Goal: Task Accomplishment & Management: Manage account settings

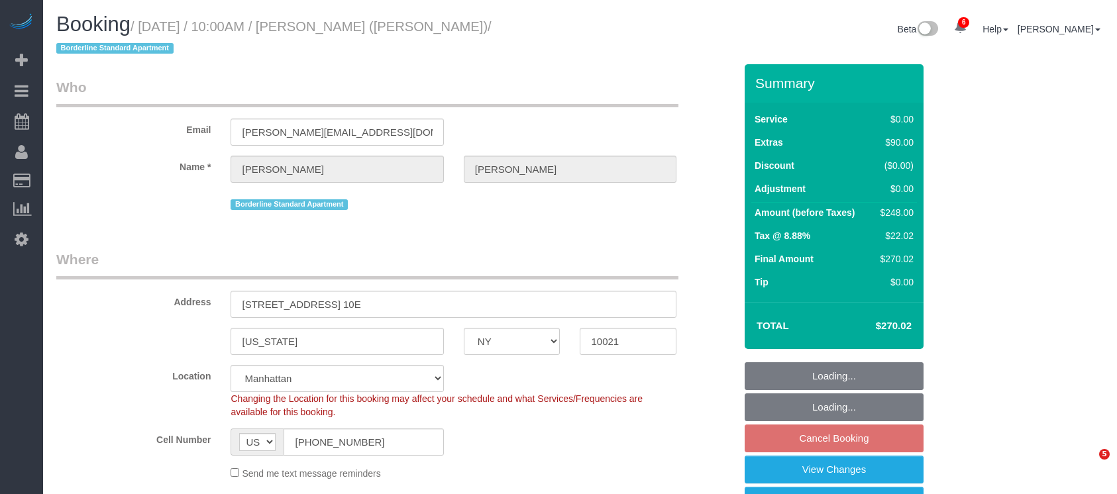
select select "NY"
select select "2"
select select "string:stripe-pm_1R58S94VGloSiKo7oTDM75CS"
select select "spot3"
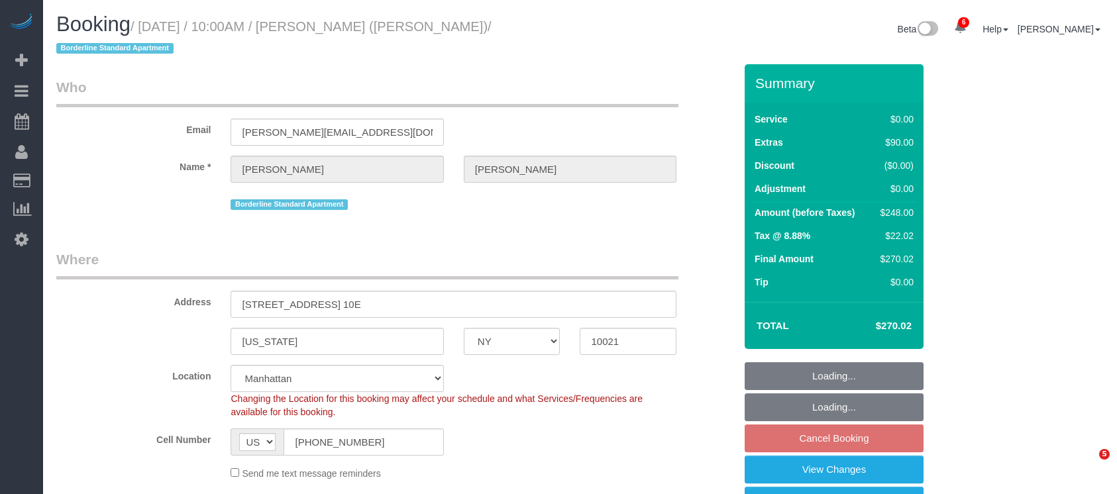
select select "number:57"
select select "number:73"
select select "number:15"
select select "number:6"
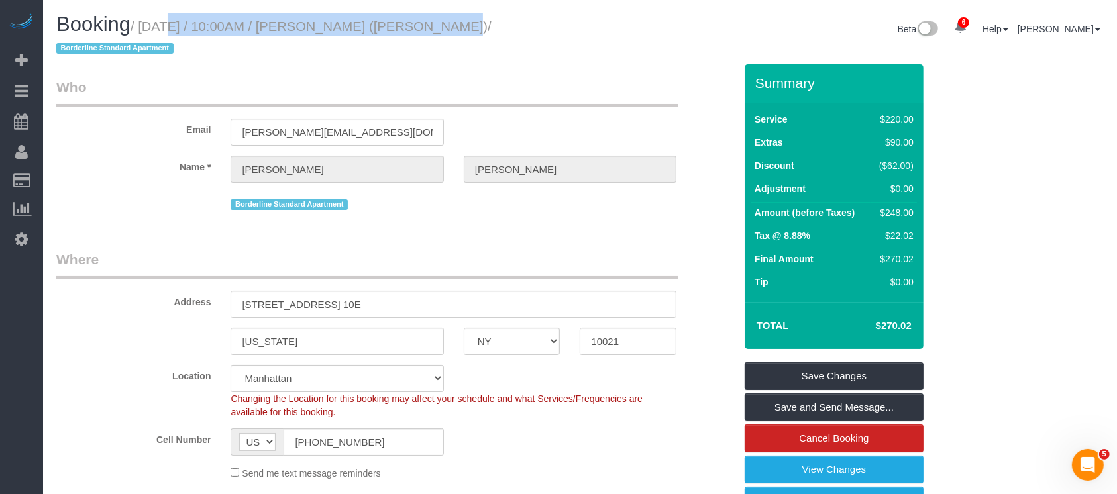
drag, startPoint x: 145, startPoint y: 25, endPoint x: 400, endPoint y: 17, distance: 255.2
click at [415, 17] on h1 "Booking / August 31, 2025 / 10:00AM / Johanna Goetze (Peter Harrington) / Borde…" at bounding box center [313, 35] width 514 height 45
copy small "August 31, 2025 / 10:00AM / Johanna Goetze"
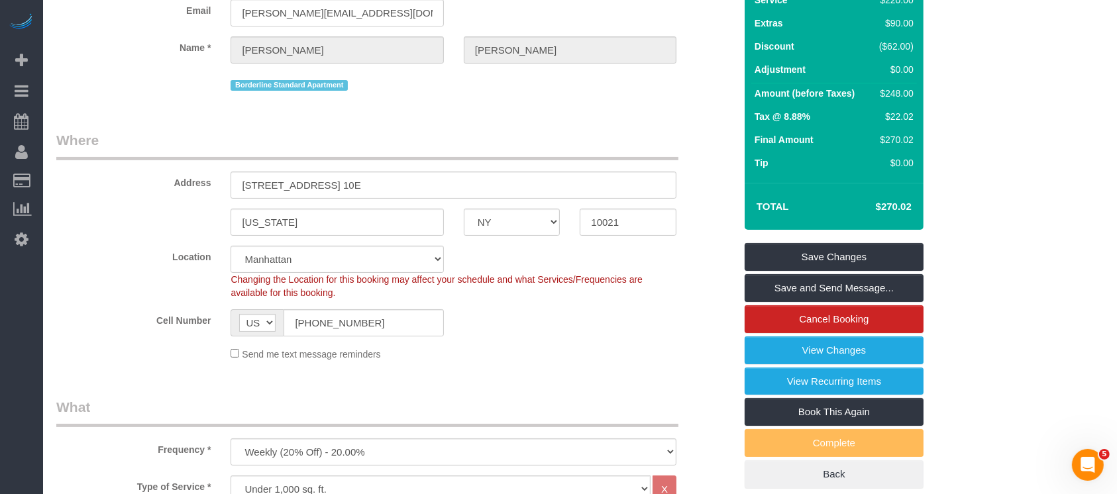
scroll to position [88, 0]
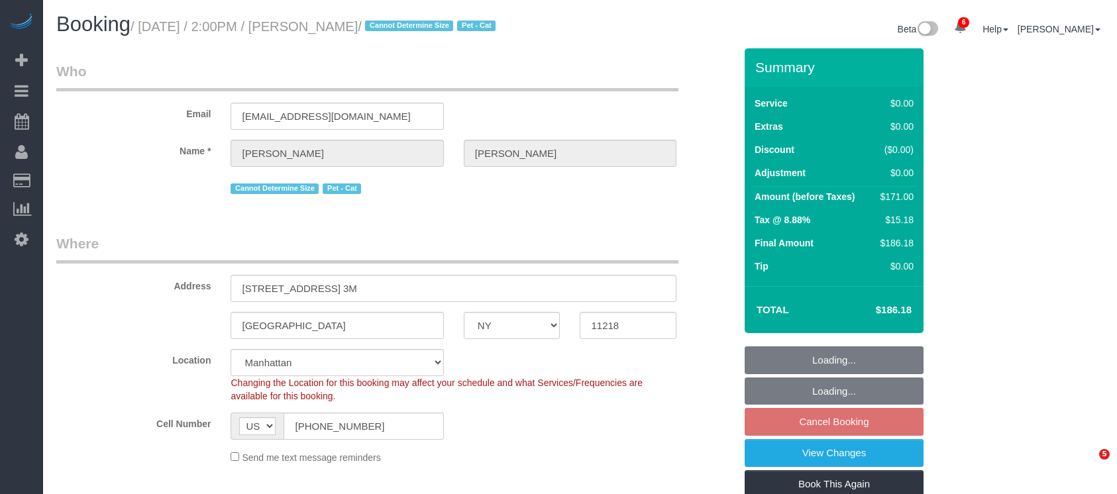
select select "NY"
select select "2"
select select "spot7"
select select "number:89"
select select "number:74"
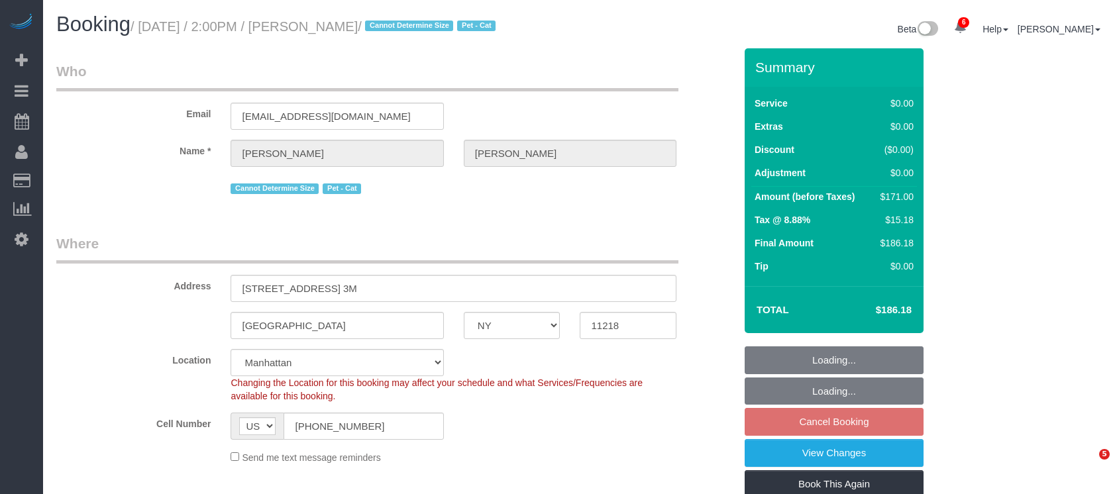
select select "number:14"
select select "number:5"
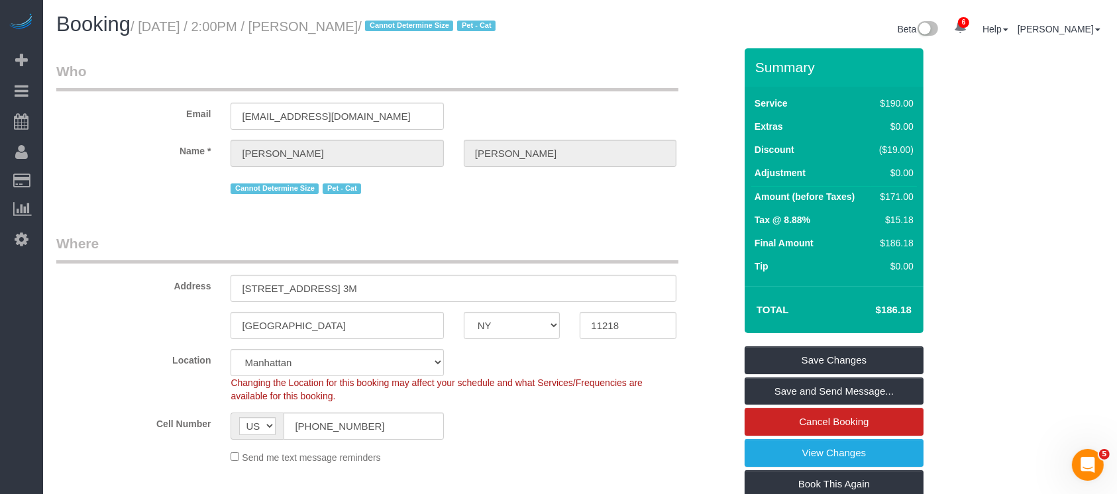
drag, startPoint x: 144, startPoint y: 27, endPoint x: 392, endPoint y: 23, distance: 248.5
click at [392, 23] on small "/ August 31, 2025 / 2:00PM / Andrew Kleist / Cannot Determine Size Pet - Cat" at bounding box center [315, 26] width 369 height 15
copy small "August 31, 2025 / 2:00PM / Andrew Kleist"
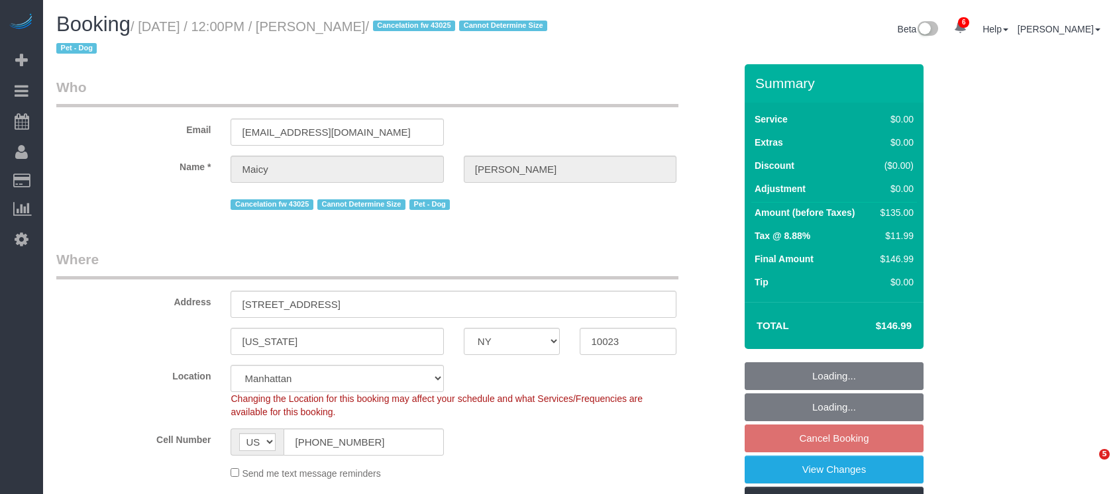
select select "NY"
select select "spot5"
select select "number:58"
select select "number:76"
select select "number:13"
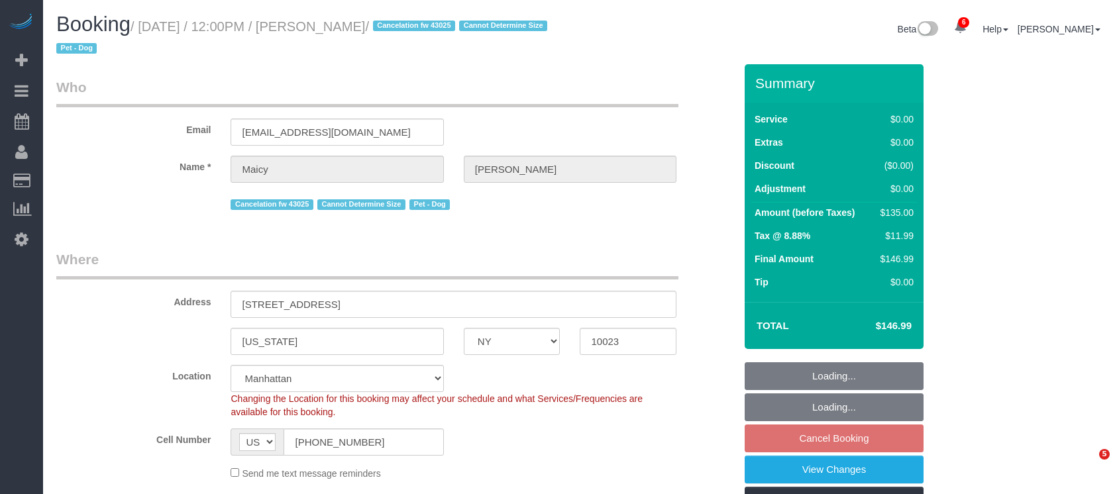
select select "number:5"
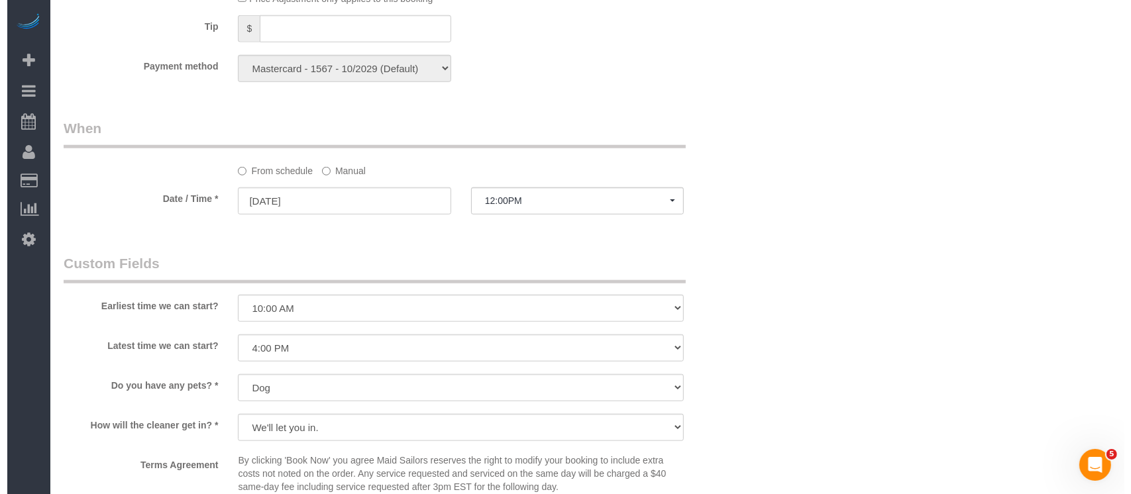
scroll to position [1766, 0]
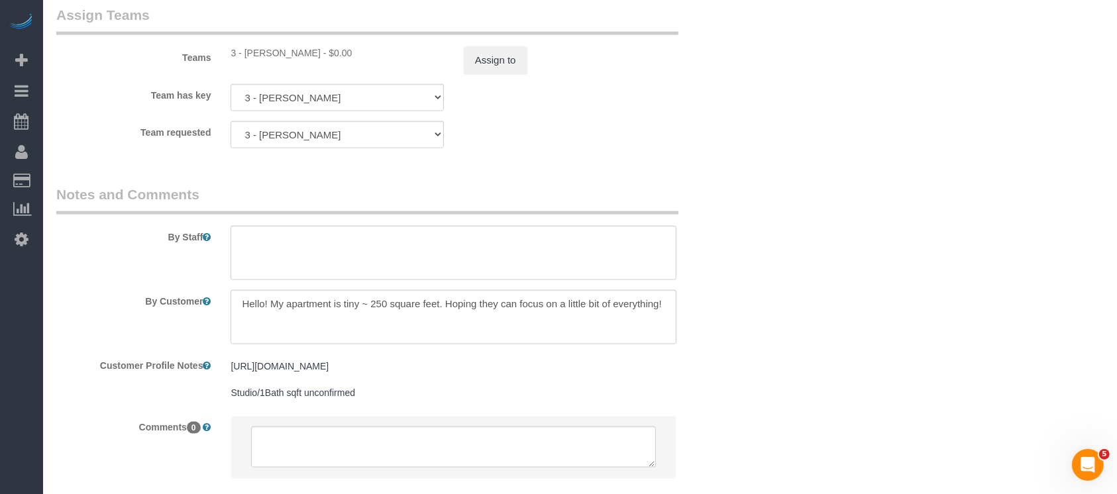
drag, startPoint x: 428, startPoint y: 65, endPoint x: 455, endPoint y: 61, distance: 26.8
click at [429, 60] on div "3 - Maria Bonilla - $0.00" at bounding box center [337, 52] width 213 height 13
click at [511, 57] on button "Assign to" at bounding box center [496, 60] width 64 height 28
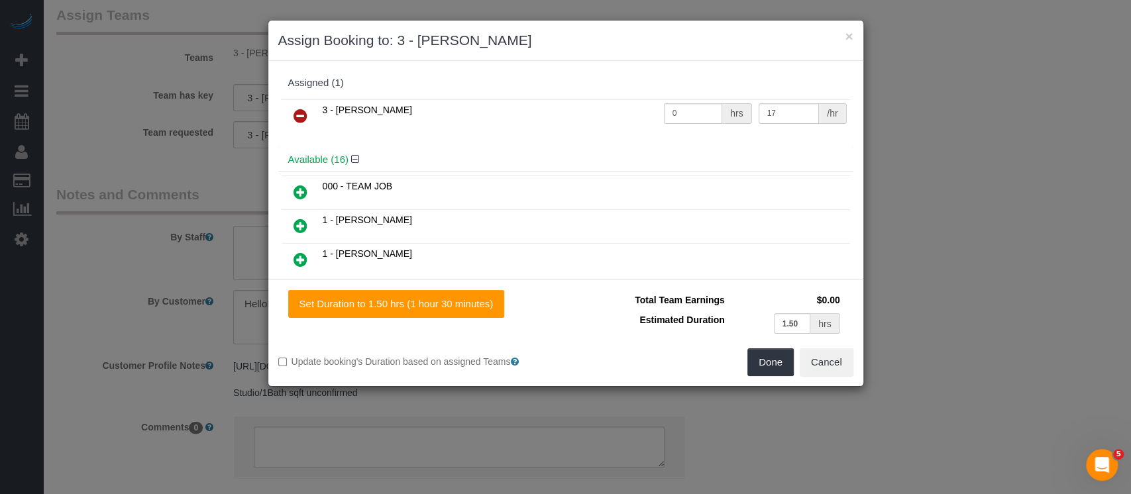
click at [295, 109] on icon at bounding box center [301, 116] width 14 height 16
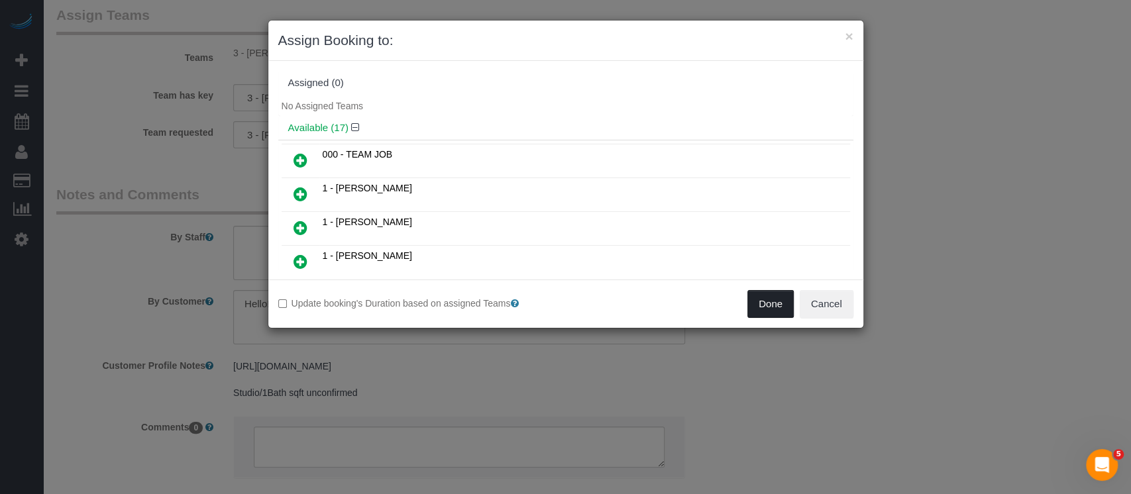
click at [773, 302] on button "Done" at bounding box center [770, 304] width 46 height 28
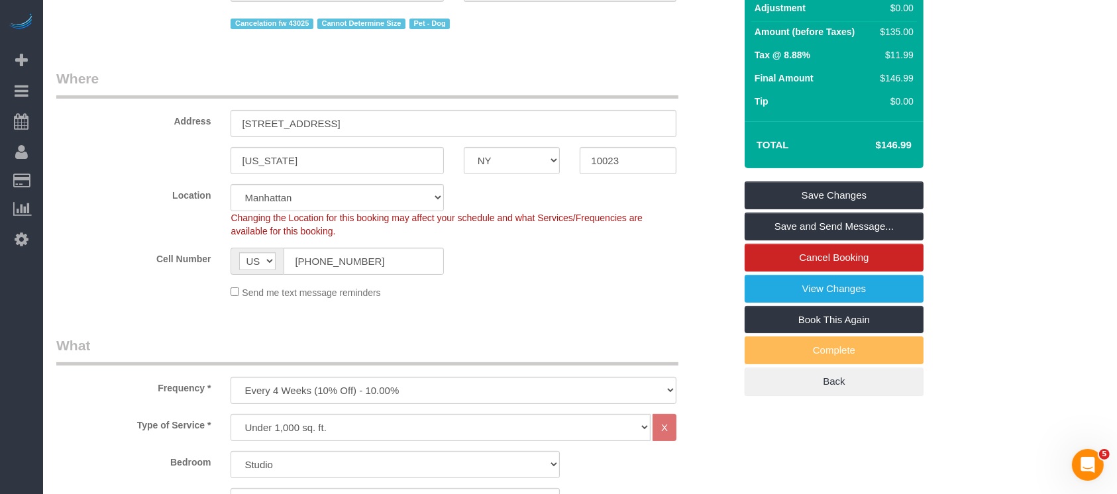
scroll to position [0, 0]
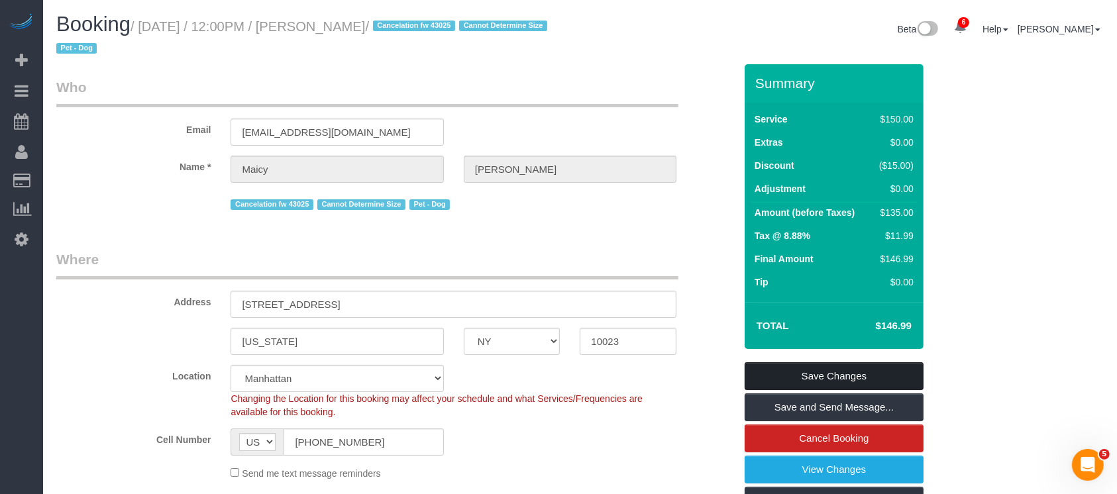
click at [890, 366] on link "Save Changes" at bounding box center [834, 376] width 179 height 28
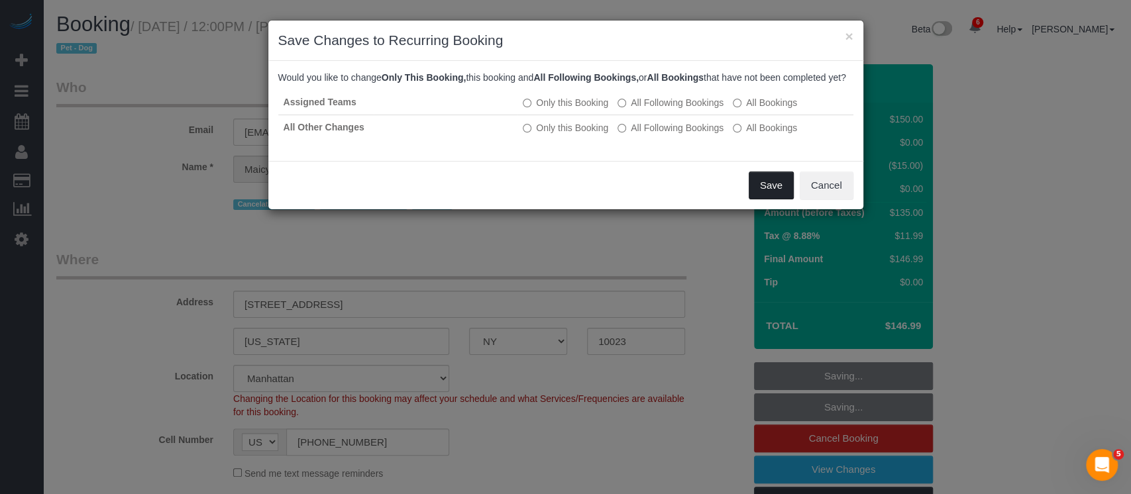
click at [771, 193] on button "Save" at bounding box center [771, 186] width 45 height 28
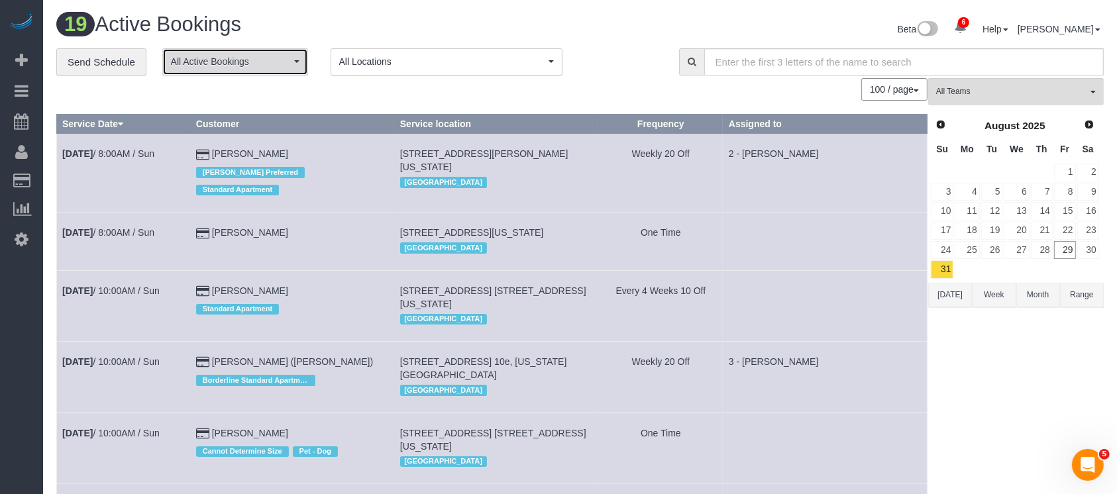
click at [294, 72] on button "All Active Bookings" at bounding box center [235, 61] width 146 height 27
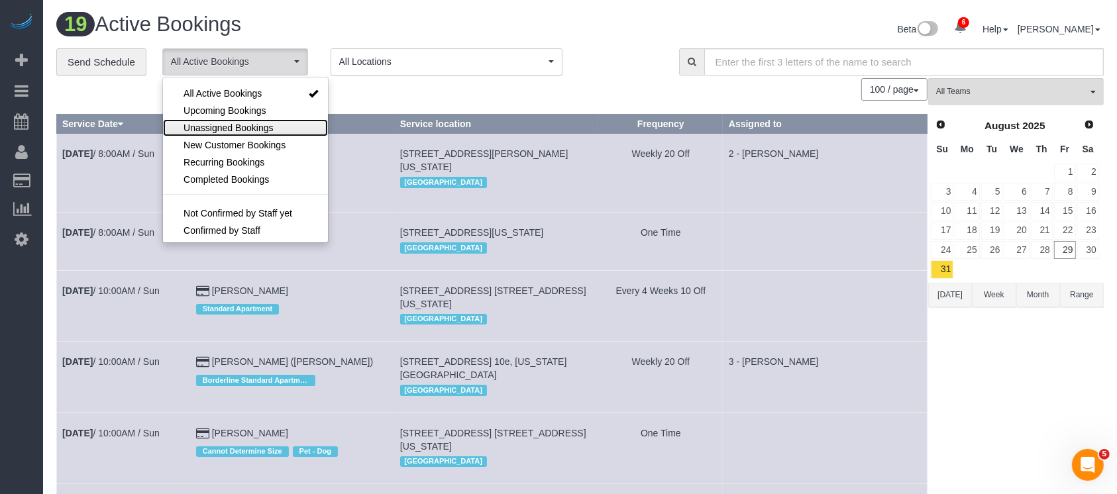
click at [244, 125] on span "Unassigned Bookings" at bounding box center [228, 127] width 89 height 13
select select "**********"
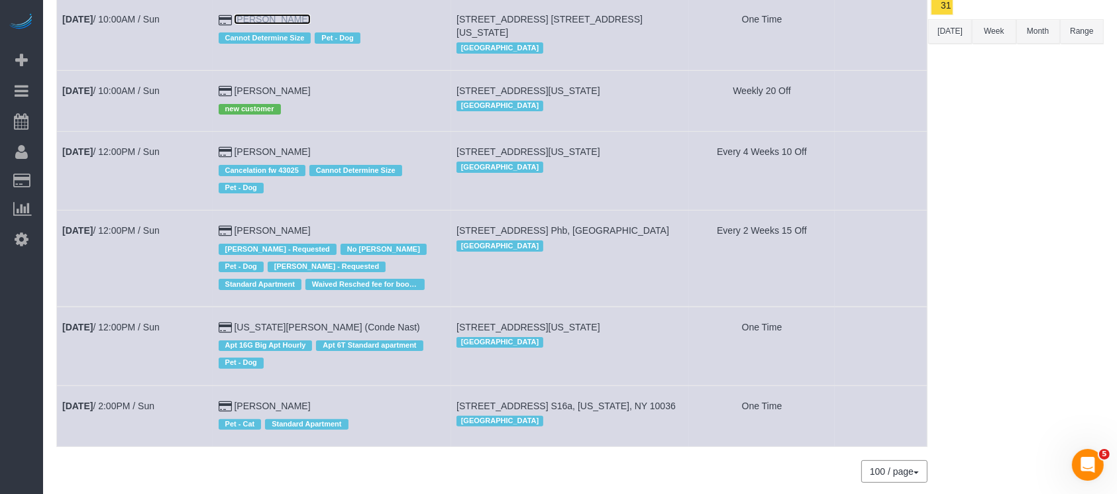
scroll to position [265, 0]
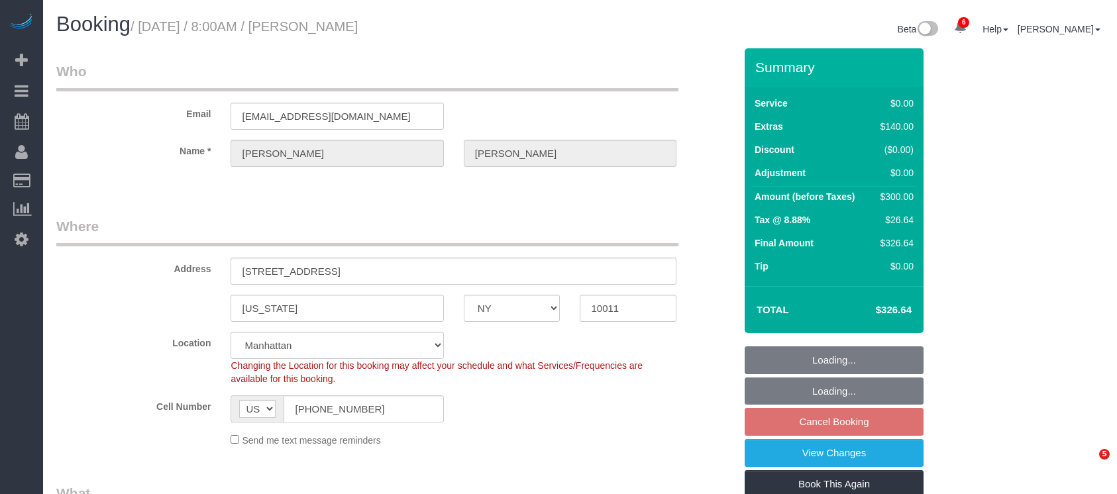
select select "NY"
select select "2"
select select "spot1"
select select "number:56"
select select "number:76"
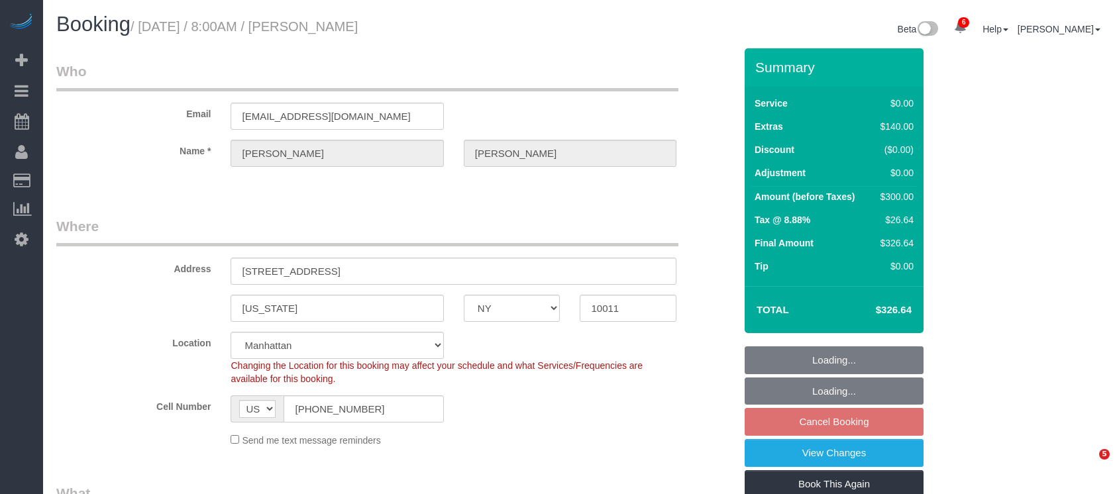
select select "number:15"
select select "number:7"
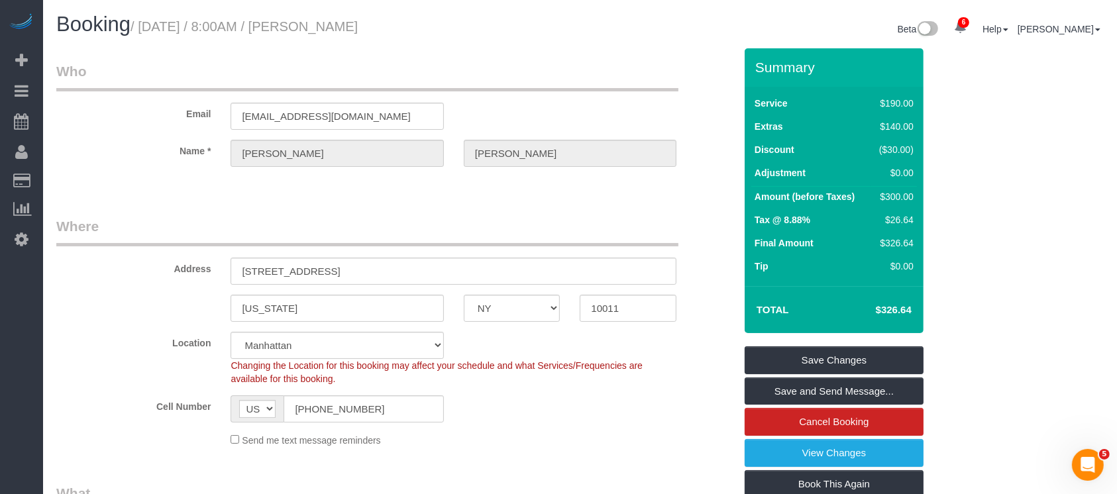
drag, startPoint x: 144, startPoint y: 28, endPoint x: 476, endPoint y: 95, distance: 338.6
click at [421, 14] on h1 "Booking / August 31, 2025 / 8:00AM / Noreen Abrams" at bounding box center [313, 24] width 514 height 23
copy small "August 31, 2025 / 8:00AM / Noreen Abrams"
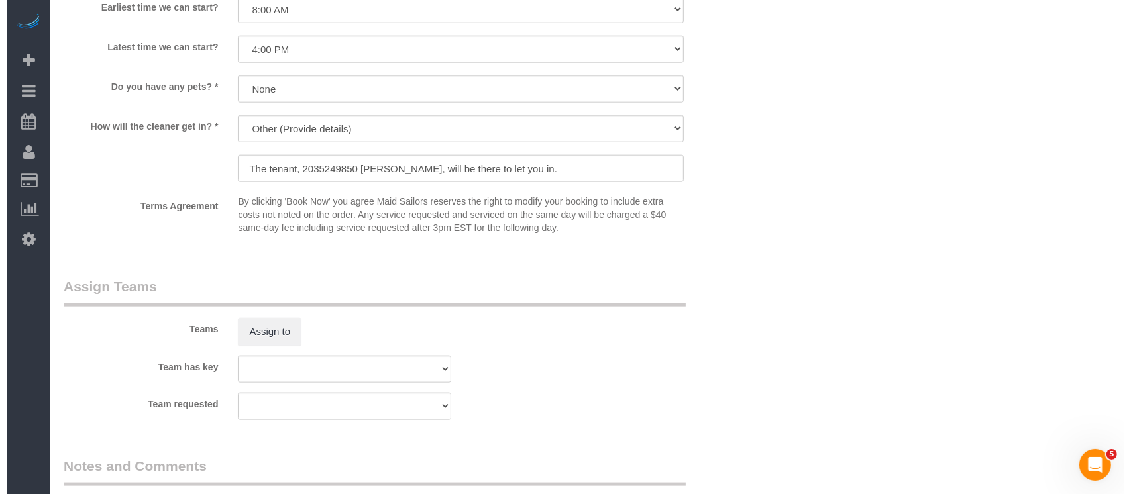
scroll to position [1678, 0]
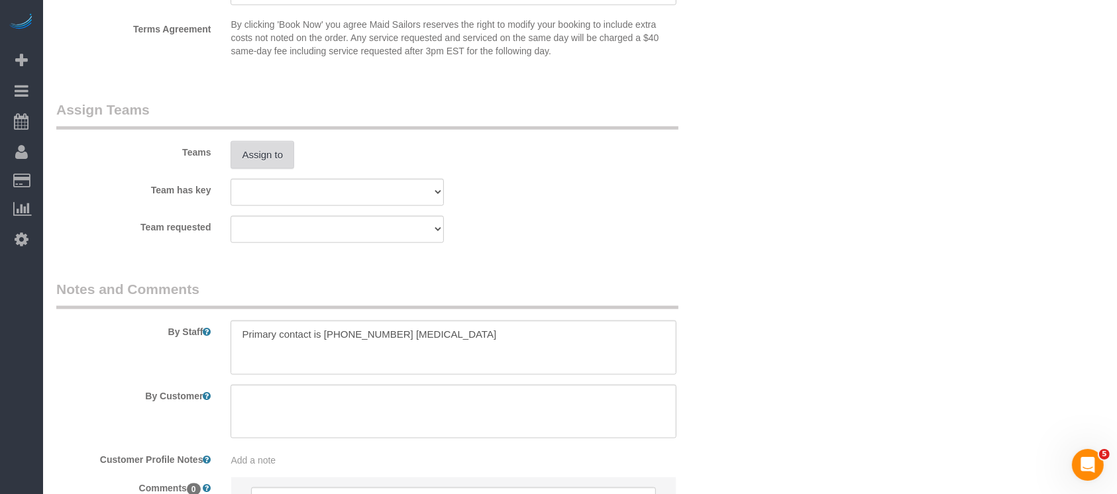
click at [262, 162] on button "Assign to" at bounding box center [263, 155] width 64 height 28
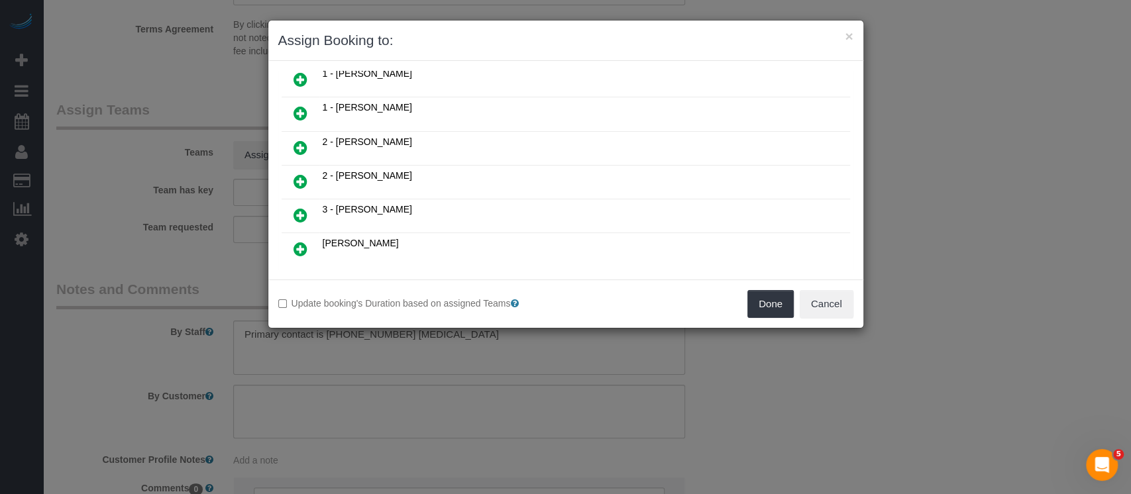
scroll to position [176, 0]
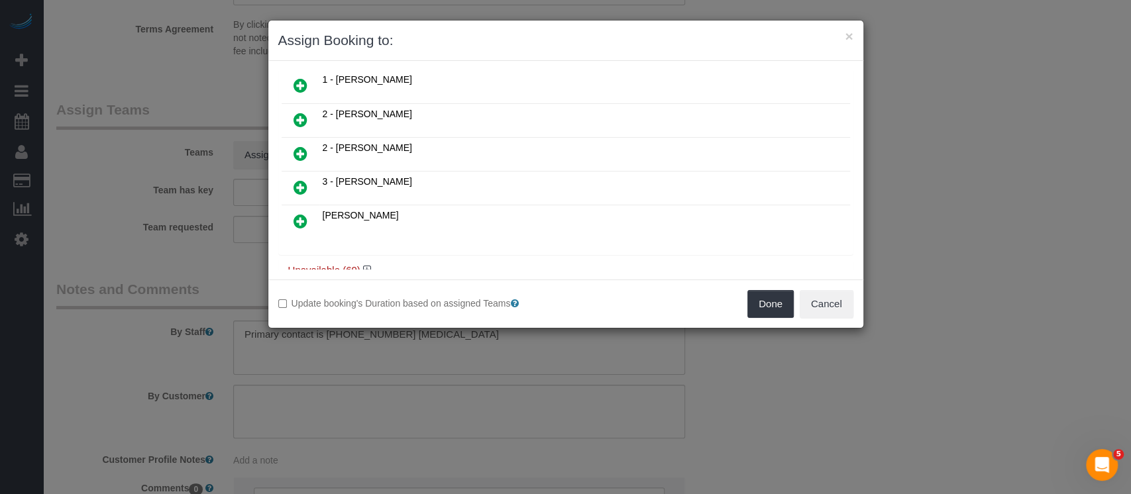
click at [299, 113] on icon at bounding box center [301, 120] width 14 height 16
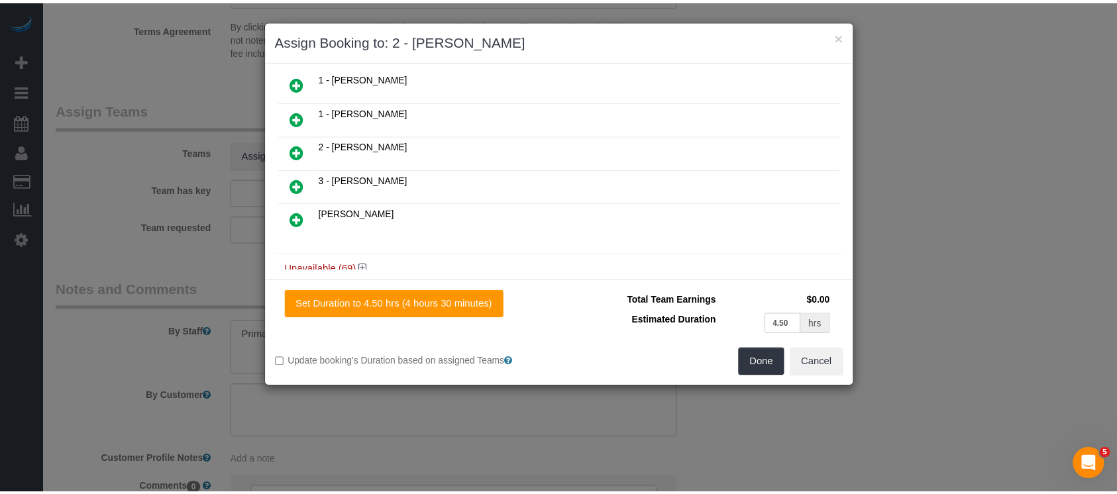
scroll to position [193, 0]
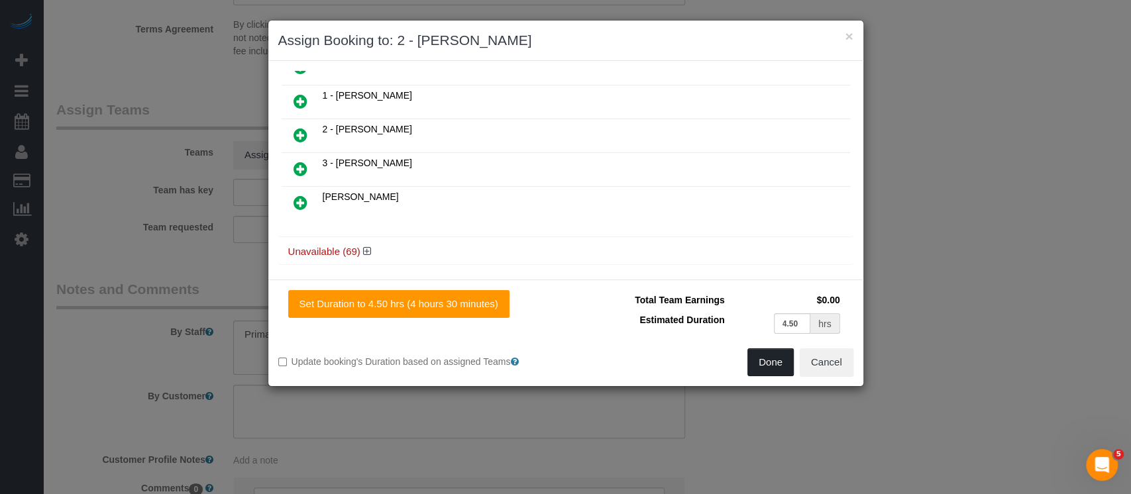
click at [757, 362] on button "Done" at bounding box center [770, 362] width 46 height 28
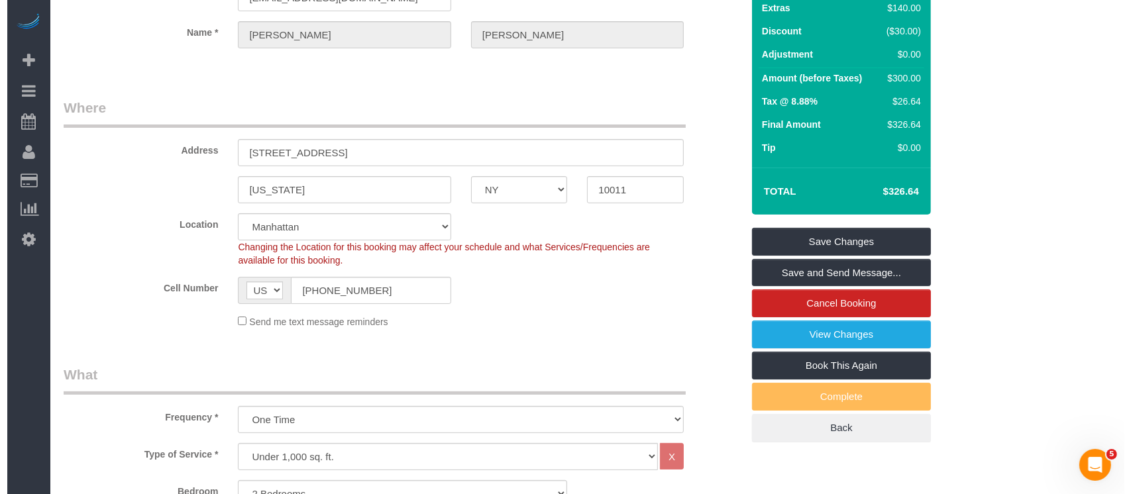
scroll to position [0, 0]
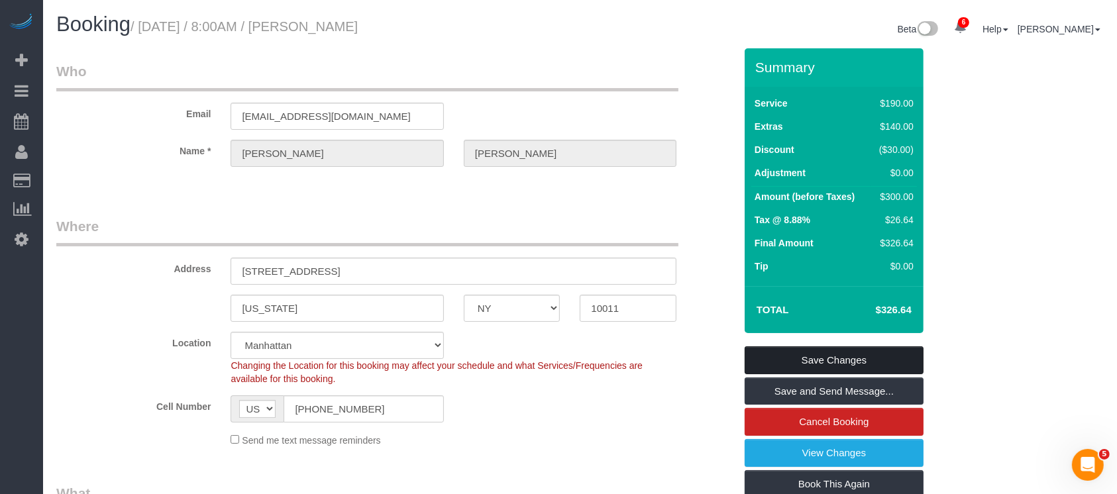
drag, startPoint x: 848, startPoint y: 348, endPoint x: 819, endPoint y: 347, distance: 29.2
click at [848, 348] on link "Save Changes" at bounding box center [834, 361] width 179 height 28
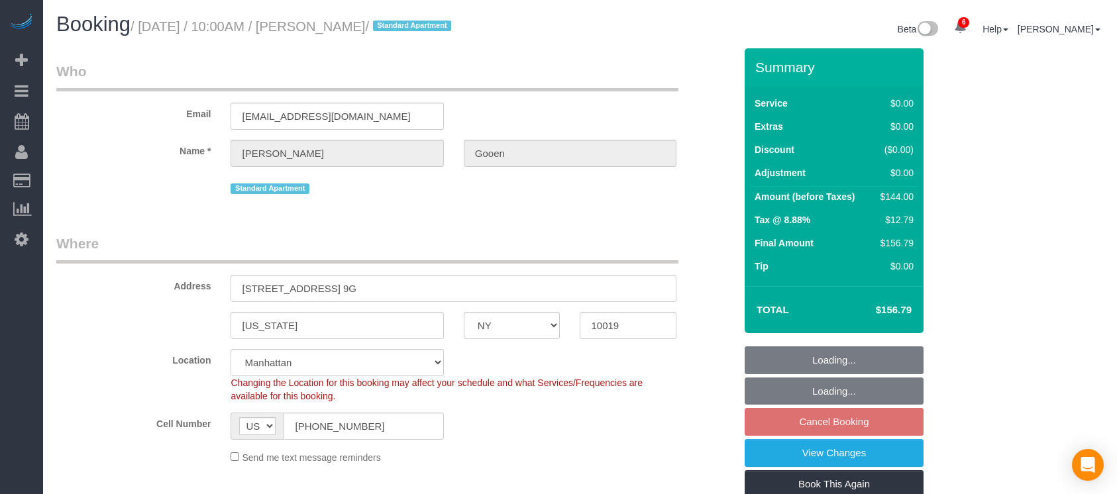
select select "NY"
select select "1"
select select "spot3"
select select "number:57"
select select "number:72"
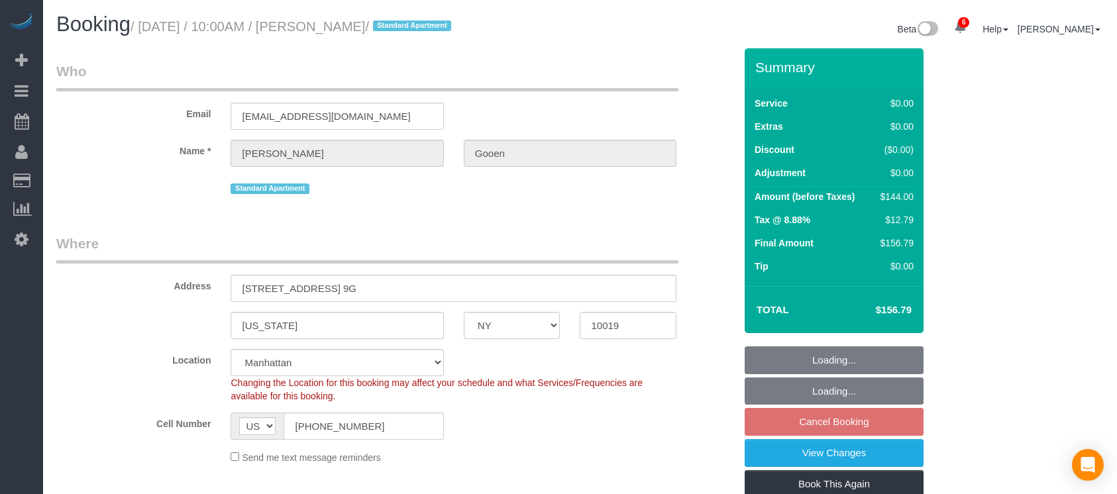
select select "number:15"
select select "number:7"
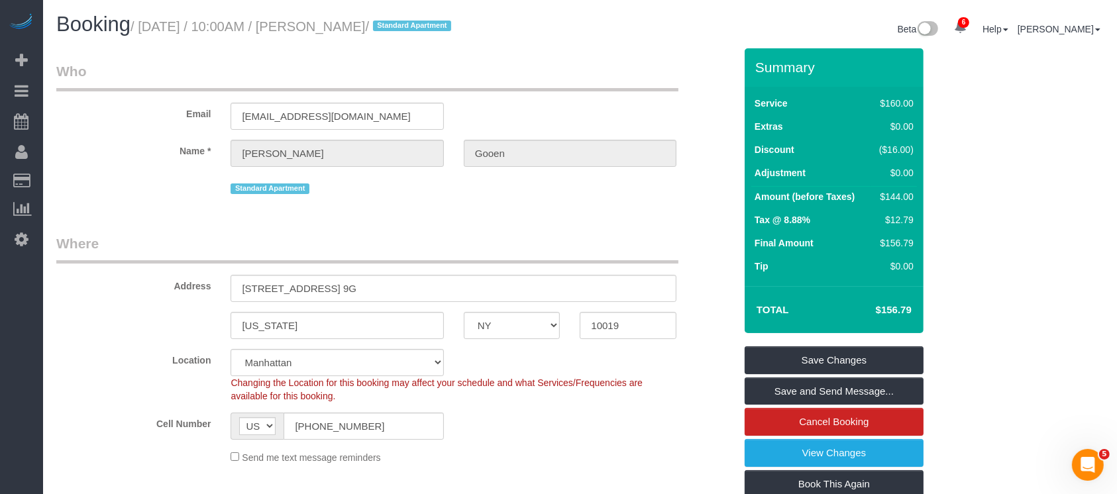
drag, startPoint x: 139, startPoint y: 27, endPoint x: 402, endPoint y: 21, distance: 263.1
click at [400, 23] on small "/ August 31, 2025 / 10:00AM / Sandy Gooen / Standard Apartment" at bounding box center [293, 26] width 325 height 15
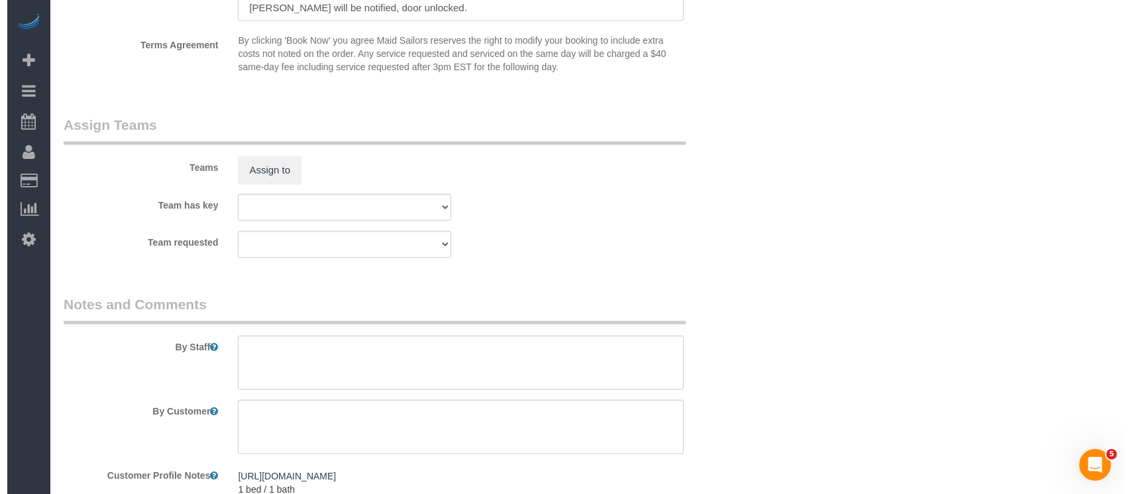
scroll to position [1678, 0]
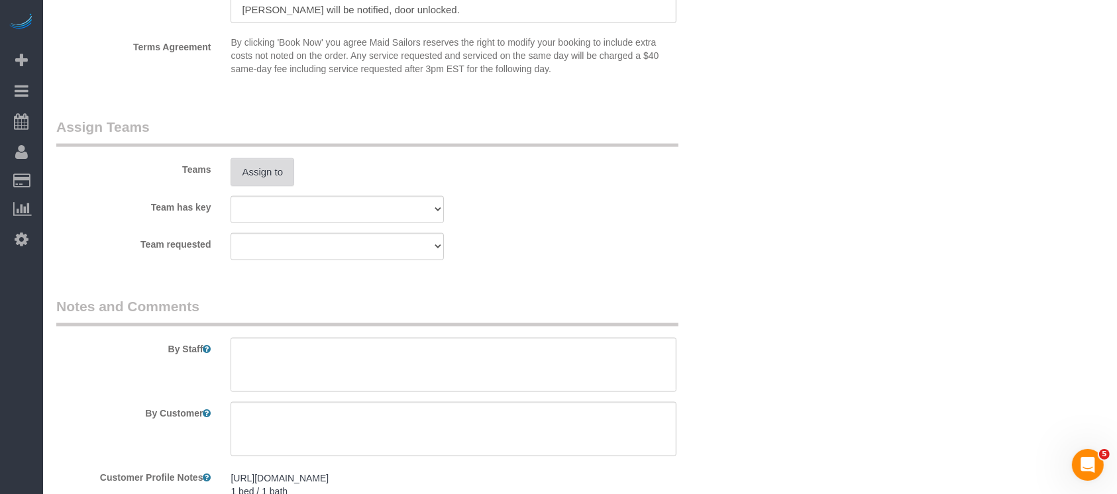
click at [266, 181] on button "Assign to" at bounding box center [263, 172] width 64 height 28
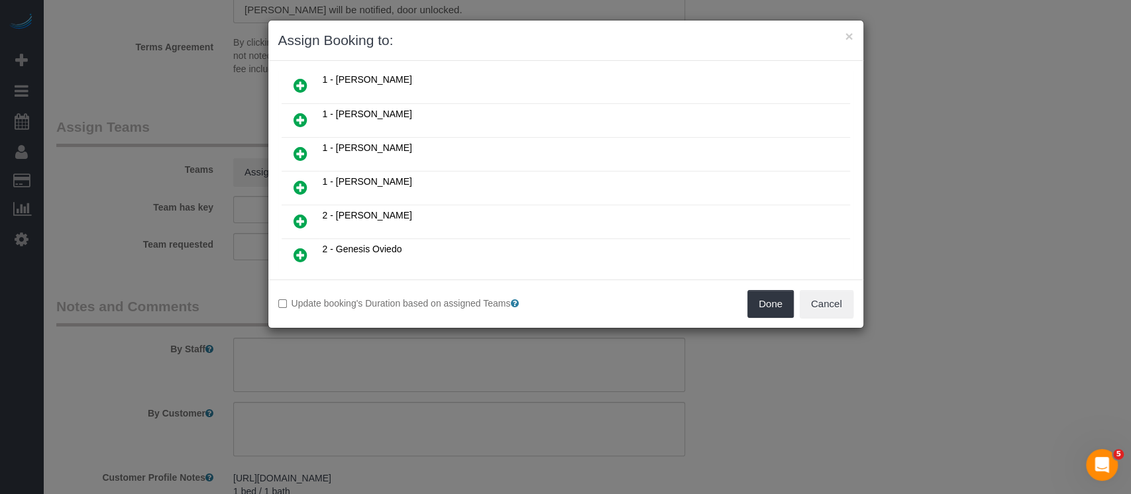
scroll to position [265, 0]
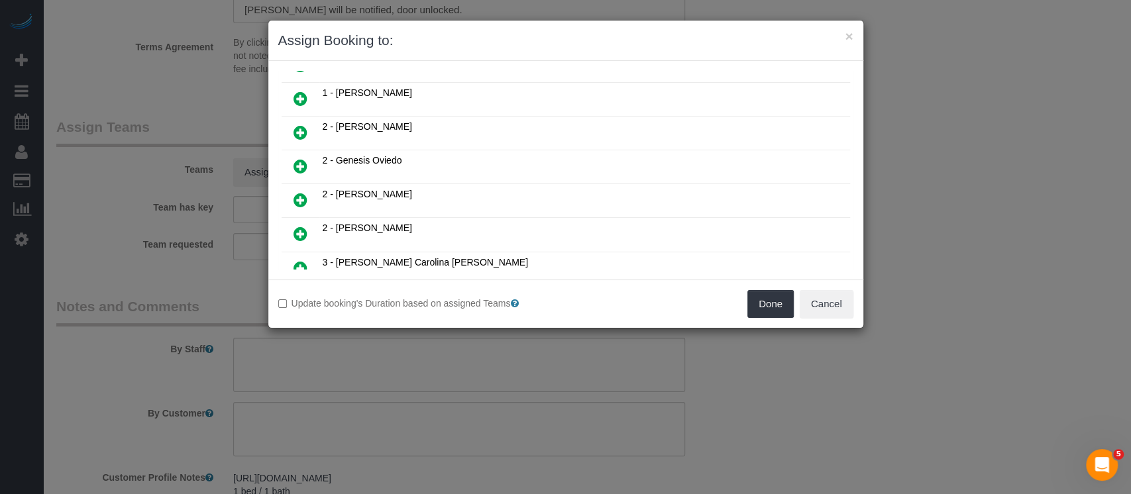
drag, startPoint x: 300, startPoint y: 222, endPoint x: 453, endPoint y: 278, distance: 162.2
click at [302, 226] on icon at bounding box center [301, 234] width 14 height 16
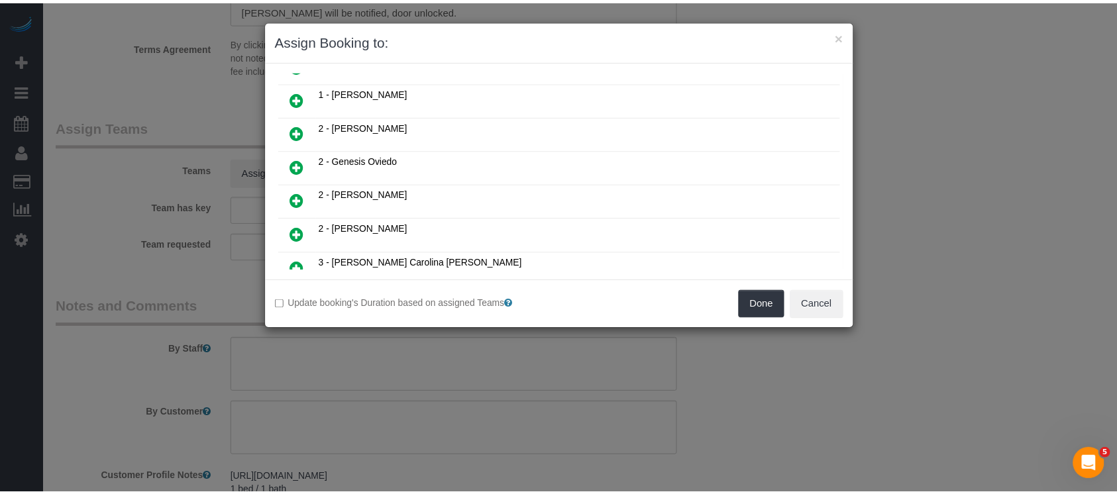
scroll to position [296, 0]
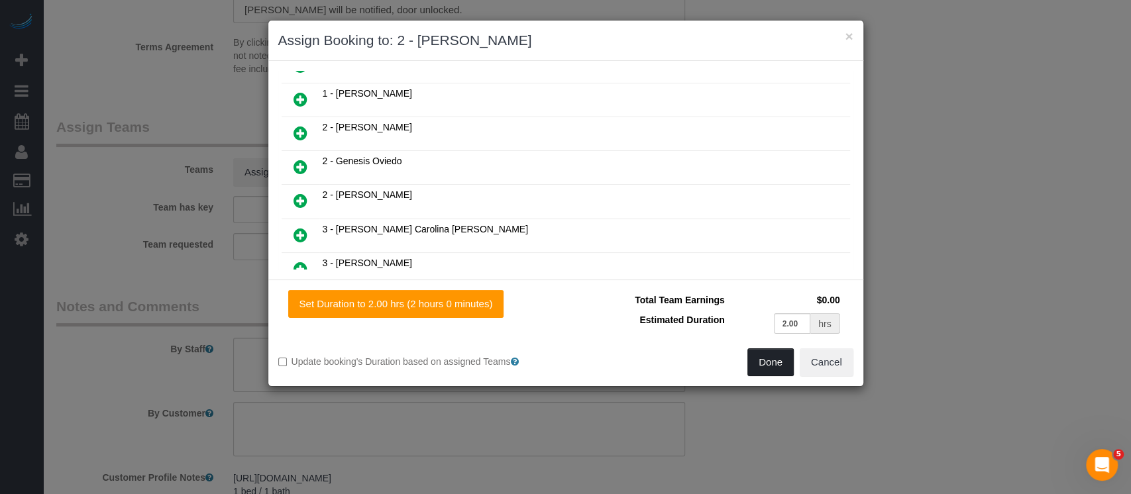
click at [773, 364] on button "Done" at bounding box center [770, 362] width 46 height 28
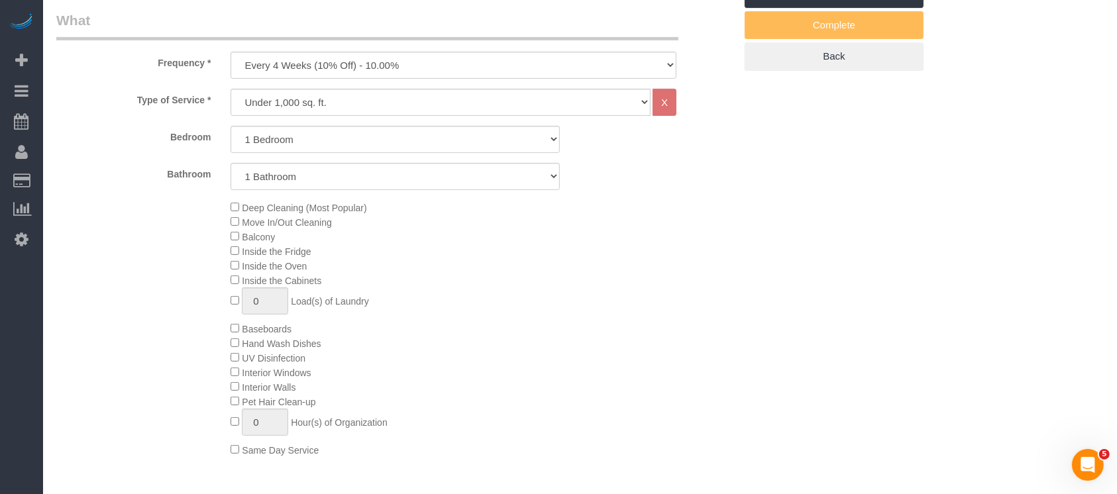
scroll to position [88, 0]
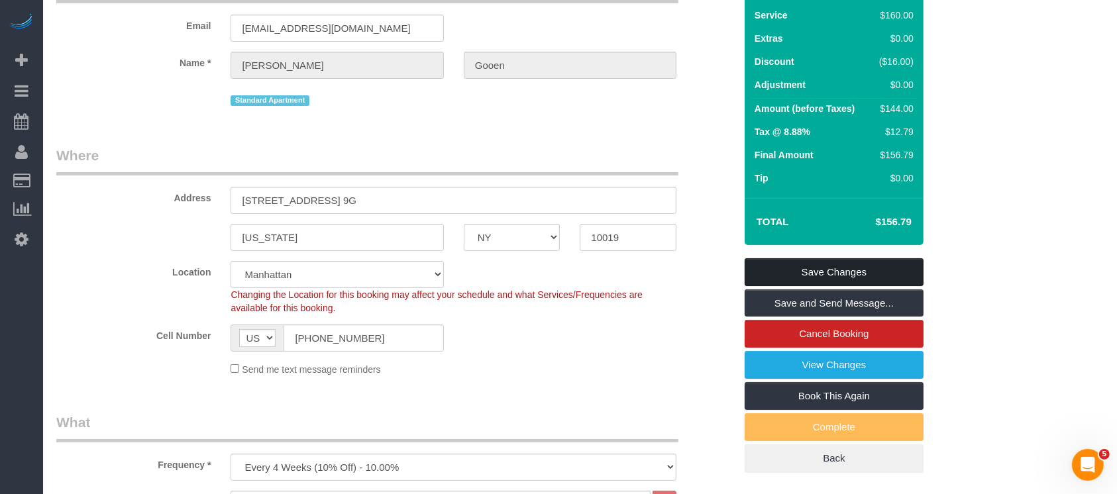
drag, startPoint x: 839, startPoint y: 260, endPoint x: 667, endPoint y: 125, distance: 218.0
click at [839, 260] on link "Save Changes" at bounding box center [834, 272] width 179 height 28
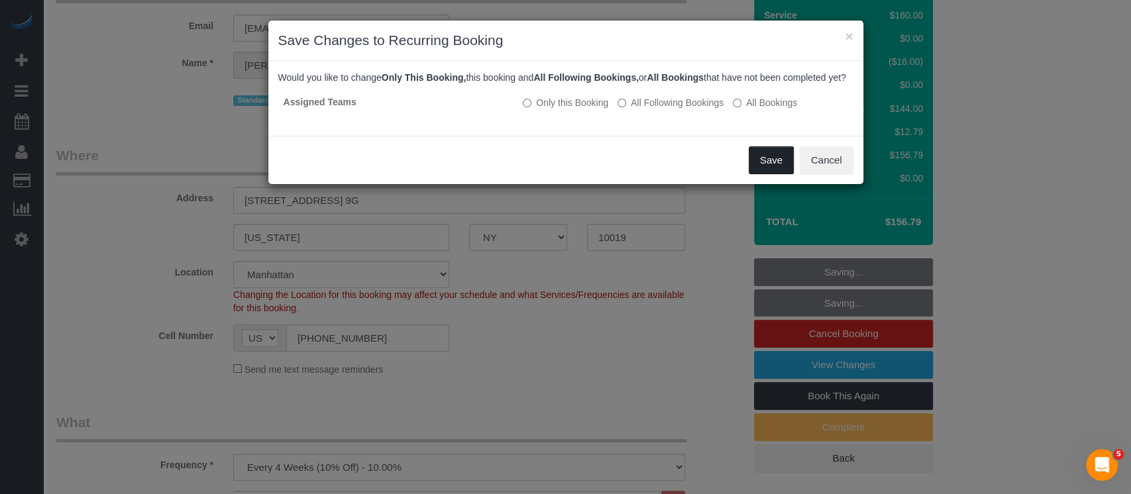
click at [765, 174] on button "Save" at bounding box center [771, 160] width 45 height 28
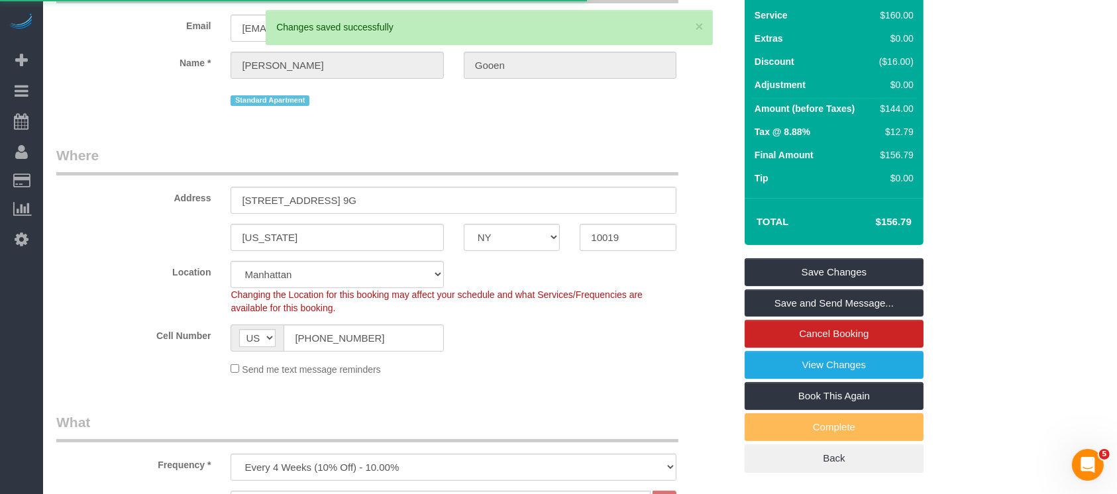
select select "**********"
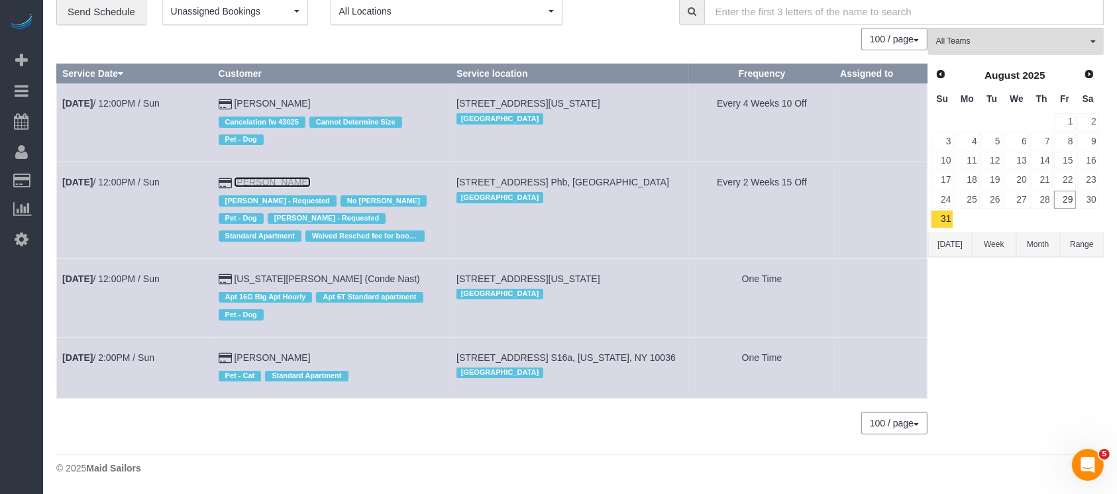
scroll to position [64, 0]
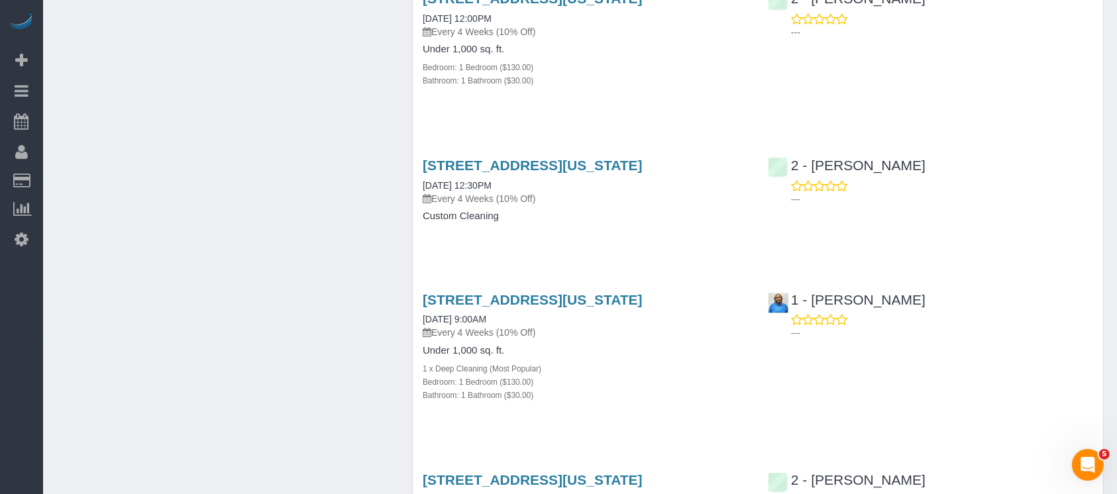
scroll to position [2473, 0]
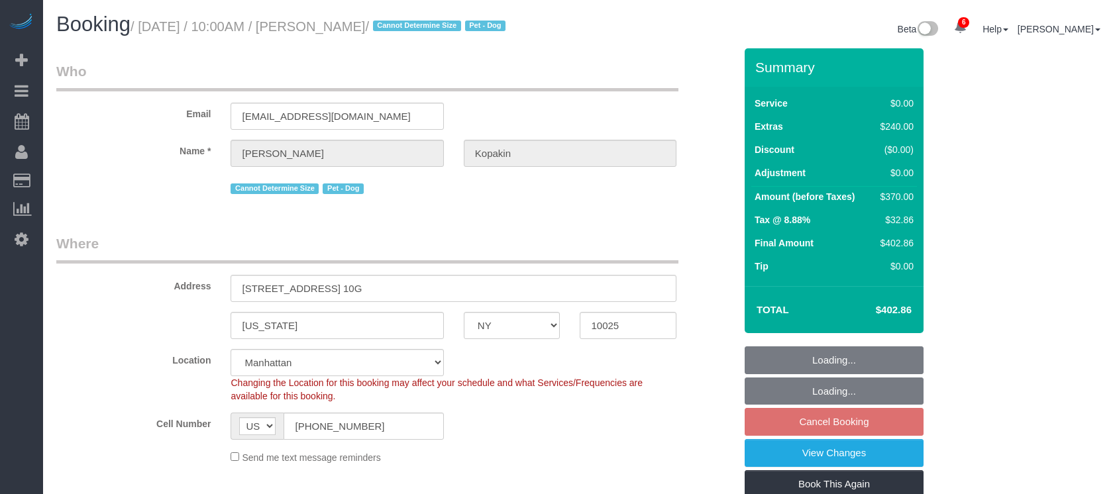
select select "NY"
select select "1"
select select "string:stripe-pm_1PyaSr4VGloSiKo7ahxQI7VL"
select select "number:58"
select select "number:72"
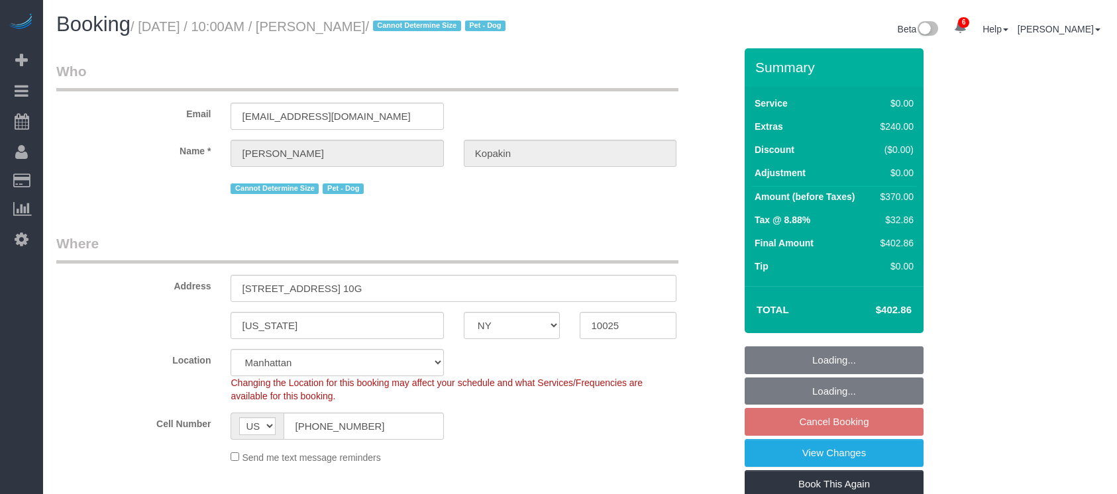
select select "number:13"
select select "number:5"
select select "spot62"
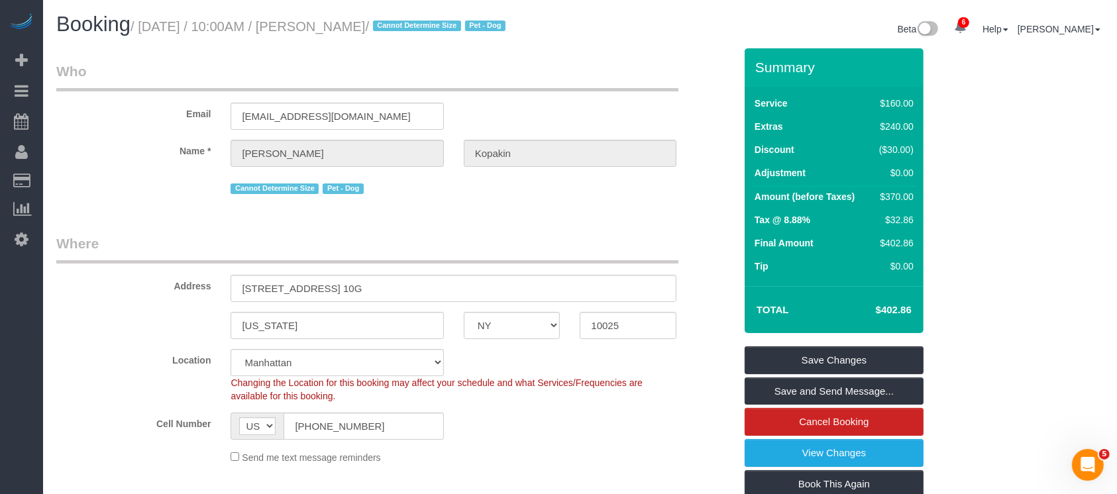
drag, startPoint x: 140, startPoint y: 27, endPoint x: 405, endPoint y: 29, distance: 264.4
click at [405, 29] on small "/ August 31, 2025 / 10:00AM / Marcy Kopakin / Cannot Determine Size Pet - Dog" at bounding box center [320, 26] width 379 height 15
copy small "August 31, 2025 / 10:00AM / Marcy Kopakin"
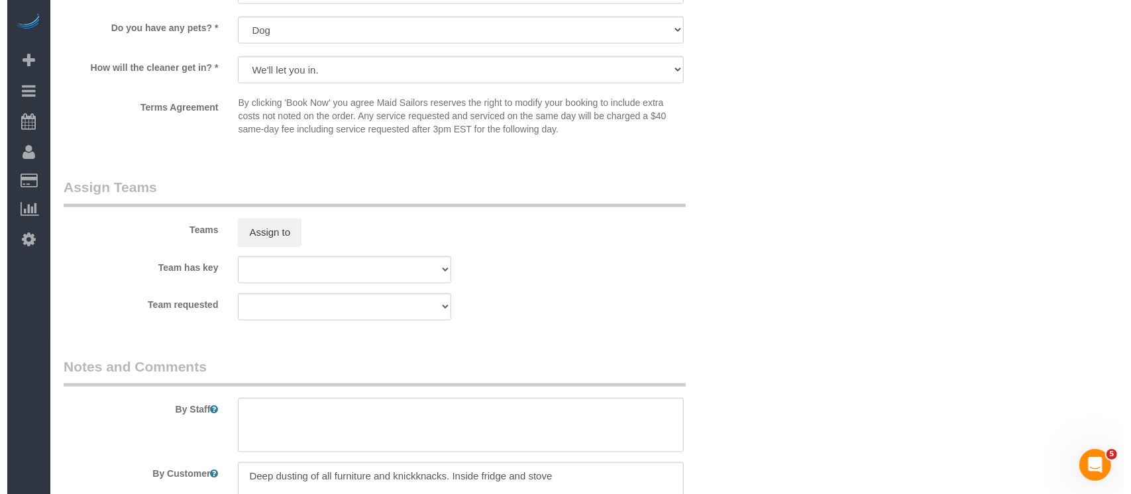
scroll to position [1678, 0]
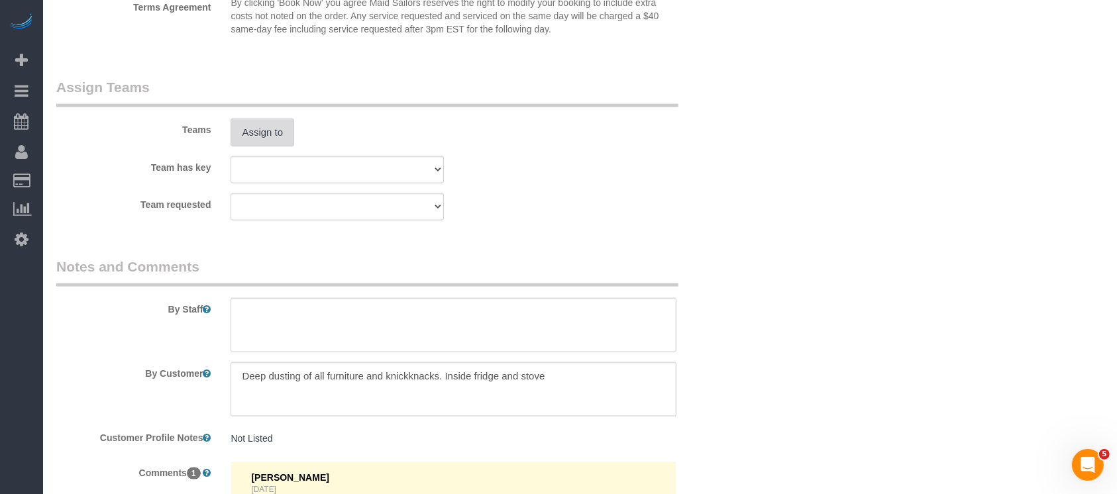
click at [271, 138] on button "Assign to" at bounding box center [263, 133] width 64 height 28
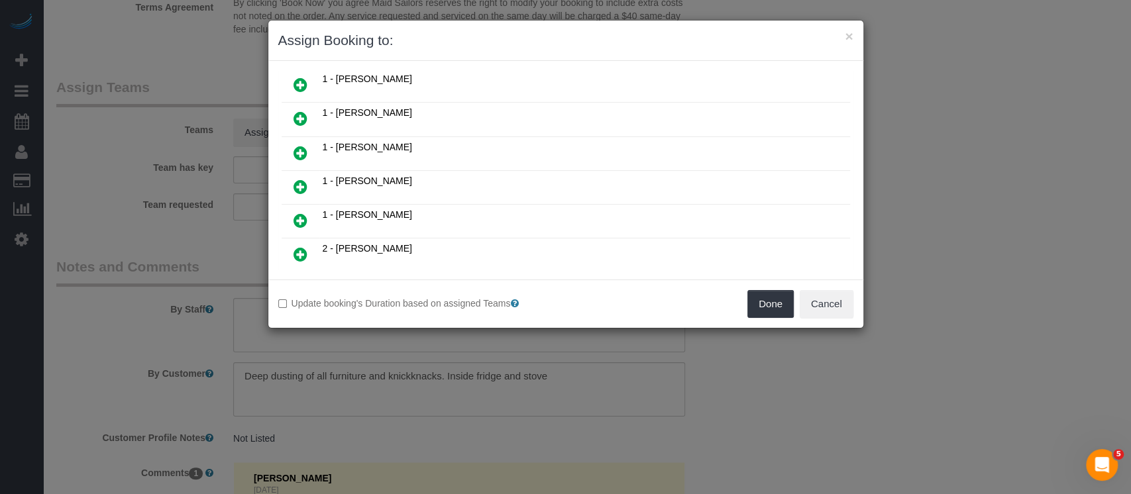
scroll to position [265, 0]
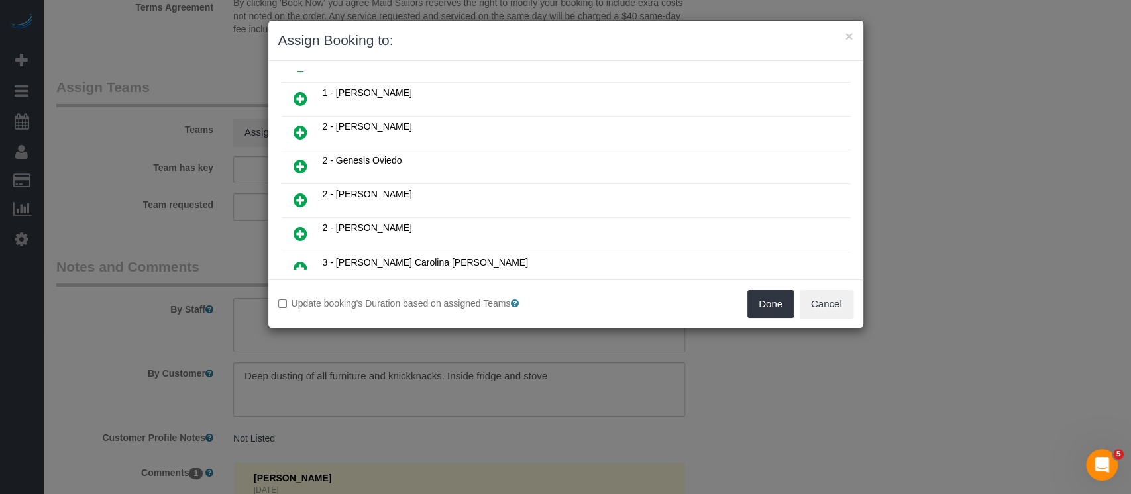
click at [294, 158] on icon at bounding box center [301, 166] width 14 height 16
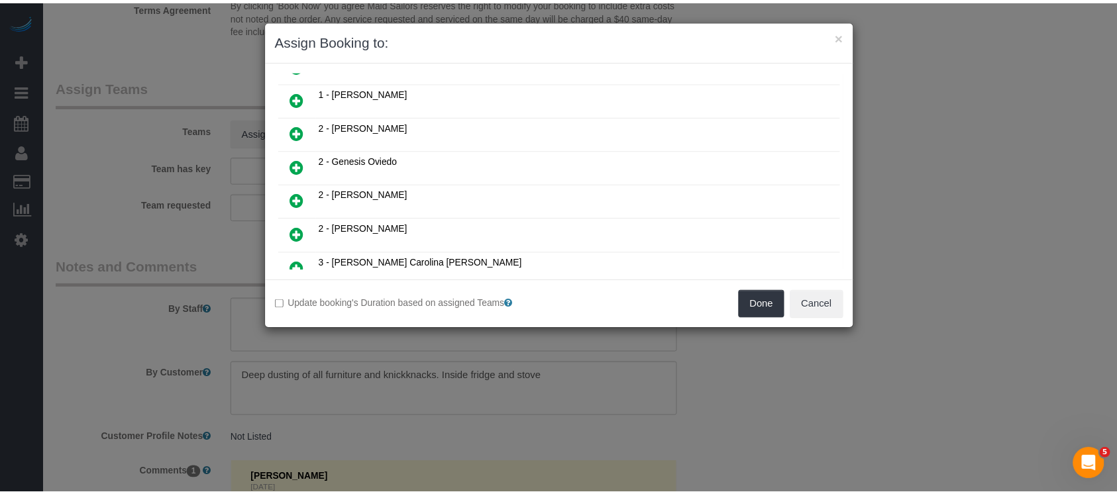
scroll to position [296, 0]
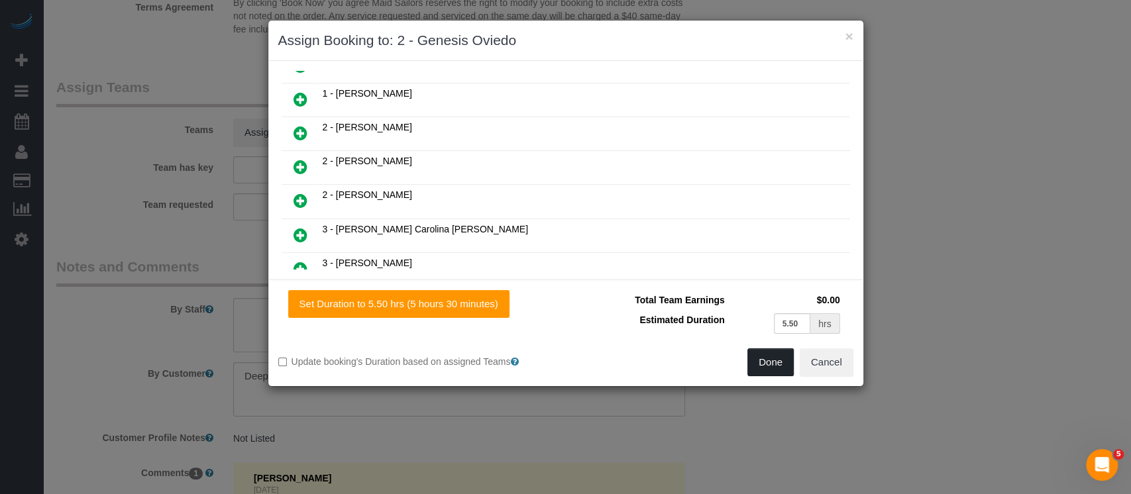
click at [765, 359] on button "Done" at bounding box center [770, 362] width 46 height 28
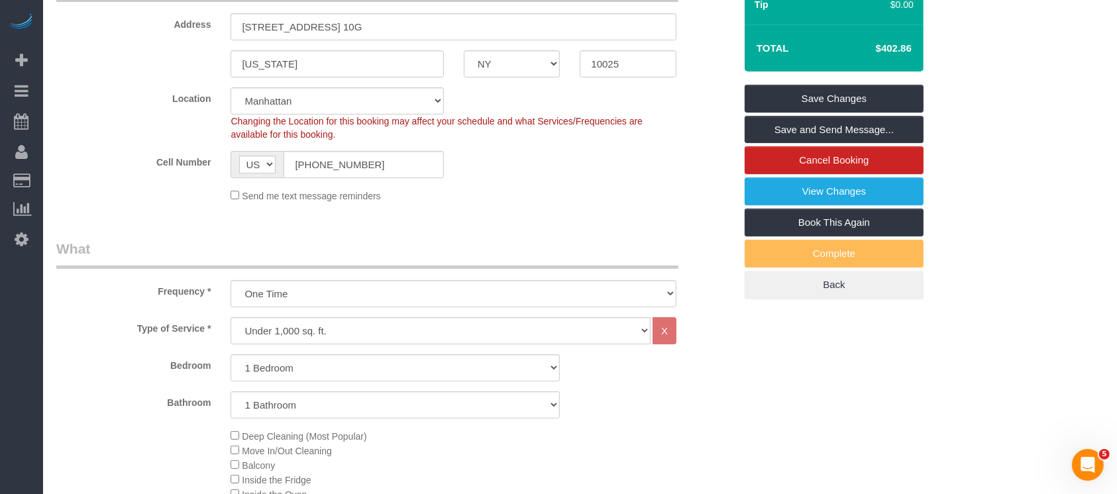
scroll to position [142, 0]
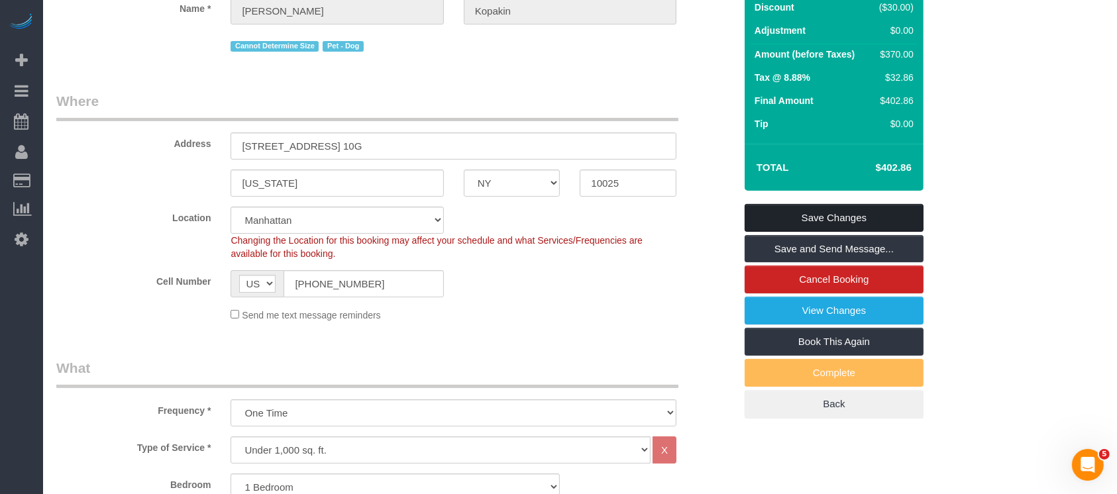
click at [880, 210] on link "Save Changes" at bounding box center [834, 218] width 179 height 28
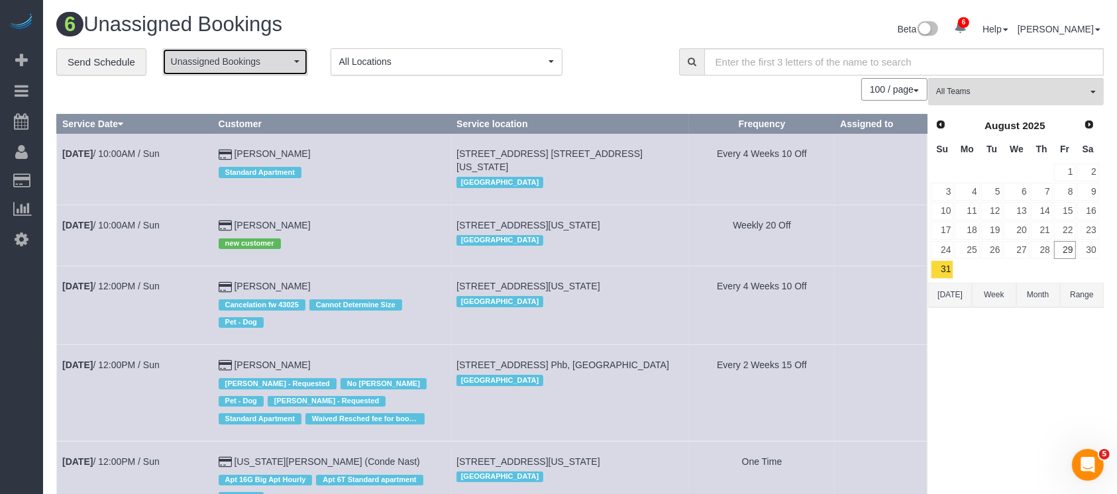
drag, startPoint x: 270, startPoint y: 61, endPoint x: 260, endPoint y: 85, distance: 25.6
click at [268, 62] on span "Unassigned Bookings" at bounding box center [231, 61] width 120 height 13
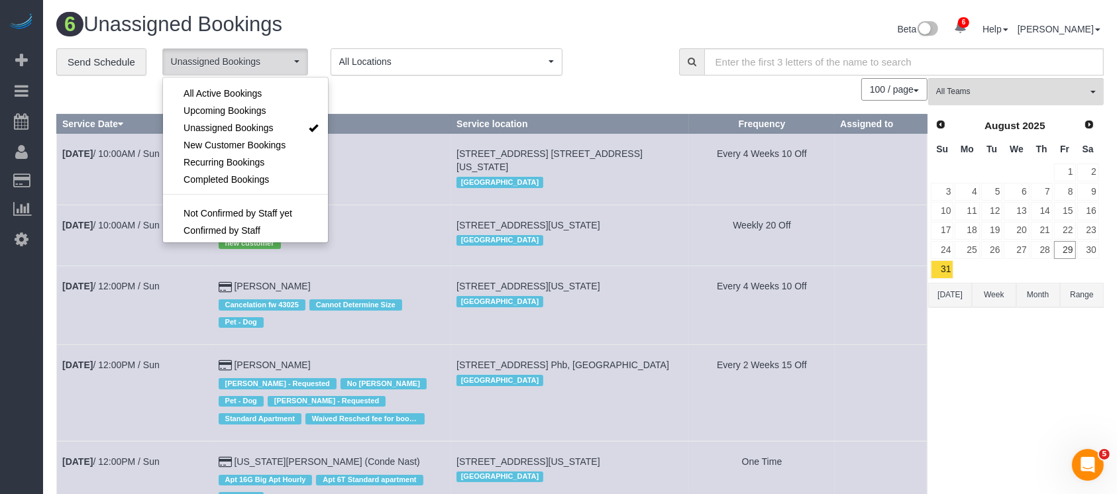
click at [250, 82] on li at bounding box center [245, 83] width 165 height 4
drag, startPoint x: 250, startPoint y: 93, endPoint x: 360, endPoint y: 74, distance: 111.5
click at [254, 93] on span "All Active Bookings" at bounding box center [223, 93] width 78 height 13
click at [410, 83] on div "100 / page 10 / page 20 / page 30 / page 40 / page 50 / page 100 / page" at bounding box center [491, 89] width 871 height 23
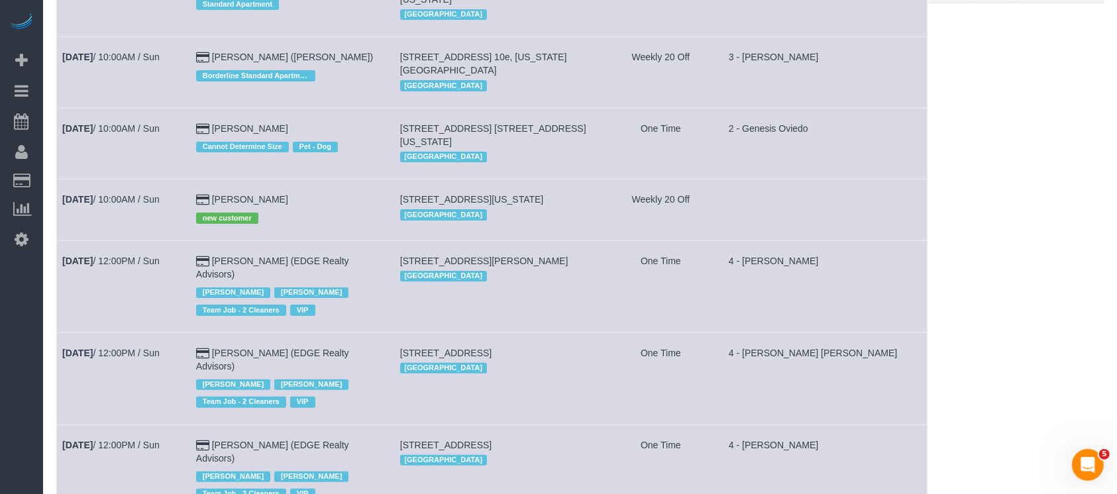
scroll to position [0, 0]
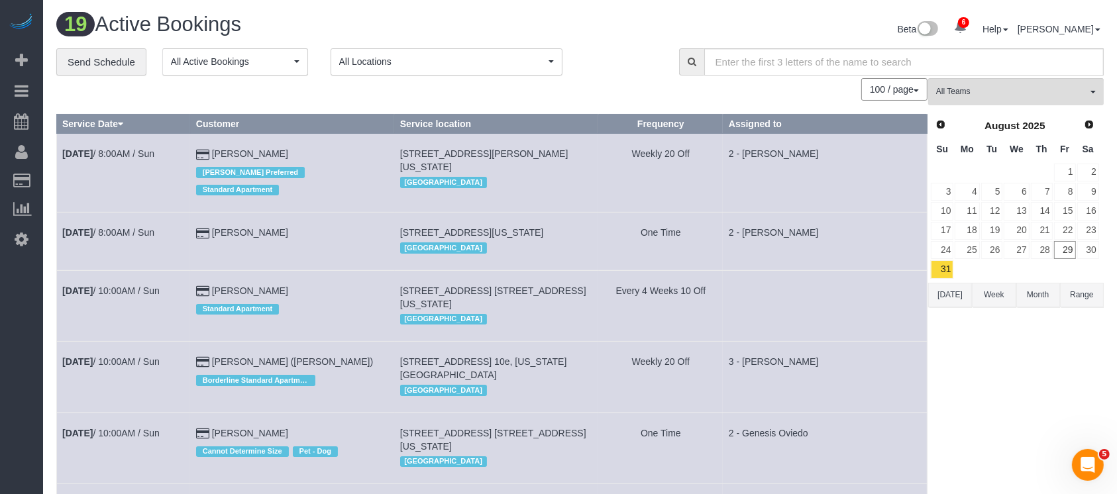
drag, startPoint x: 297, startPoint y: 42, endPoint x: 292, endPoint y: 53, distance: 12.4
click at [293, 46] on div "19 Active Bookings Beta 6 Your Notifications You have 0 alerts × You have 1 to …" at bounding box center [579, 30] width 1067 height 35
click at [292, 53] on button "All Active Bookings" at bounding box center [235, 61] width 146 height 27
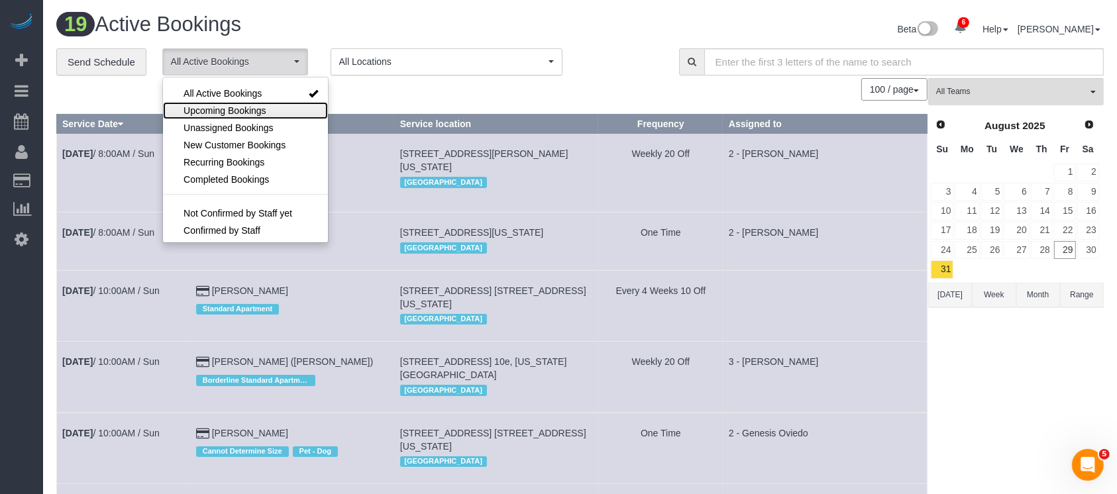
click at [232, 117] on span "Upcoming Bookings" at bounding box center [225, 110] width 83 height 13
select select "********"
click at [232, 117] on span "Upcoming Bookings" at bounding box center [225, 110] width 83 height 13
click at [241, 131] on span "Unassigned Bookings" at bounding box center [228, 127] width 89 height 13
select select "**********"
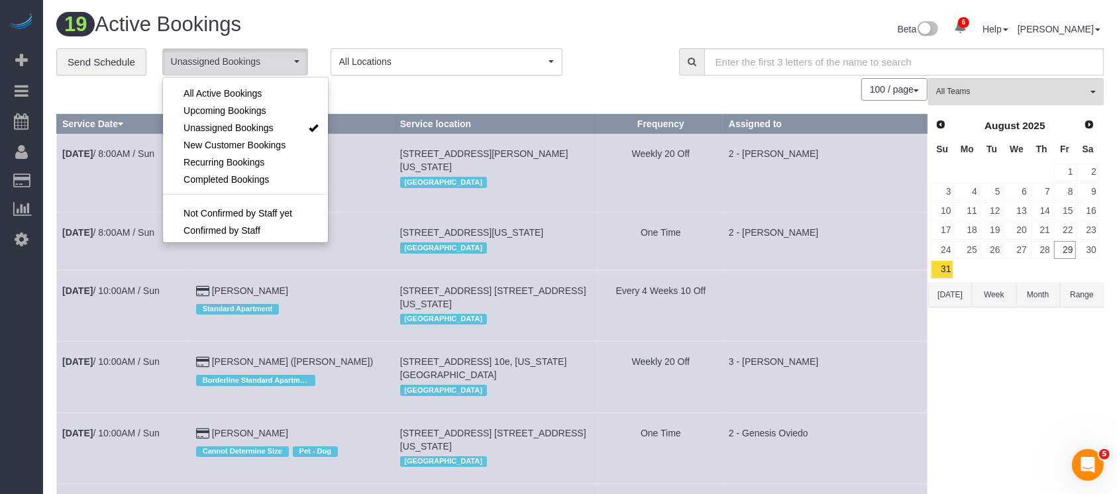
drag, startPoint x: 380, startPoint y: 98, endPoint x: 411, endPoint y: 81, distance: 35.6
click at [381, 98] on div "100 / page 10 / page 20 / page 30 / page 40 / page 50 / page 100 / page" at bounding box center [491, 89] width 871 height 23
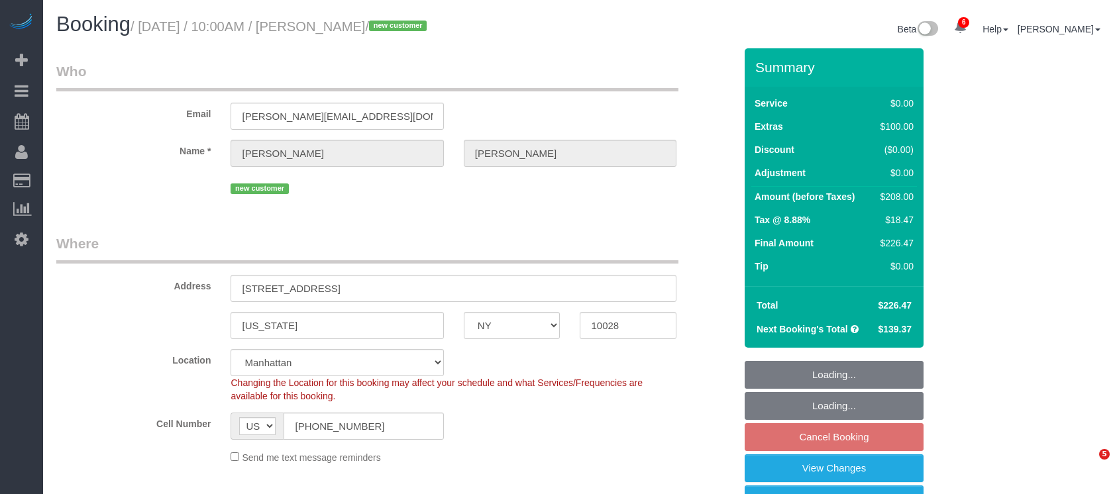
select select "NY"
select select "1"
select select "spot3"
select select "number:89"
select select "number:90"
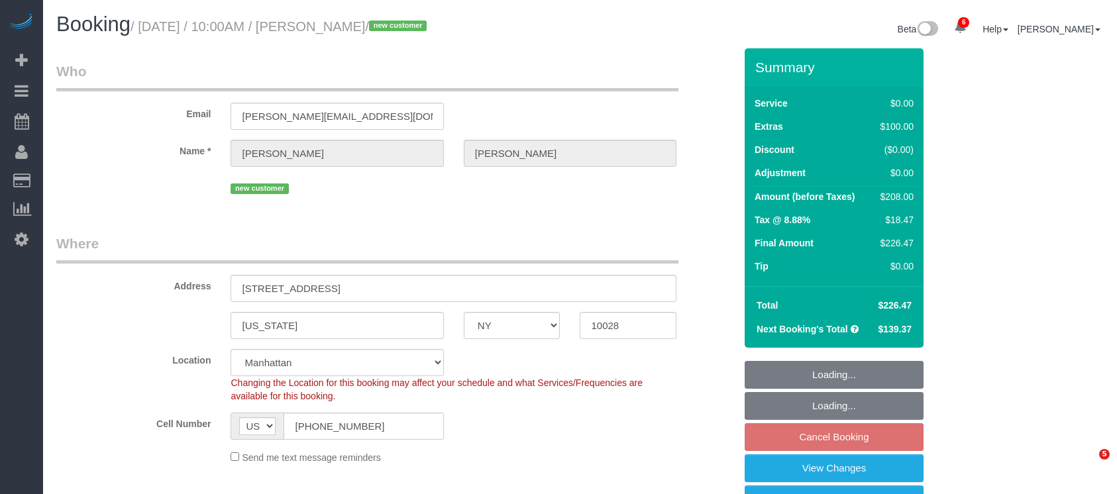
select select "number:15"
select select "number:5"
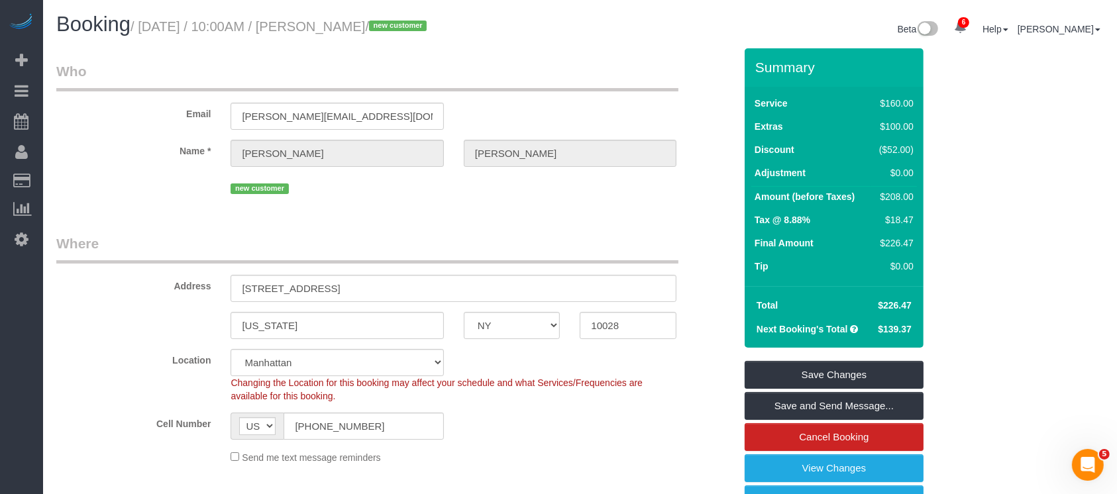
drag, startPoint x: 143, startPoint y: 28, endPoint x: 420, endPoint y: 28, distance: 276.9
click at [420, 28] on small "/ August 31, 2025 / 10:00AM / Gena Banta-Long / new customer" at bounding box center [281, 26] width 300 height 15
copy small "August 31, 2025 / 10:00AM / Gena Banta-Long"
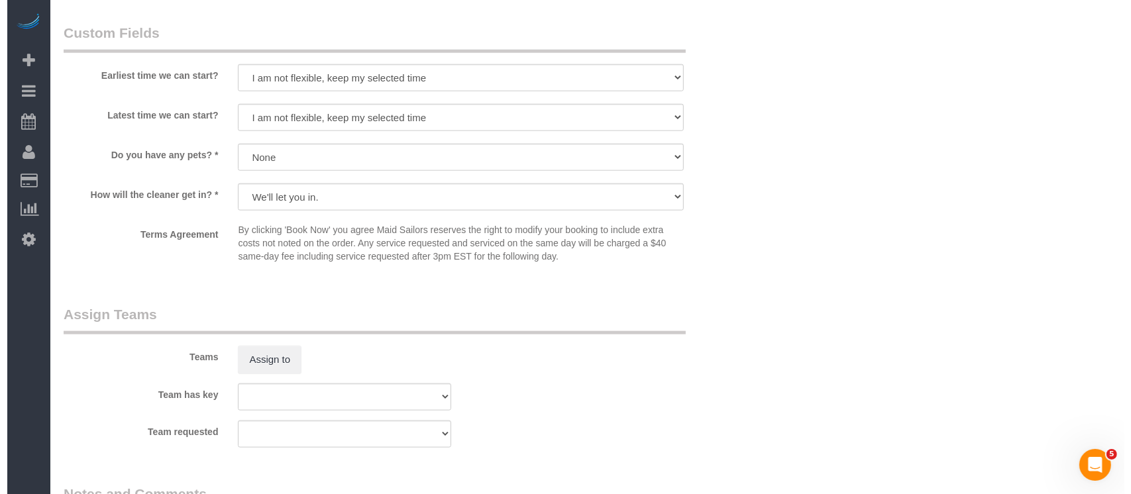
scroll to position [1766, 0]
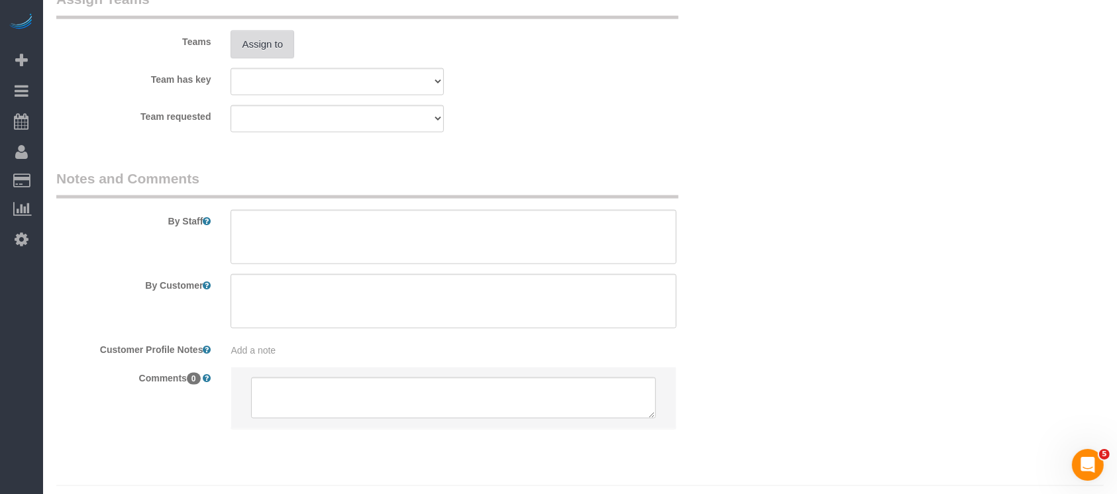
click at [274, 58] on button "Assign to" at bounding box center [263, 44] width 64 height 28
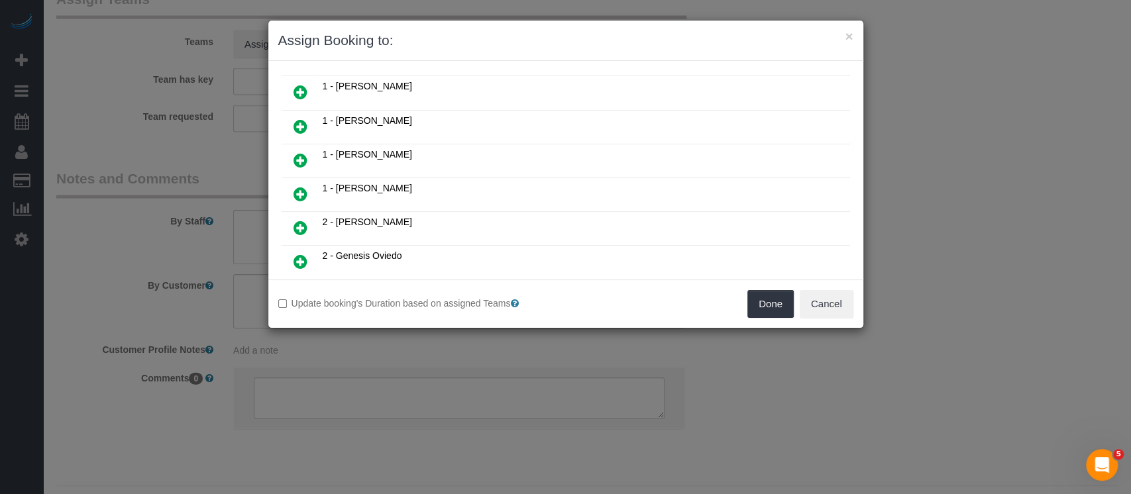
scroll to position [176, 0]
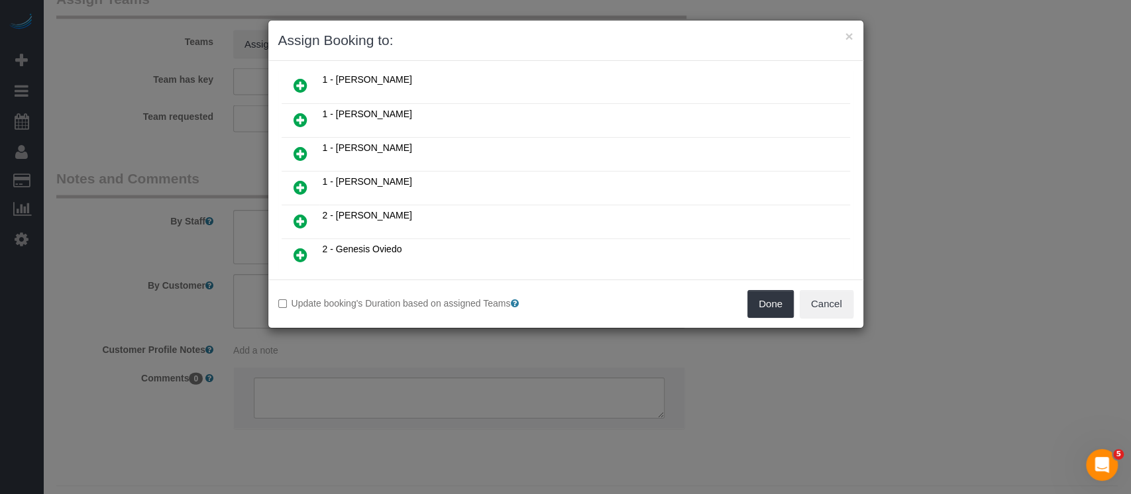
drag, startPoint x: 298, startPoint y: 180, endPoint x: 549, endPoint y: 228, distance: 254.9
click at [299, 180] on icon at bounding box center [301, 188] width 14 height 16
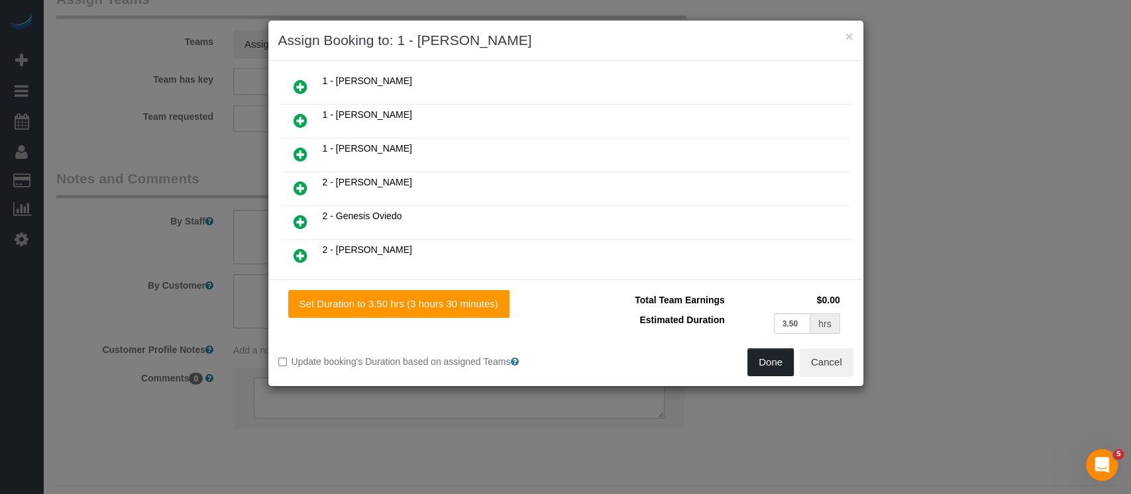
click at [760, 359] on button "Done" at bounding box center [770, 362] width 46 height 28
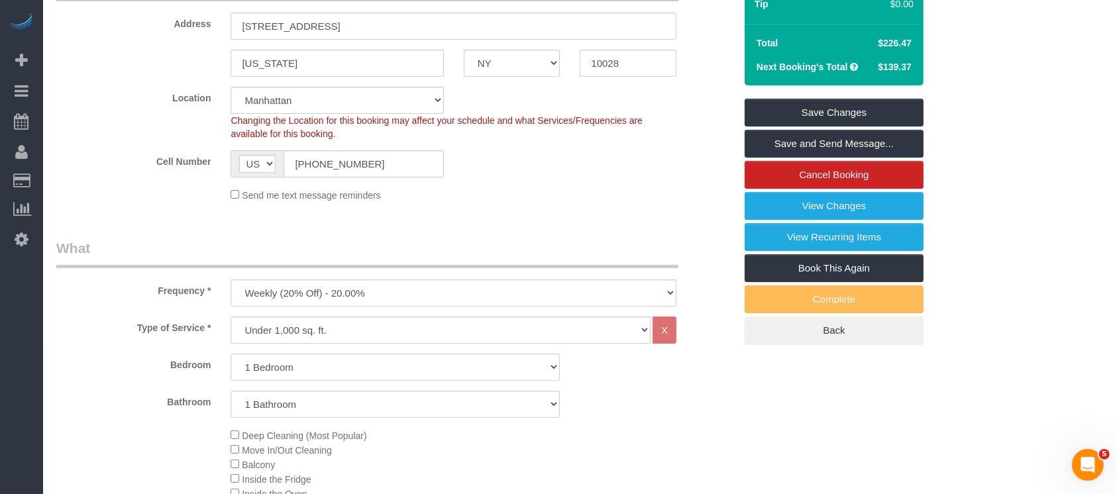
scroll to position [176, 0]
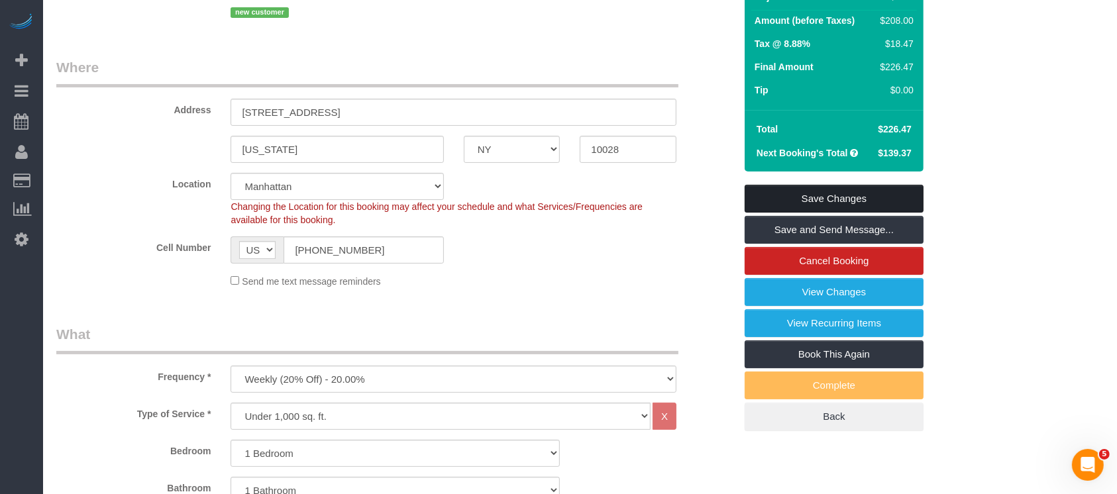
click at [864, 194] on link "Save Changes" at bounding box center [834, 199] width 179 height 28
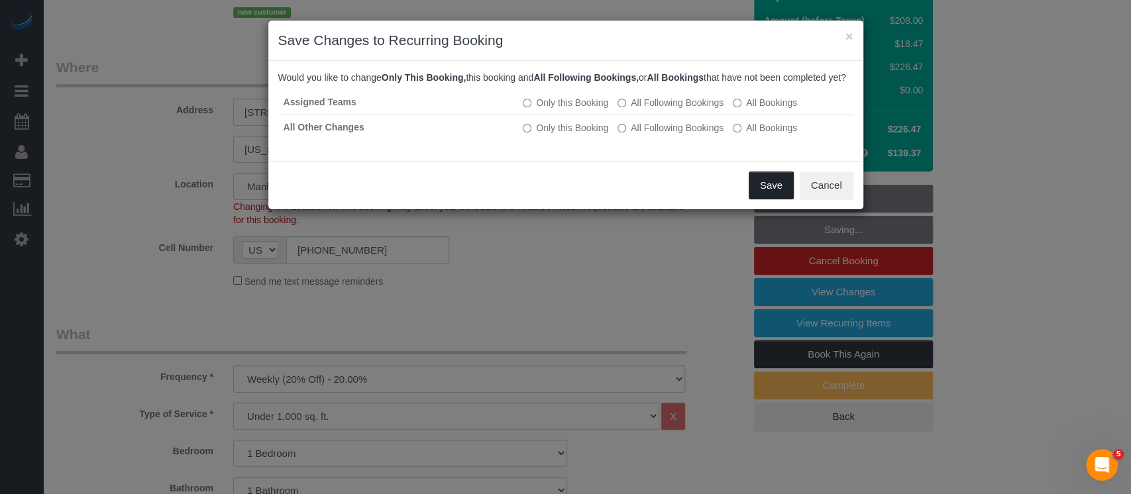
click at [765, 189] on button "Save" at bounding box center [771, 186] width 45 height 28
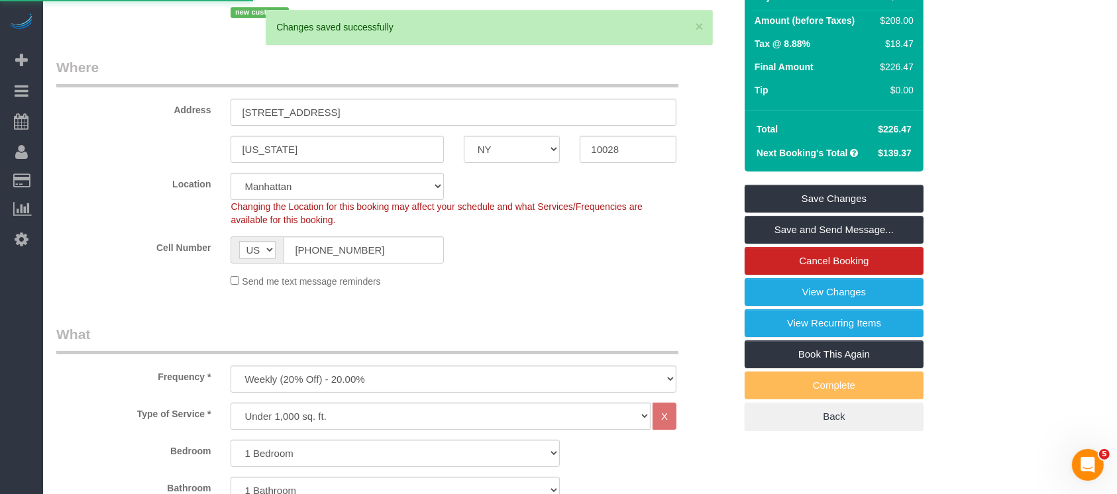
select select "**********"
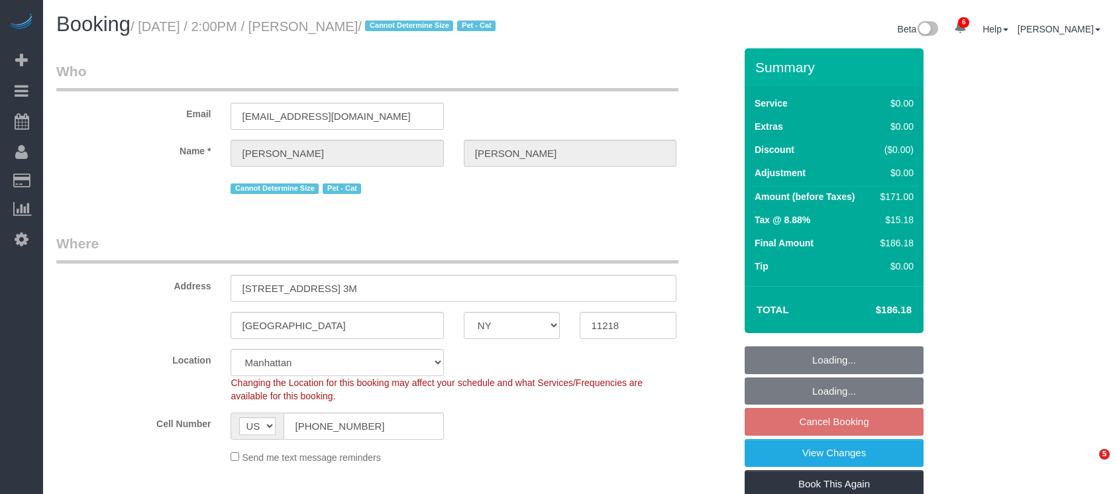
select select "NY"
select select "number:89"
select select "number:74"
select select "number:14"
select select "number:5"
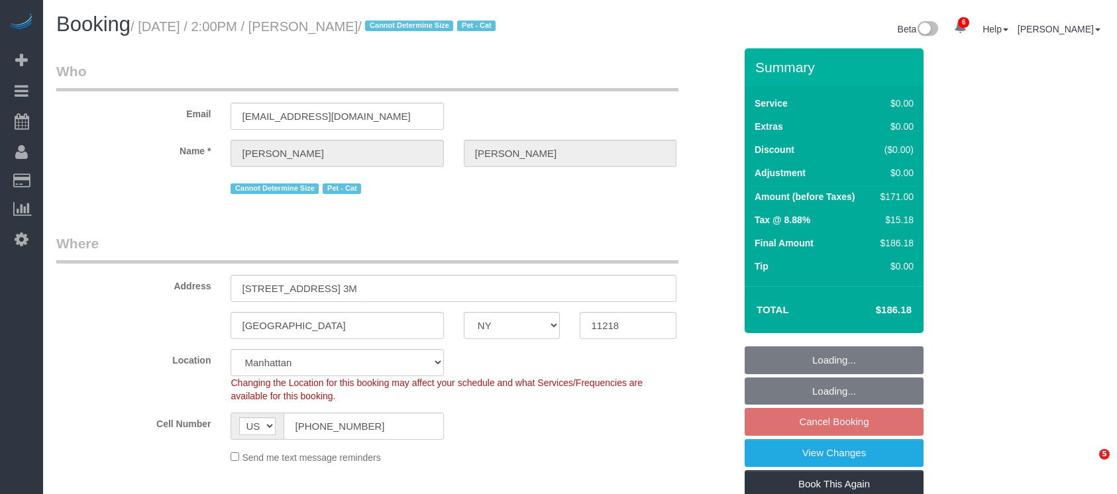
select select "2"
select select "object:1330"
select select "spot7"
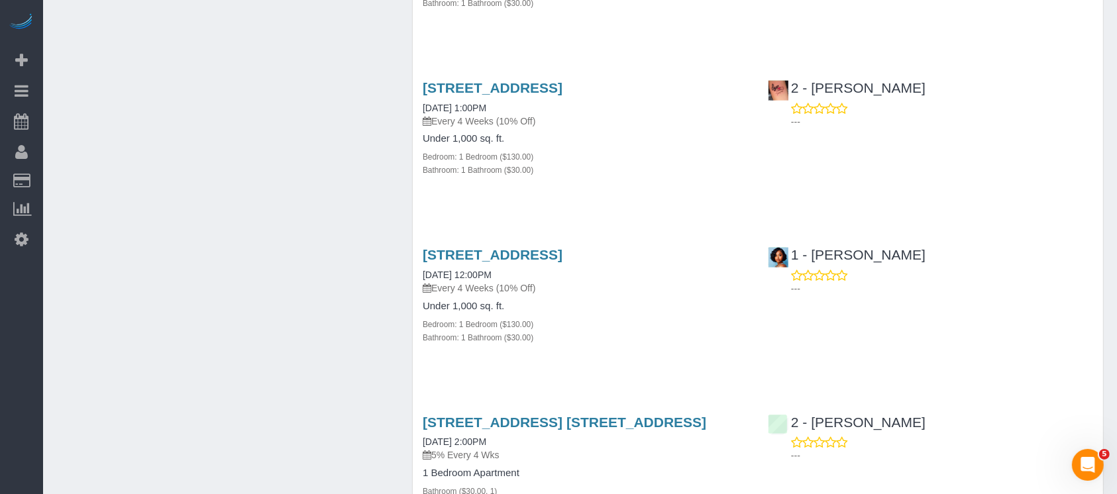
scroll to position [1766, 0]
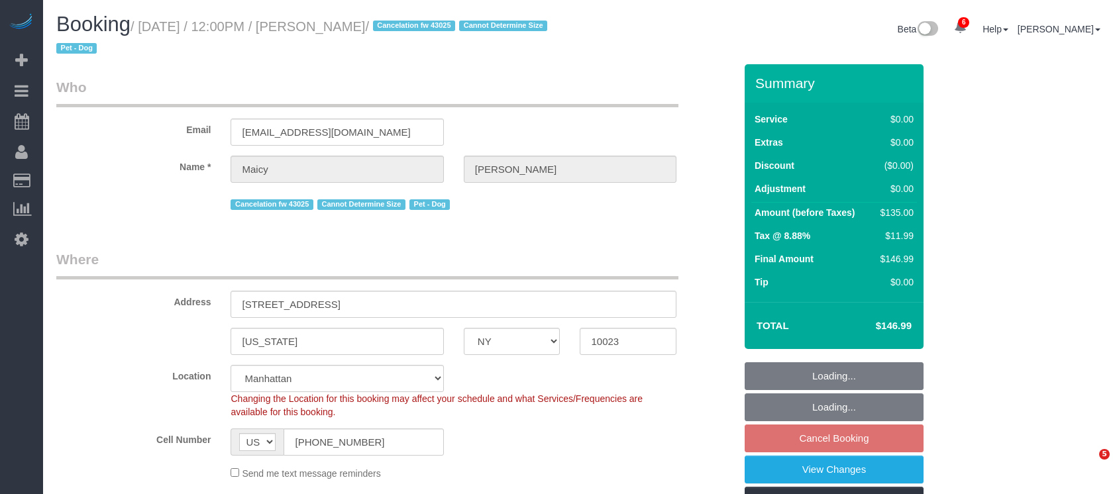
select select "NY"
select select "spot5"
select select "number:58"
select select "number:76"
select select "number:13"
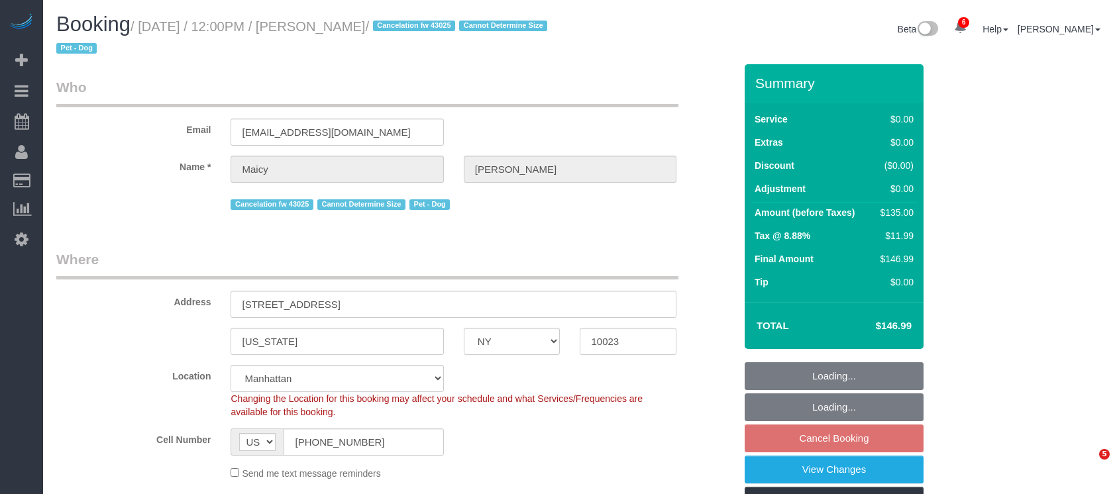
select select "number:5"
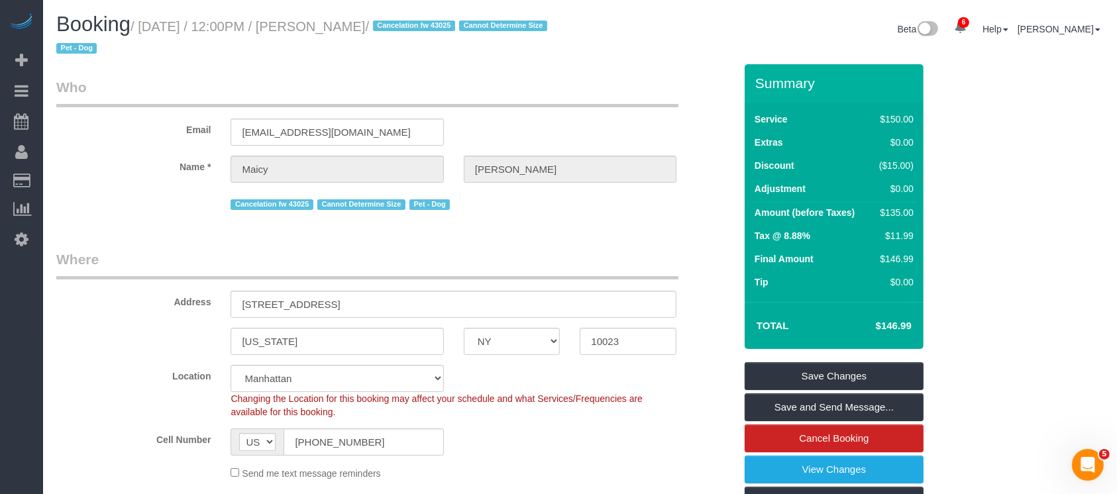
drag, startPoint x: 141, startPoint y: 24, endPoint x: 413, endPoint y: 18, distance: 272.4
click at [413, 18] on h1 "Booking / August 31, 2025 / 12:00PM / Maicy Schwartz / Cancelation fw 43025 Can…" at bounding box center [313, 35] width 514 height 45
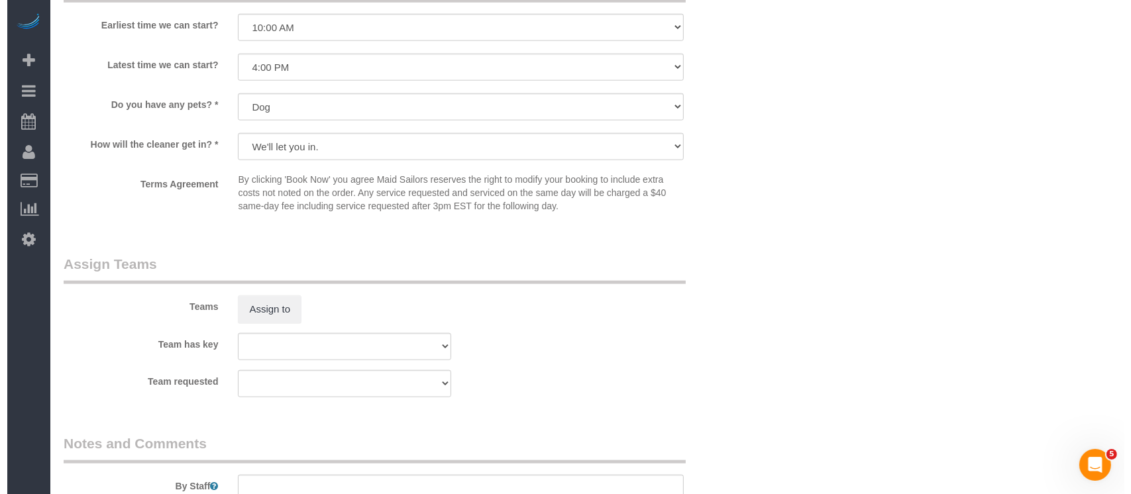
scroll to position [1590, 0]
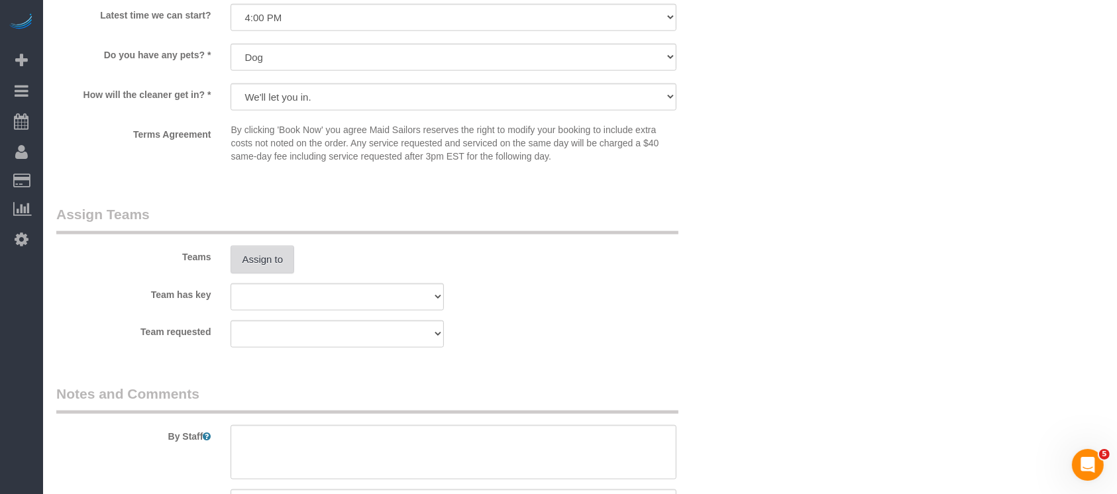
click at [260, 261] on button "Assign to" at bounding box center [263, 260] width 64 height 28
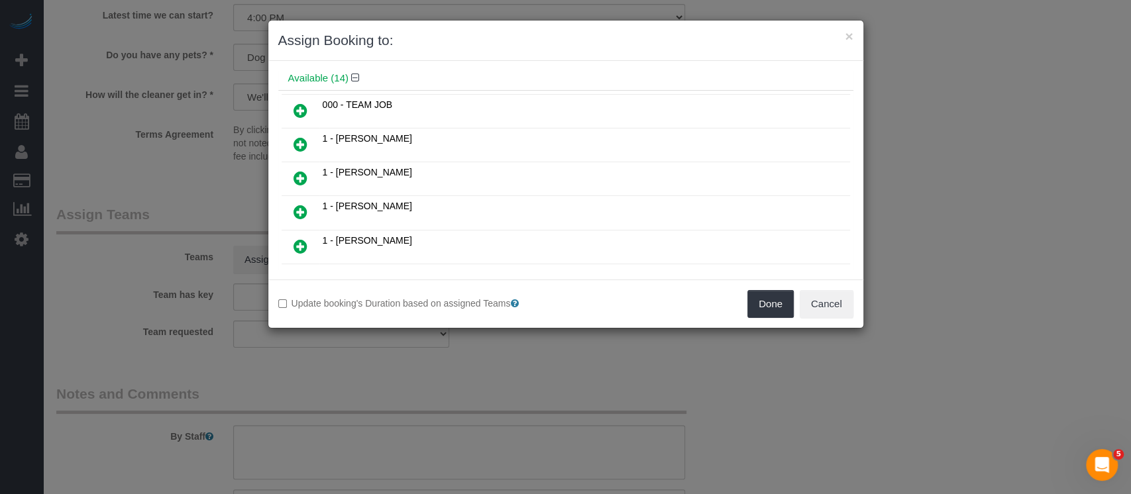
scroll to position [88, 0]
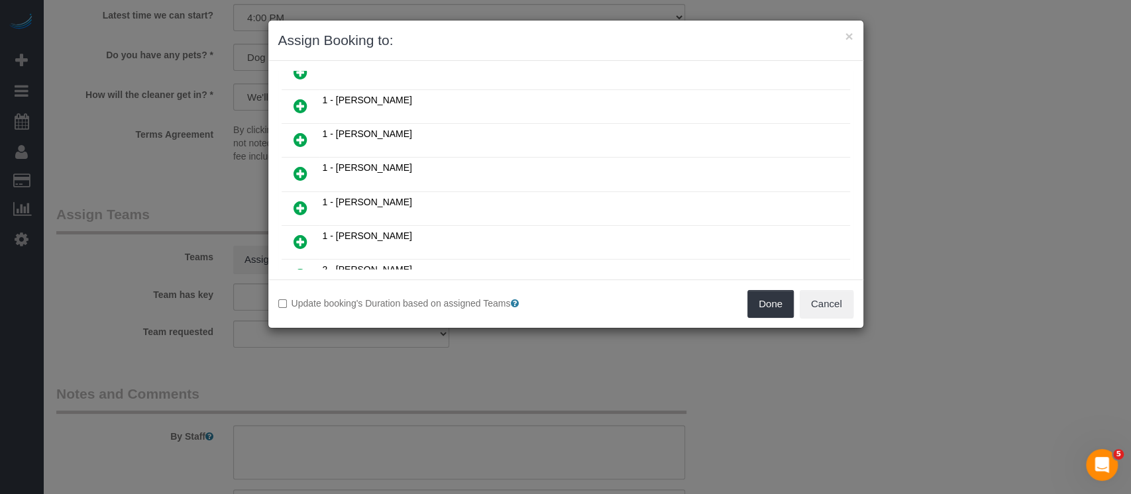
click at [287, 136] on link at bounding box center [300, 140] width 31 height 27
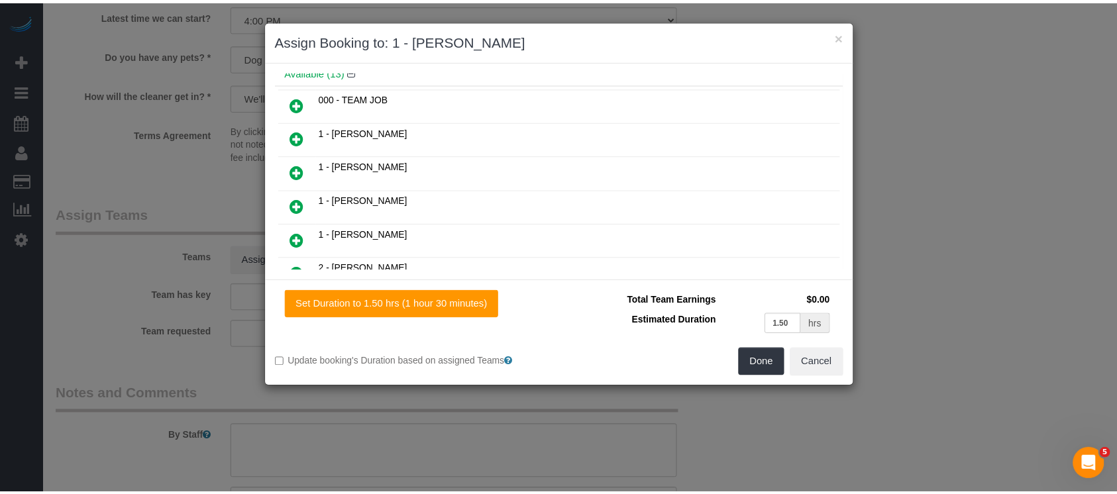
scroll to position [119, 0]
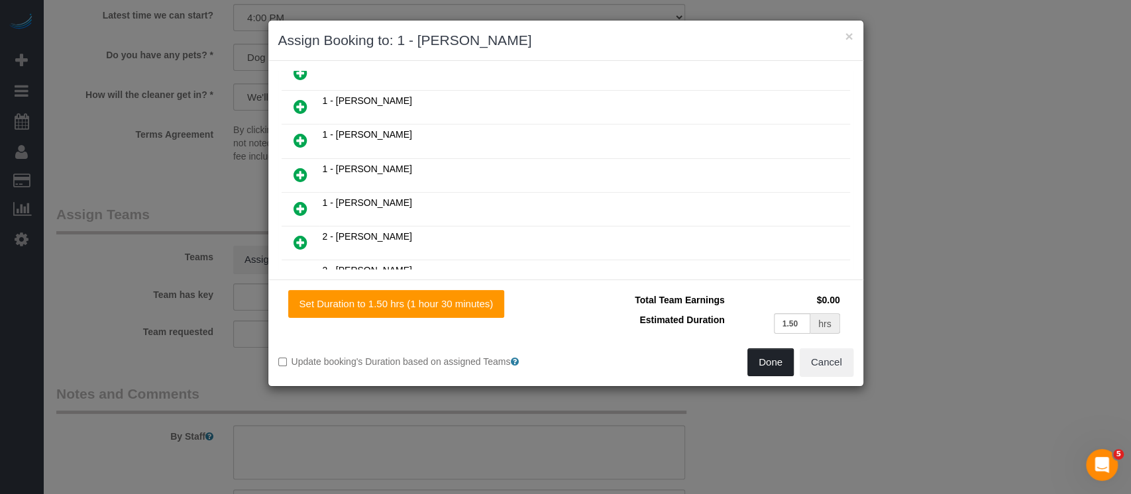
click at [775, 368] on button "Done" at bounding box center [770, 362] width 46 height 28
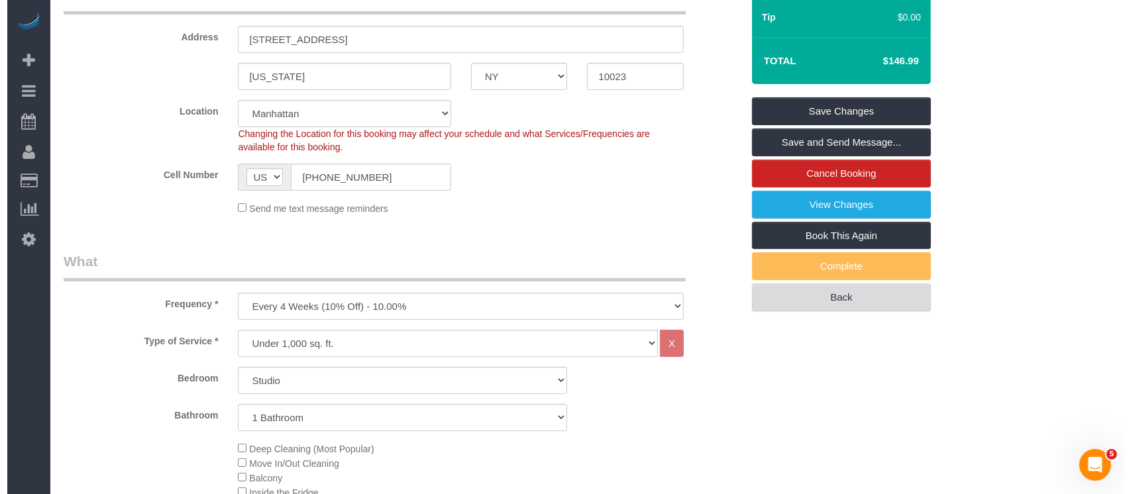
scroll to position [0, 0]
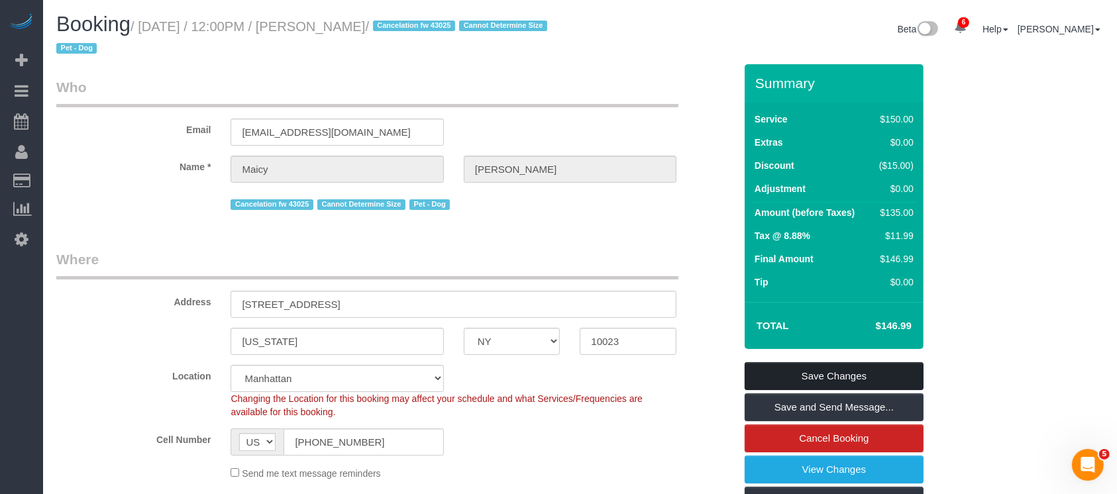
drag, startPoint x: 843, startPoint y: 368, endPoint x: 798, endPoint y: 356, distance: 46.0
click at [841, 368] on link "Save Changes" at bounding box center [834, 376] width 179 height 28
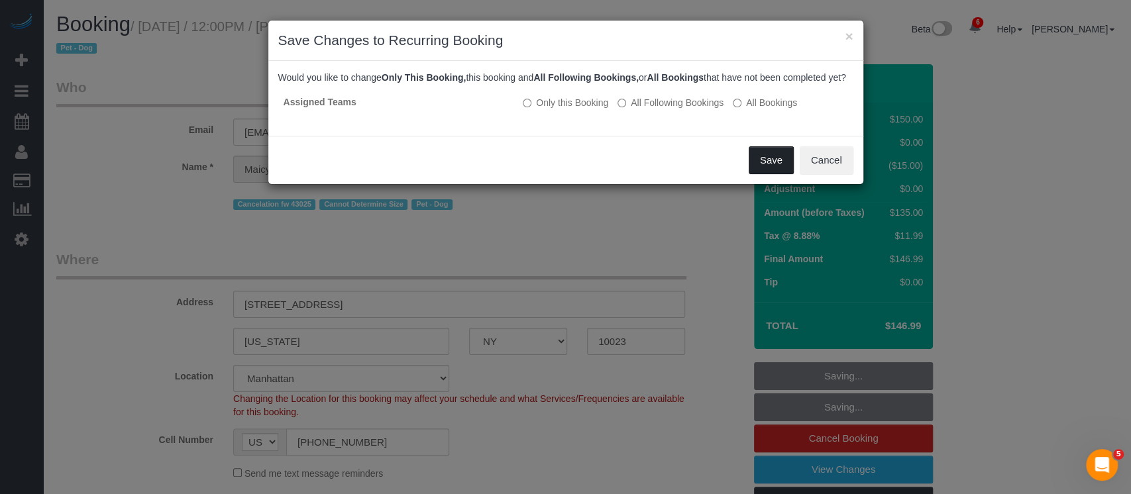
click at [758, 174] on button "Save" at bounding box center [771, 160] width 45 height 28
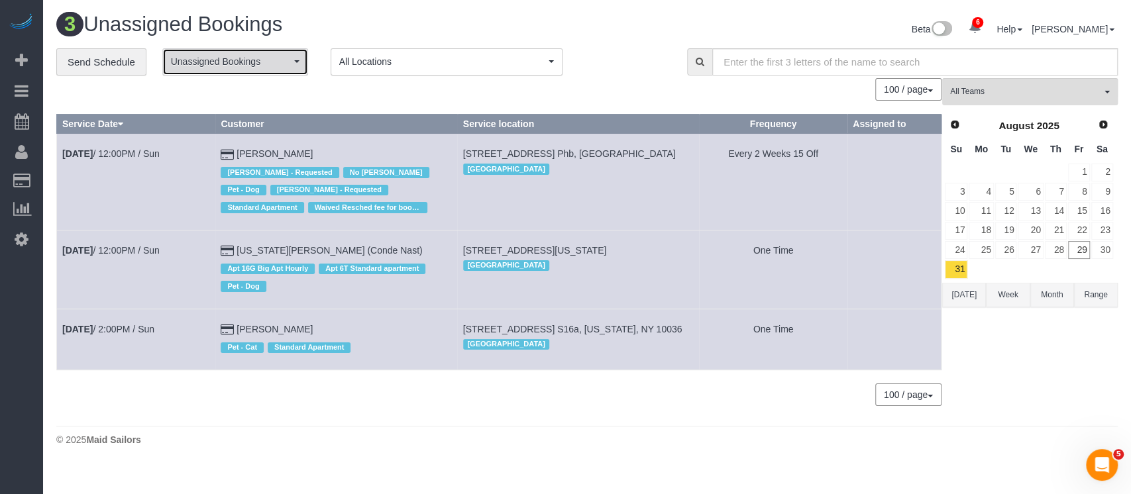
click at [276, 58] on span "Unassigned Bookings" at bounding box center [231, 61] width 120 height 13
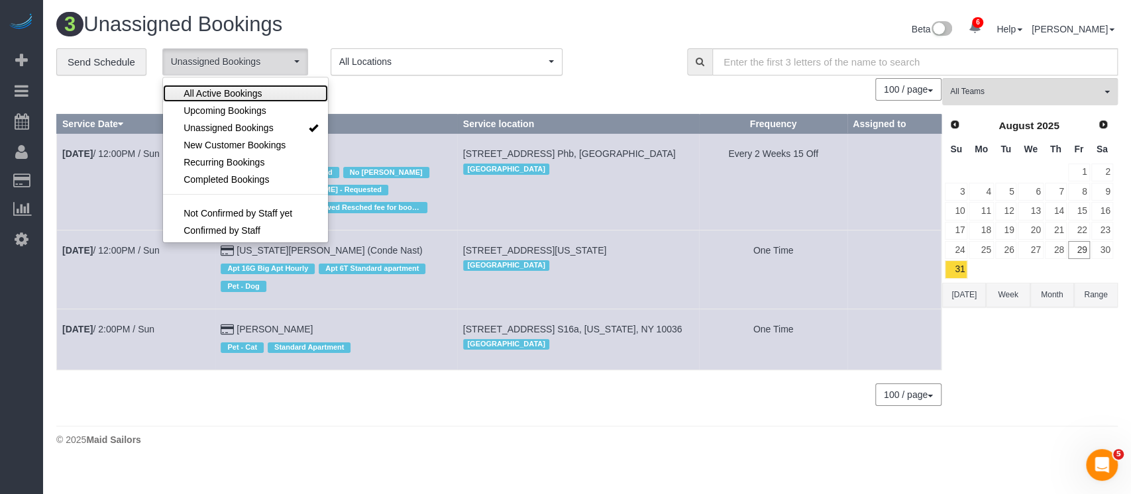
click at [265, 87] on link "All Active Bookings" at bounding box center [245, 93] width 165 height 17
select select "***"
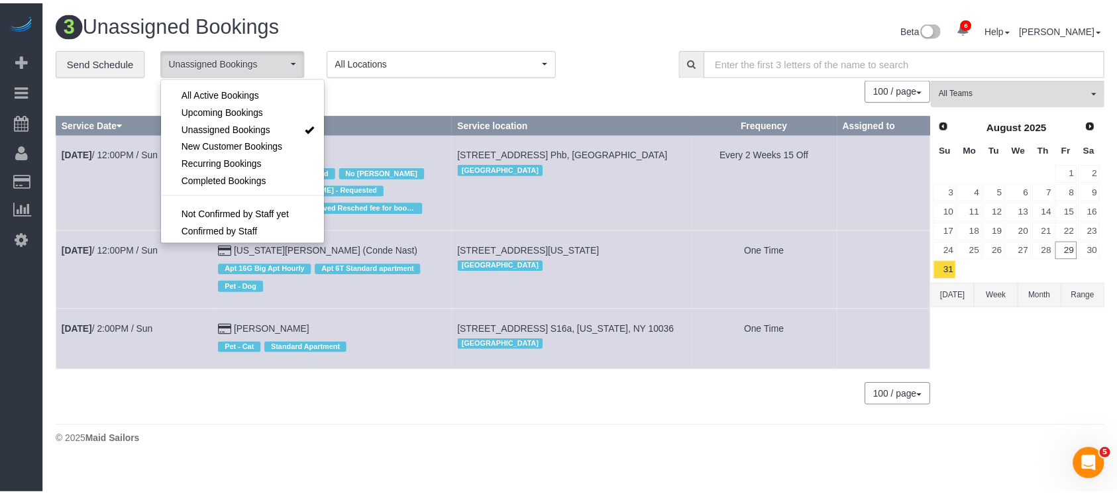
scroll to position [18, 0]
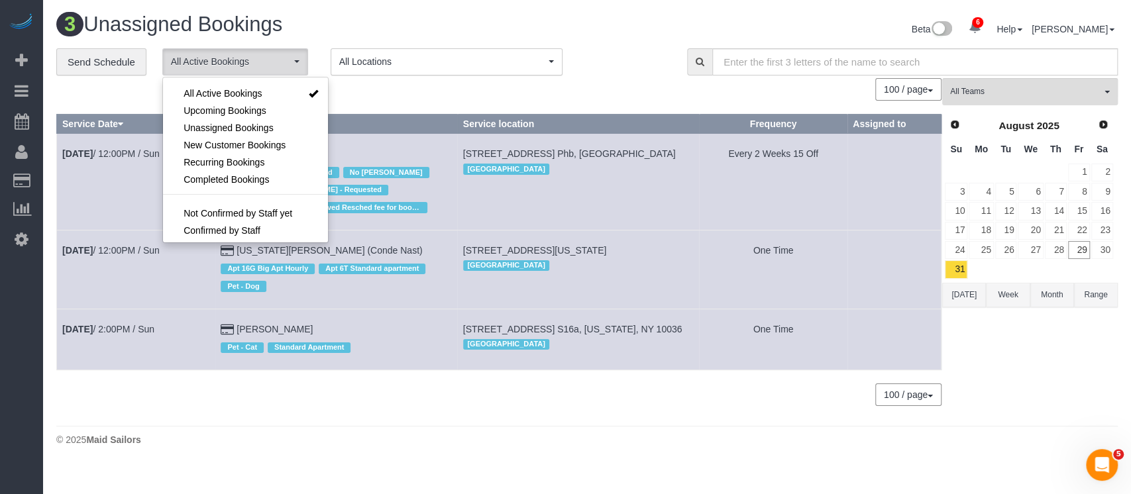
click at [346, 31] on h1 "3 Unassigned Bookings" at bounding box center [316, 24] width 521 height 23
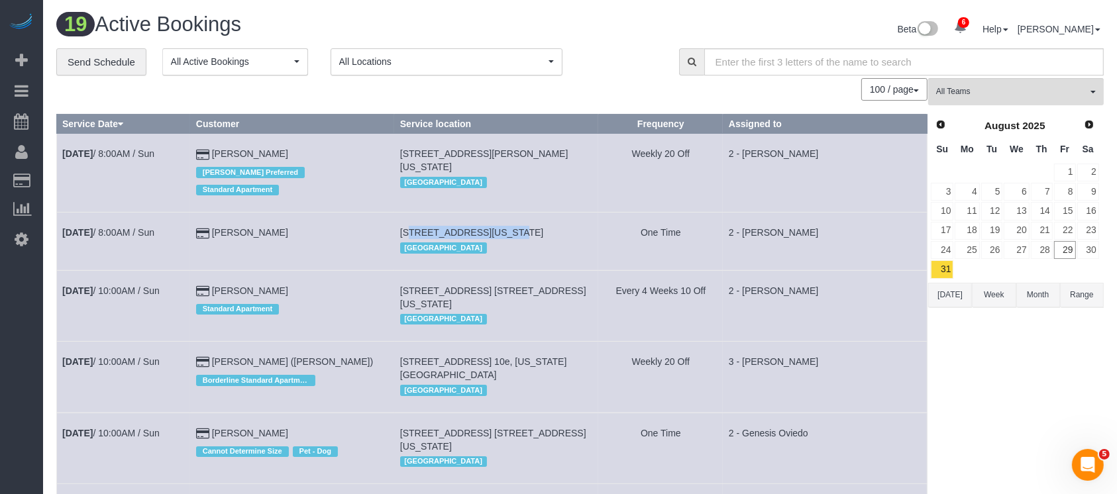
drag, startPoint x: 411, startPoint y: 230, endPoint x: 499, endPoint y: 229, distance: 88.1
click at [500, 229] on span "135 West 16th Street, Apt. 15, New York, NY 10011" at bounding box center [472, 232] width 144 height 11
click at [490, 246] on td "135 West 16th Street, Apt. 15, New York, NY 10011 Manhattan" at bounding box center [496, 242] width 204 height 58
drag, startPoint x: 408, startPoint y: 230, endPoint x: 440, endPoint y: 245, distance: 35.3
click at [440, 245] on td "135 West 16th Street, Apt. 15, New York, NY 10011 Manhattan" at bounding box center [496, 242] width 204 height 58
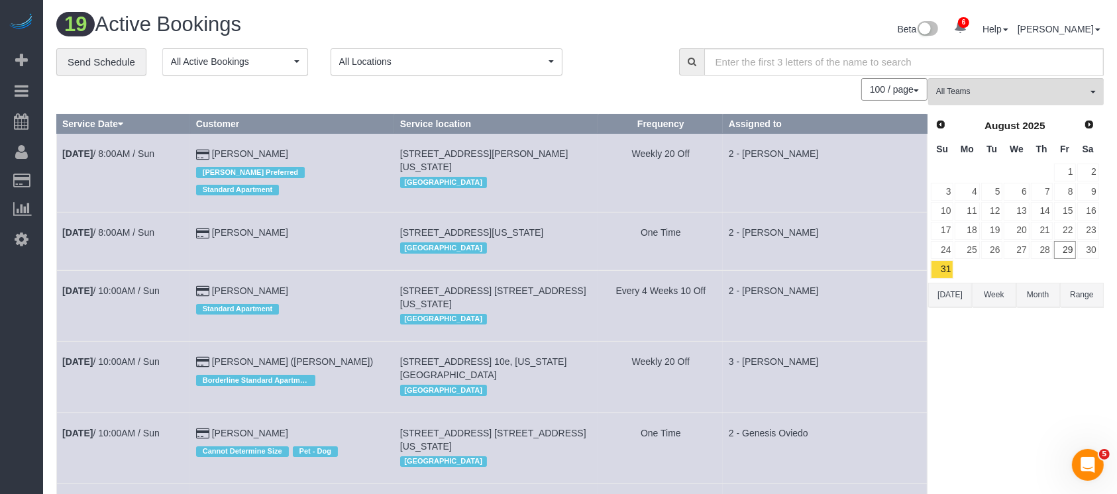
copy span "[STREET_ADDRESS][US_STATE]"
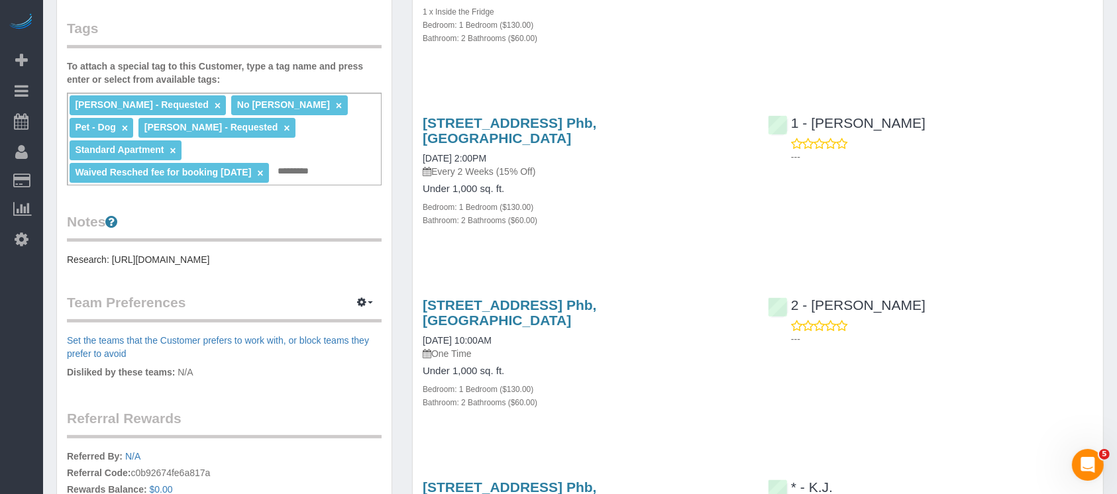
scroll to position [441, 0]
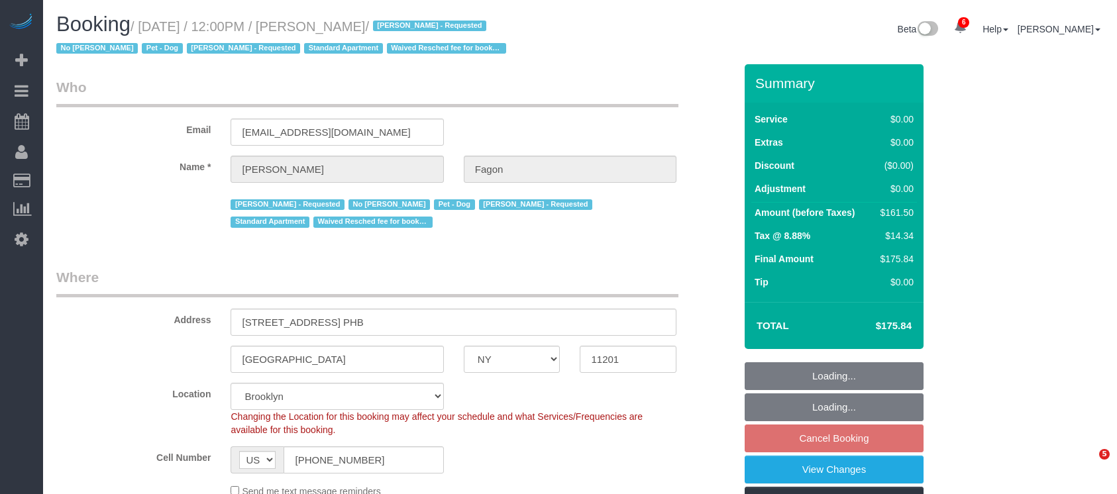
select select "NY"
select select "1"
select select "2"
select select "string:stripe-pm_1N7MCH4VGloSiKo7X7U6WIVW"
select select "spot5"
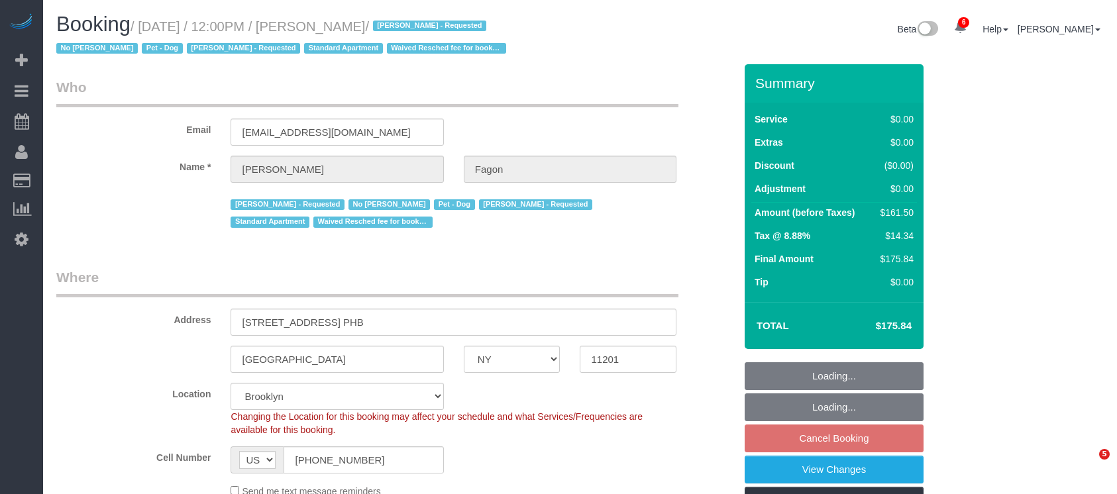
select select "number:60"
select select "number:74"
select select "number:13"
select select "number:5"
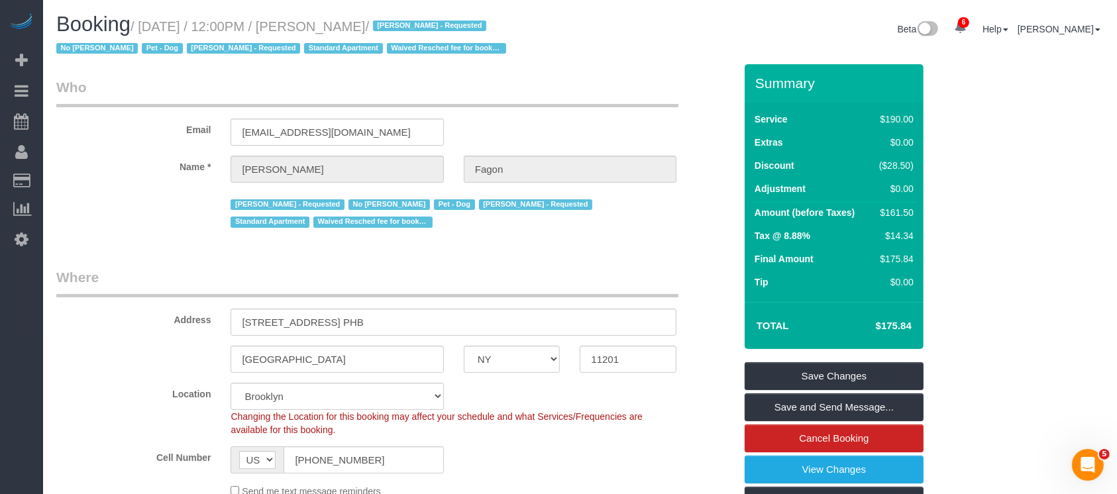
drag, startPoint x: 137, startPoint y: 24, endPoint x: 397, endPoint y: 44, distance: 260.5
click at [396, 25] on small "/ August 31, 2025 / 12:00PM / Olivia Fagon / Andrea Thomas - Requested No Warre…" at bounding box center [283, 37] width 454 height 37
copy small "/ August 31, 2025 / 12:00PM / Olivia Fagon"
drag, startPoint x: 237, startPoint y: 319, endPoint x: 306, endPoint y: 323, distance: 69.7
click at [307, 323] on input "80 Dekalb Ave, Apt. PHB" at bounding box center [454, 322] width 446 height 27
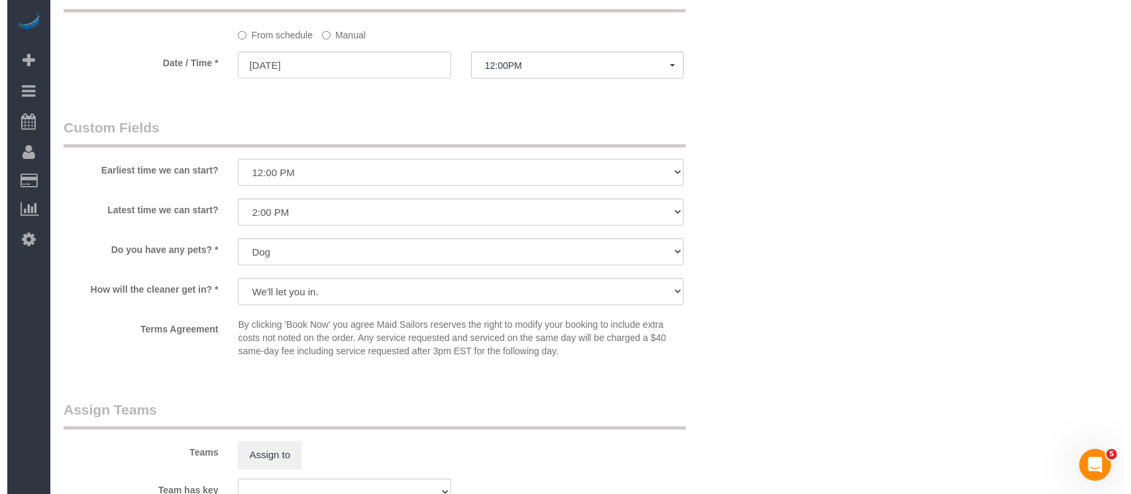
scroll to position [1501, 0]
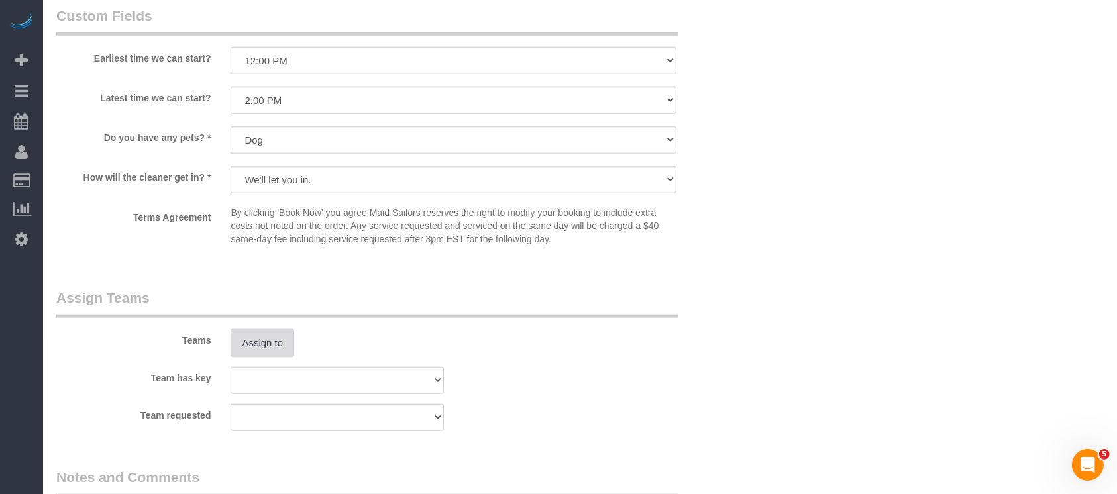
click at [262, 346] on button "Assign to" at bounding box center [263, 343] width 64 height 28
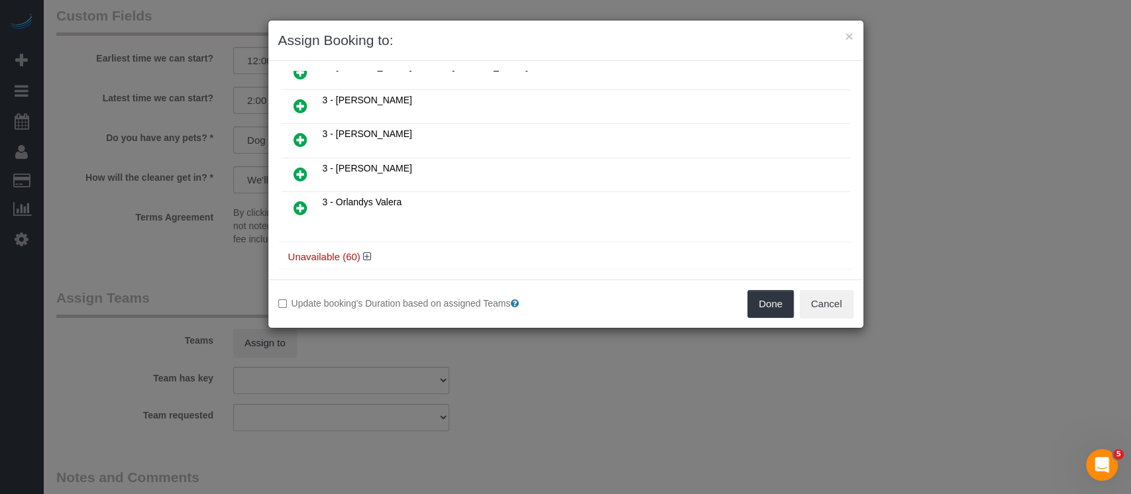
scroll to position [360, 0]
click at [366, 251] on icon at bounding box center [367, 256] width 8 height 10
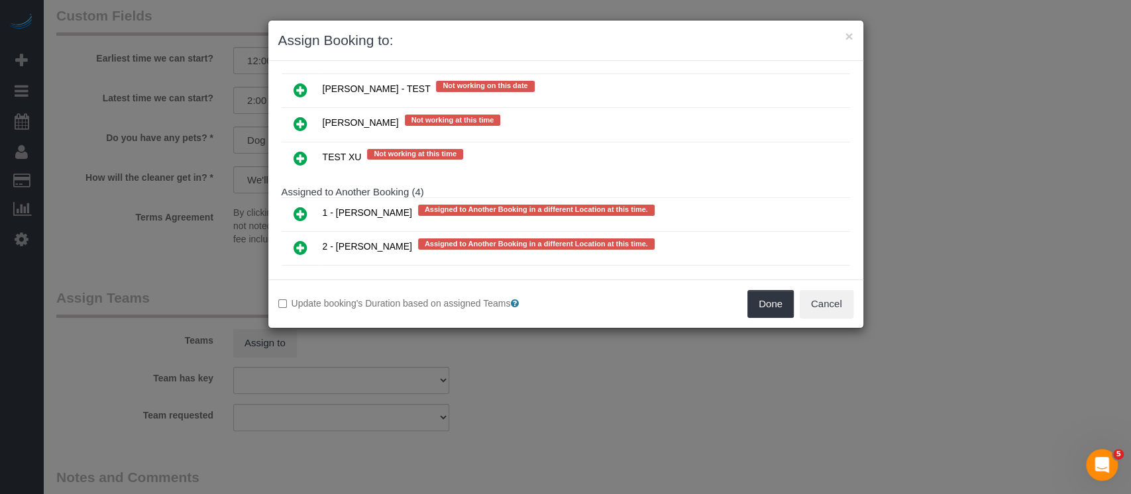
scroll to position [2391, 0]
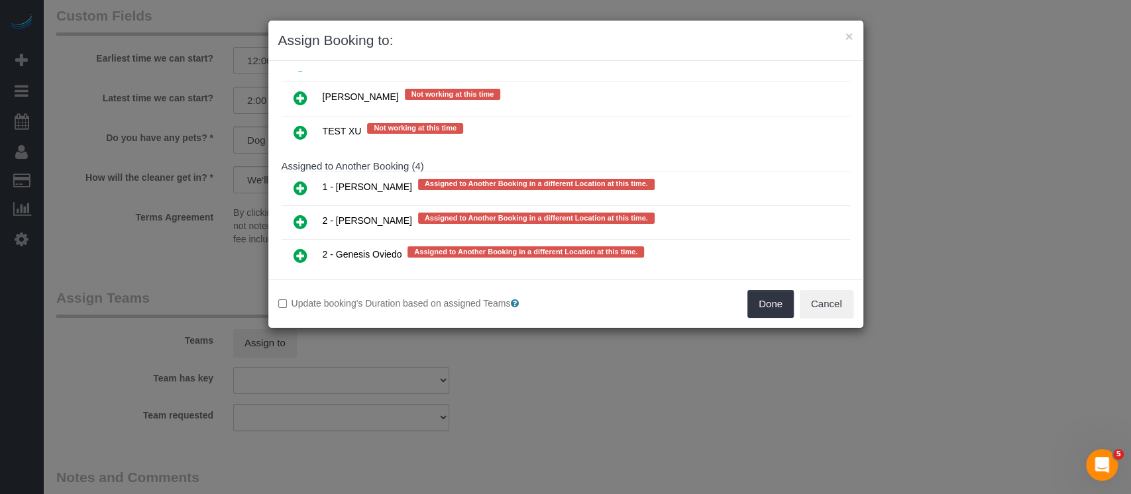
click at [295, 214] on icon at bounding box center [301, 222] width 14 height 16
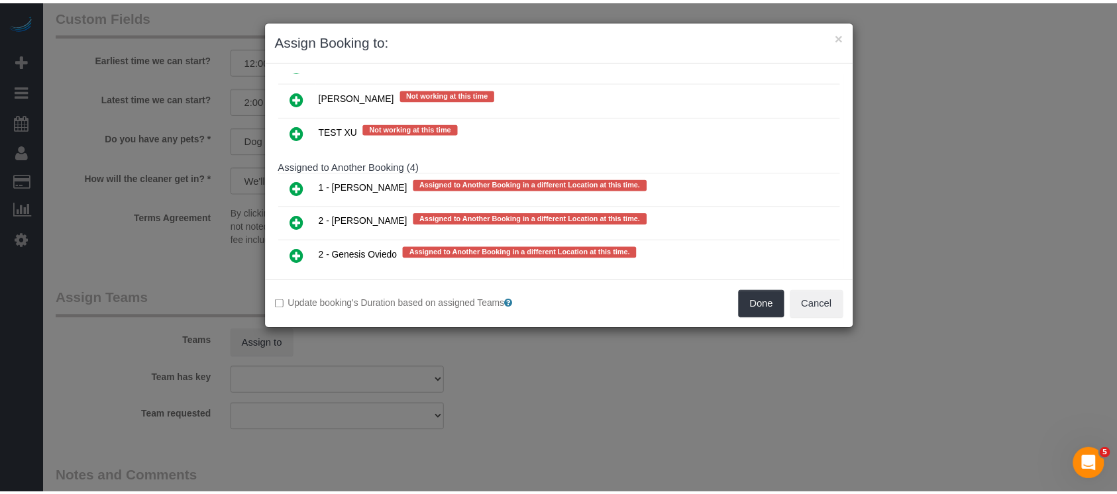
scroll to position [2389, 0]
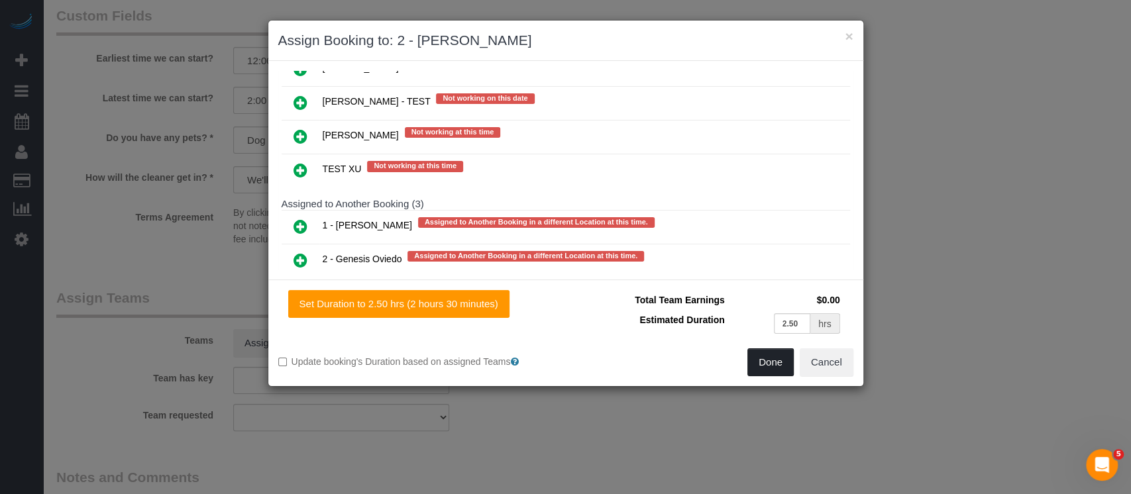
click at [764, 370] on button "Done" at bounding box center [770, 362] width 46 height 28
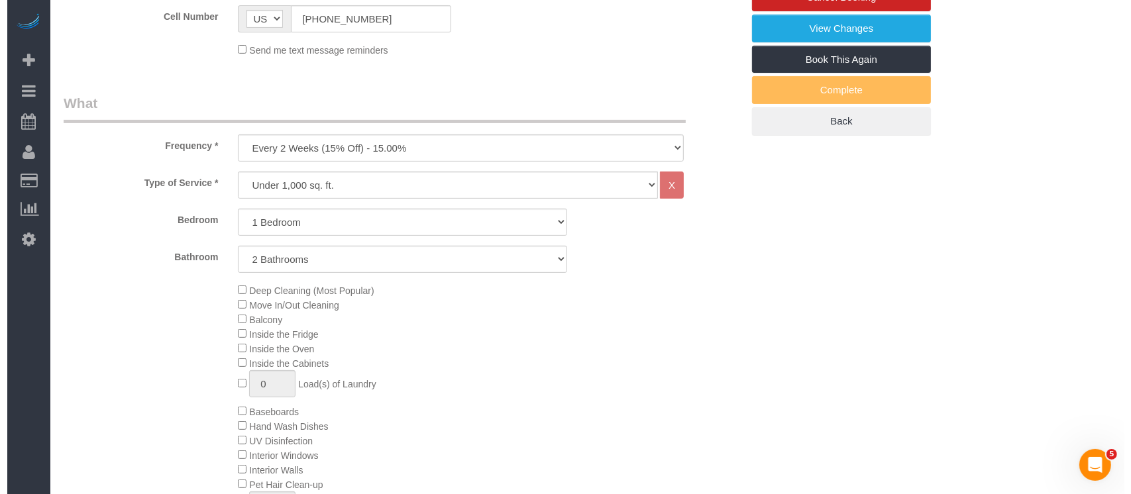
scroll to position [0, 0]
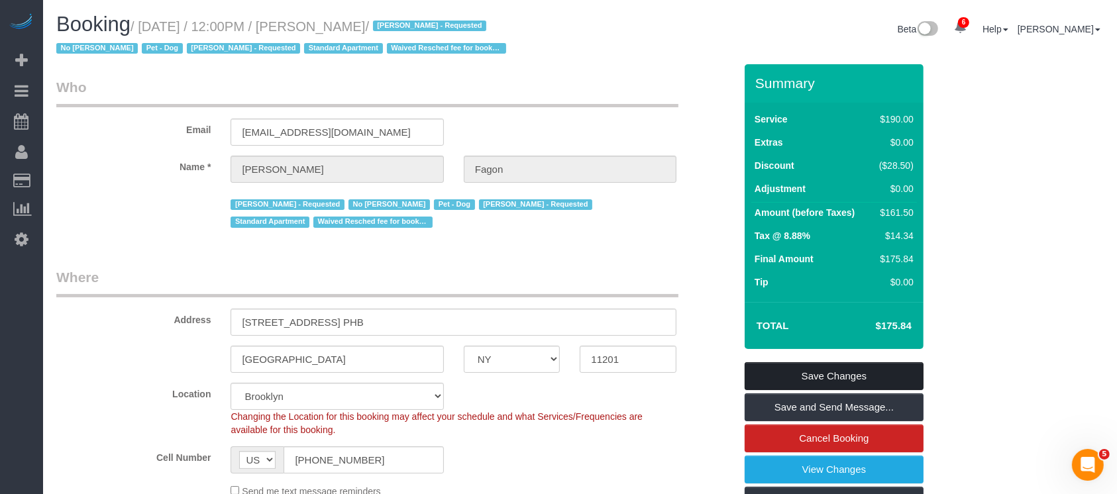
click at [855, 372] on link "Save Changes" at bounding box center [834, 376] width 179 height 28
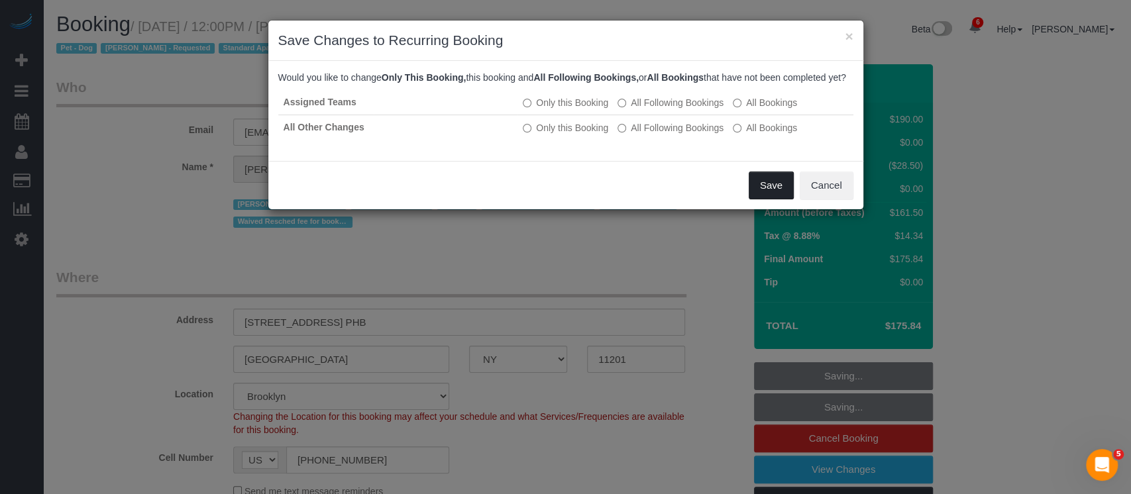
click at [770, 195] on button "Save" at bounding box center [771, 186] width 45 height 28
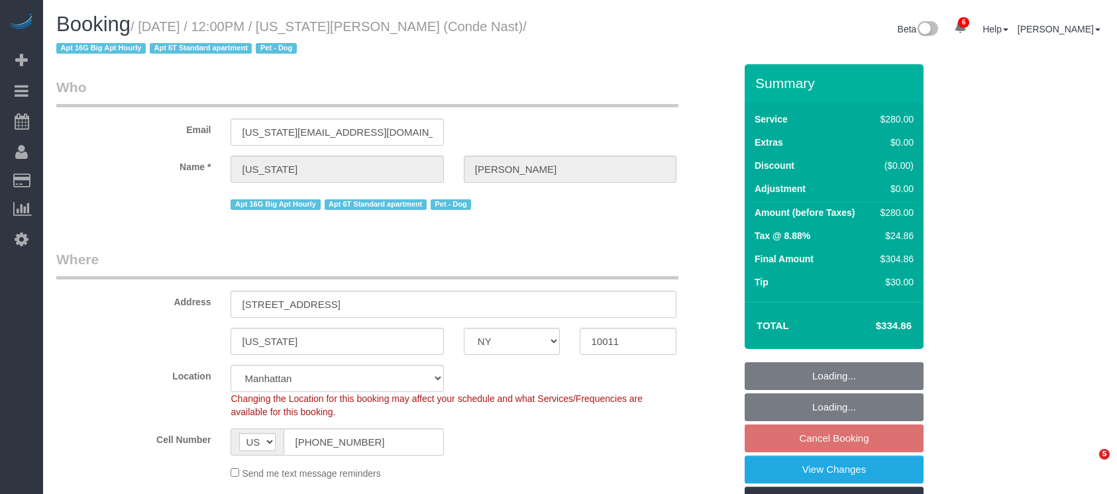
select select "NY"
select select "210"
select select "spot5"
select select "number:58"
select select "number:72"
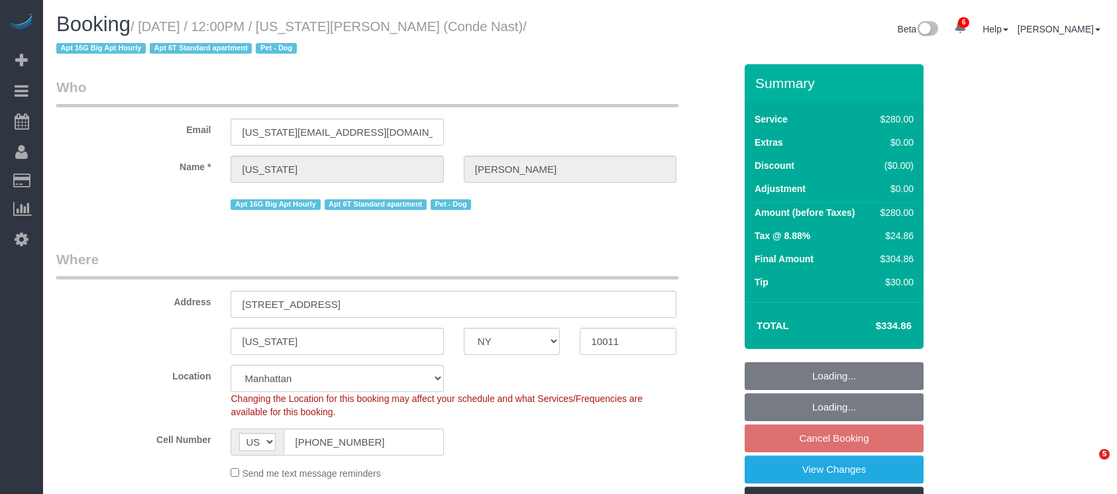
select select "number:13"
select select "number:6"
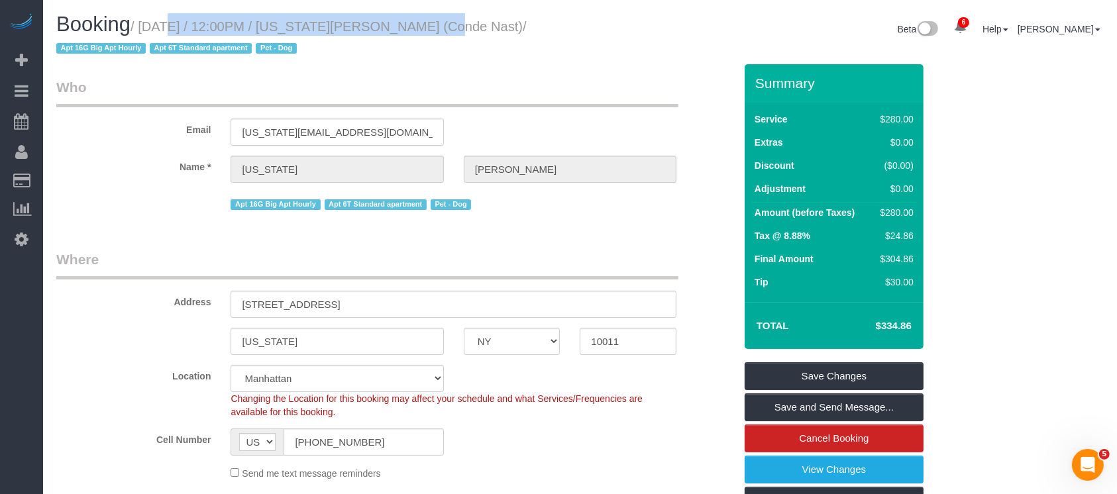
drag, startPoint x: 143, startPoint y: 30, endPoint x: 399, endPoint y: 24, distance: 255.8
click at [399, 24] on small "/ [DATE] / 12:00PM / [US_STATE][PERSON_NAME] (Conde Nast) / Apt 16G Big Apt Hou…" at bounding box center [291, 37] width 470 height 37
copy small "[DATE] / 12:00PM / [US_STATE][PERSON_NAME]"
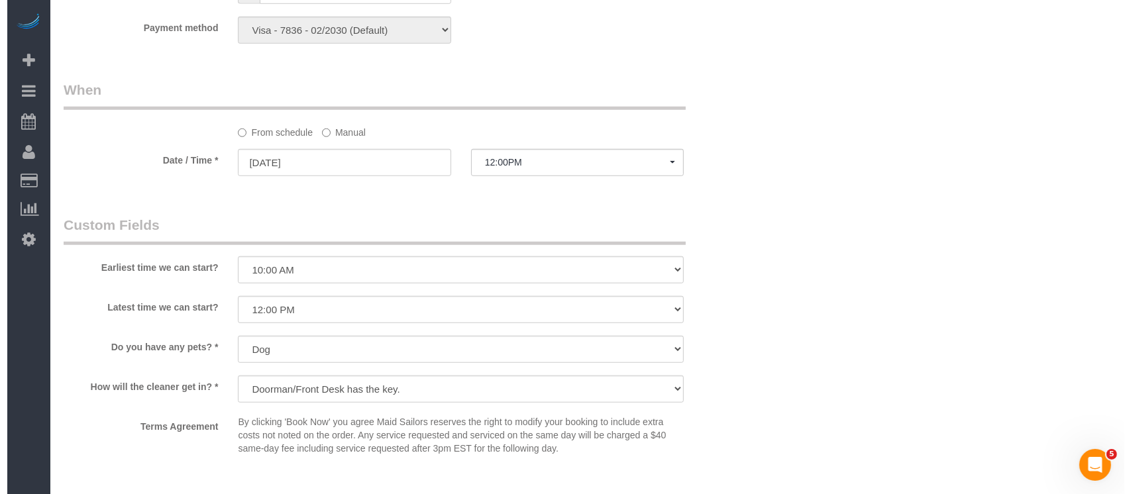
scroll to position [1236, 0]
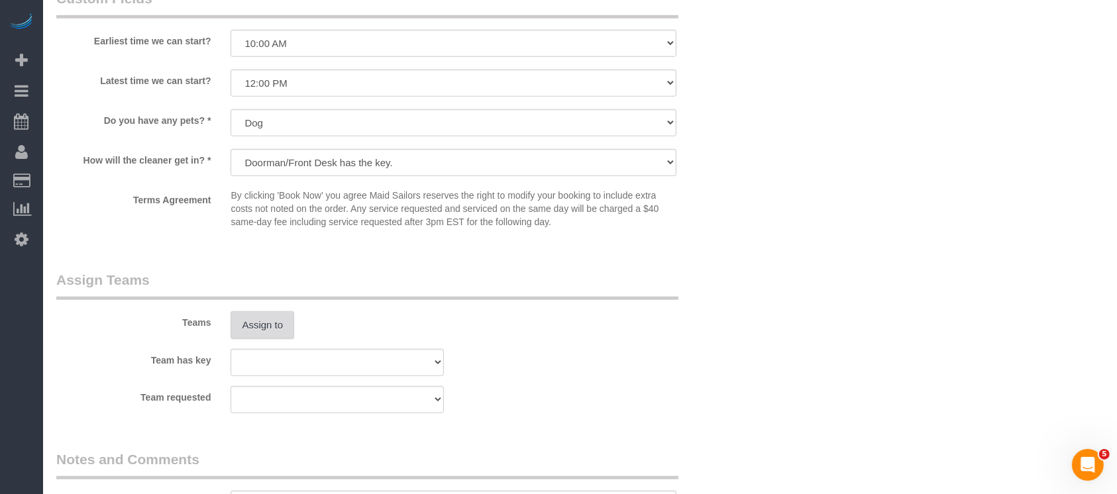
click at [238, 328] on button "Assign to" at bounding box center [263, 325] width 64 height 28
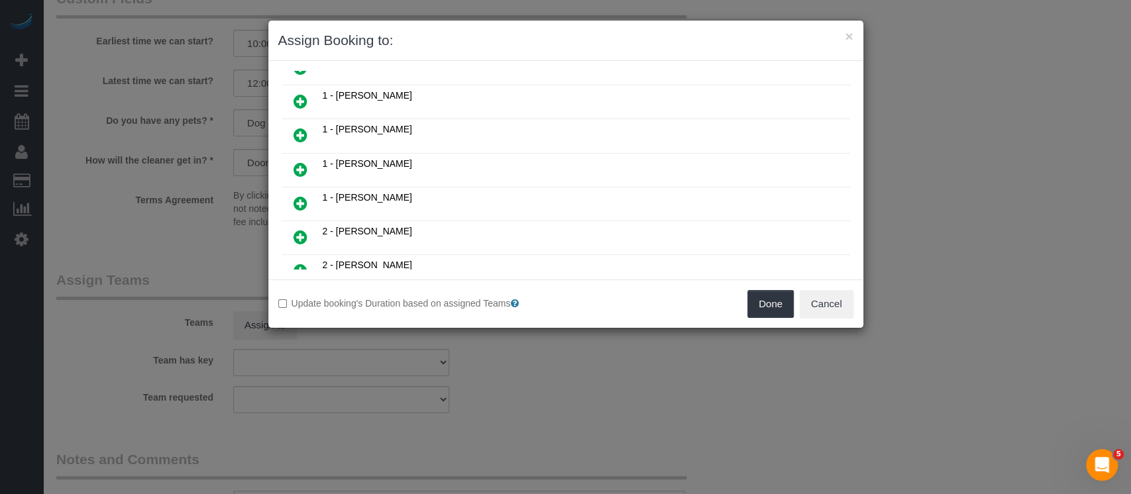
scroll to position [88, 0]
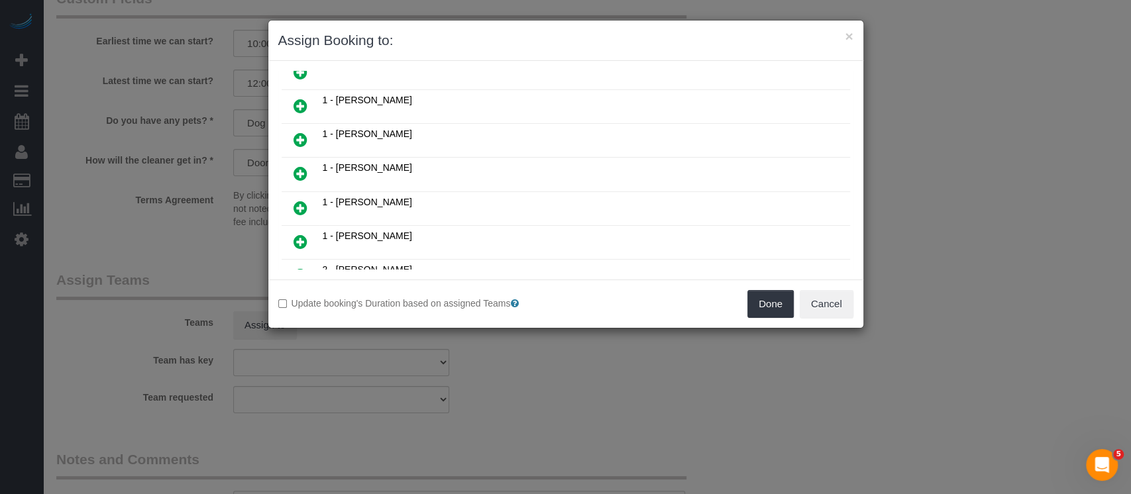
click at [302, 171] on icon at bounding box center [301, 174] width 14 height 16
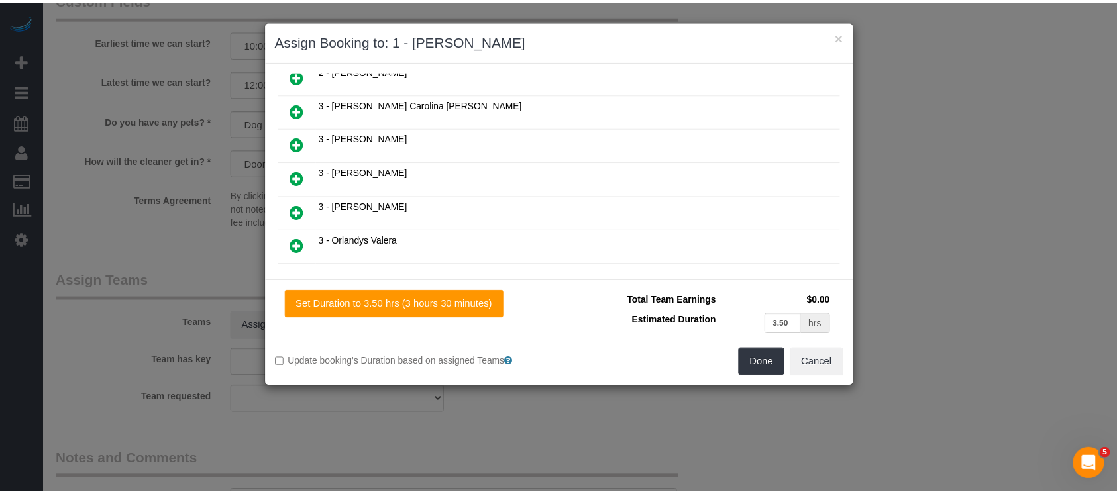
scroll to position [472, 0]
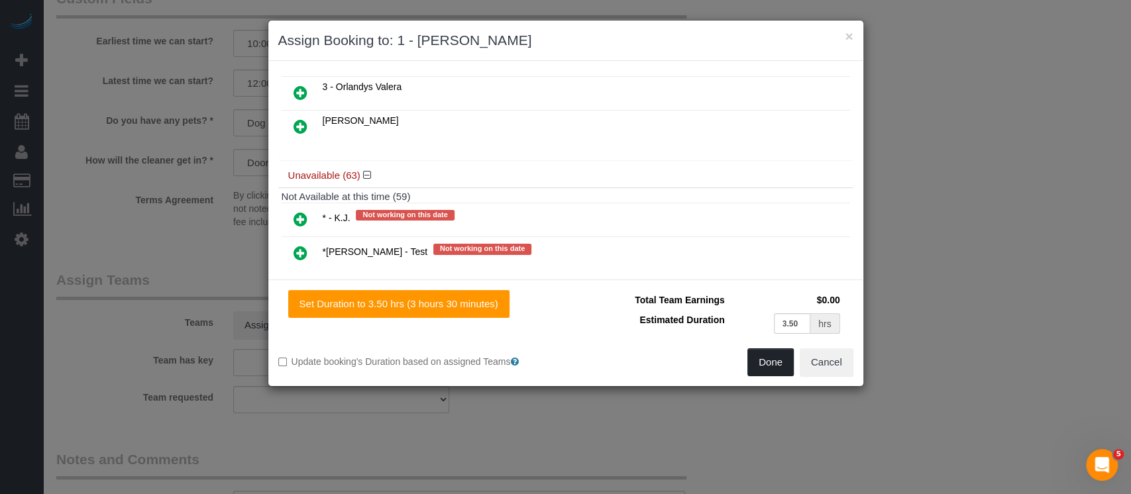
click at [765, 363] on button "Done" at bounding box center [770, 362] width 46 height 28
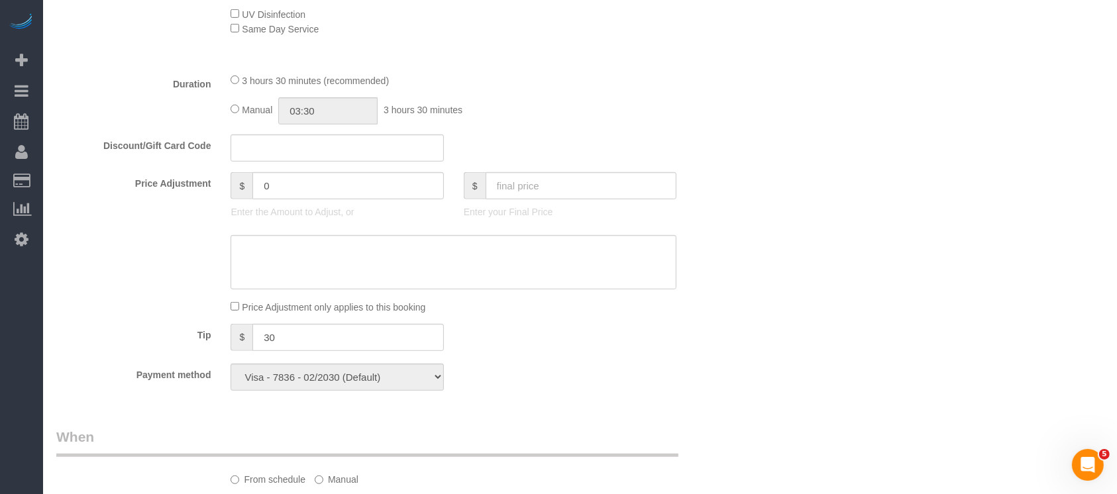
scroll to position [309, 0]
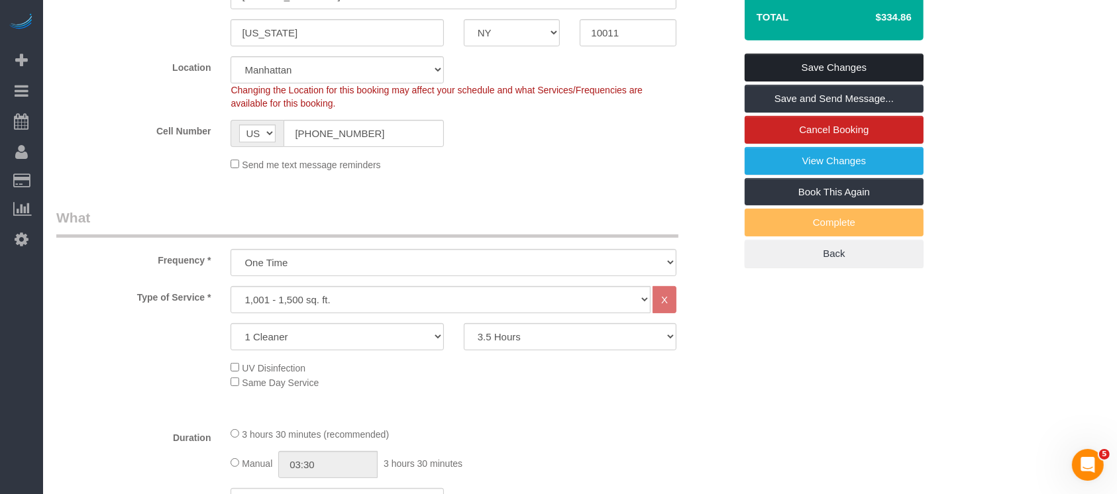
click at [842, 61] on link "Save Changes" at bounding box center [834, 68] width 179 height 28
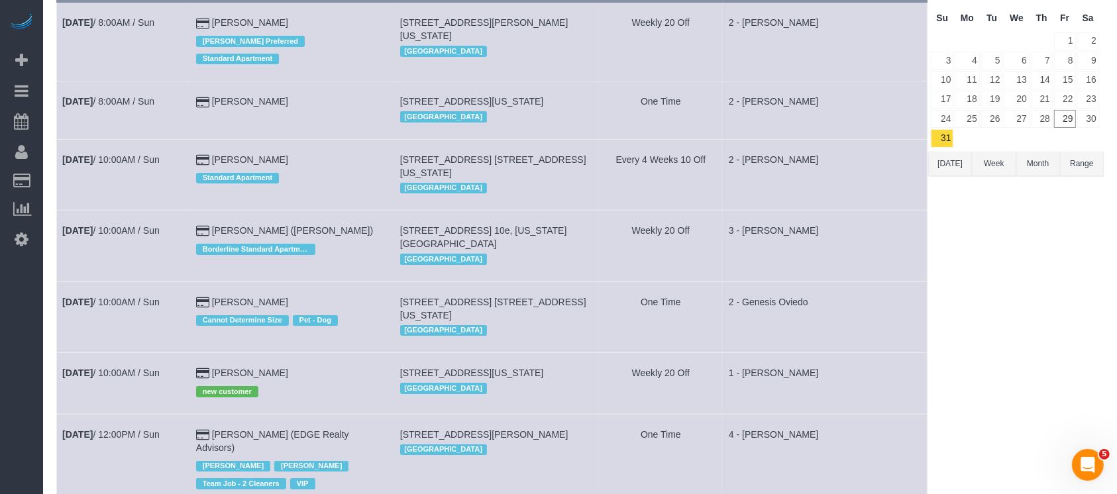
scroll to position [265, 0]
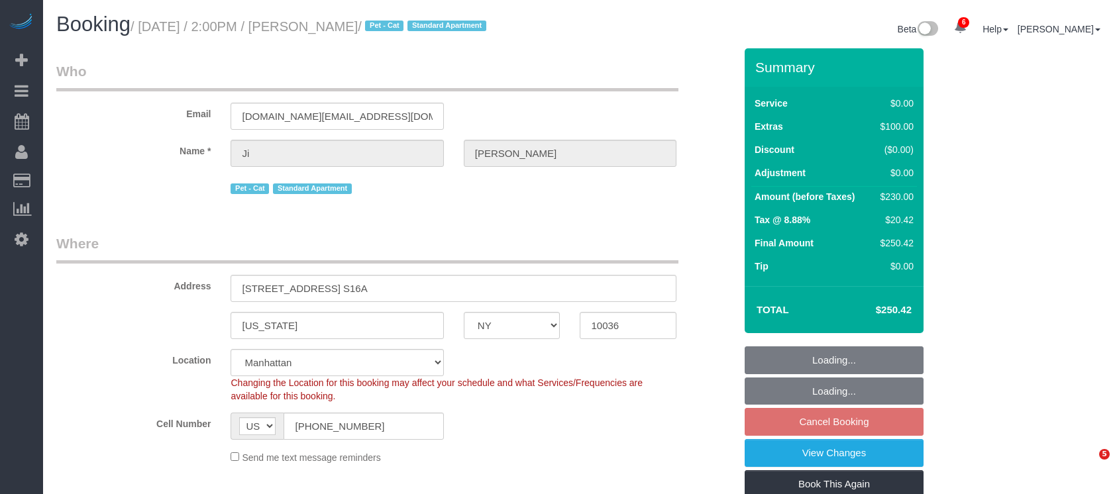
select select "NY"
select select "1"
select select "string:stripe-pm_1S0bFR4VGloSiKo7eifKeeWM"
select select "spot7"
select select "number:60"
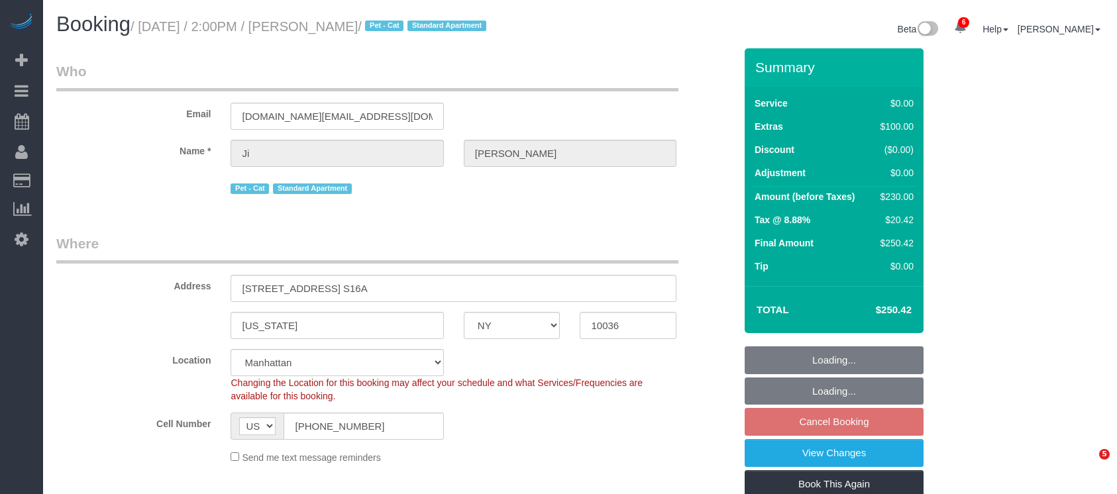
select select "number:75"
select select "number:14"
select select "number:5"
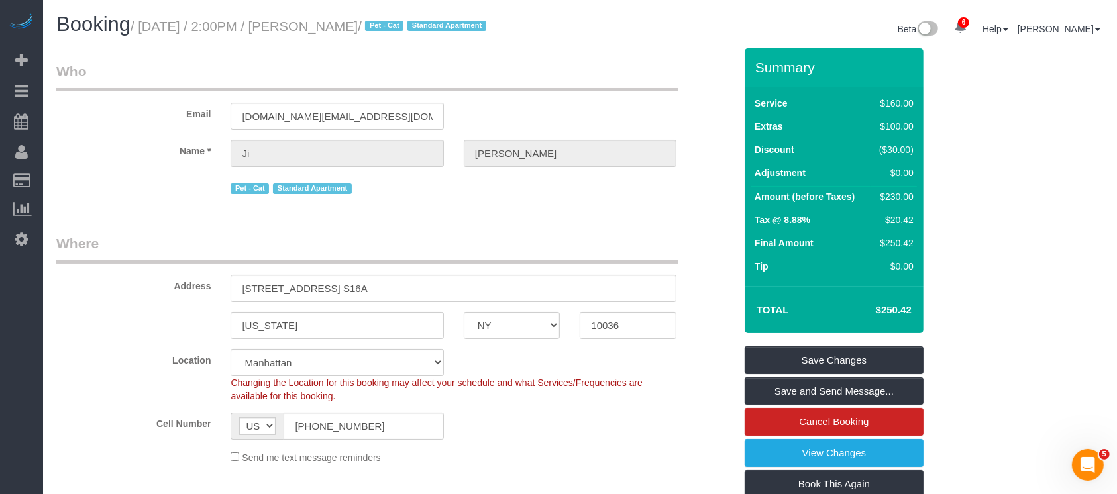
drag, startPoint x: 146, startPoint y: 28, endPoint x: 354, endPoint y: 19, distance: 207.6
click at [354, 19] on small "/ [DATE] / 2:00PM / [PERSON_NAME] / Pet - Cat Standard Apartment" at bounding box center [311, 26] width 360 height 15
drag, startPoint x: 237, startPoint y: 294, endPoint x: 338, endPoint y: 288, distance: 100.9
click at [339, 288] on input "[STREET_ADDRESS] S16A" at bounding box center [454, 288] width 446 height 27
drag, startPoint x: 140, startPoint y: 27, endPoint x: 351, endPoint y: 24, distance: 210.7
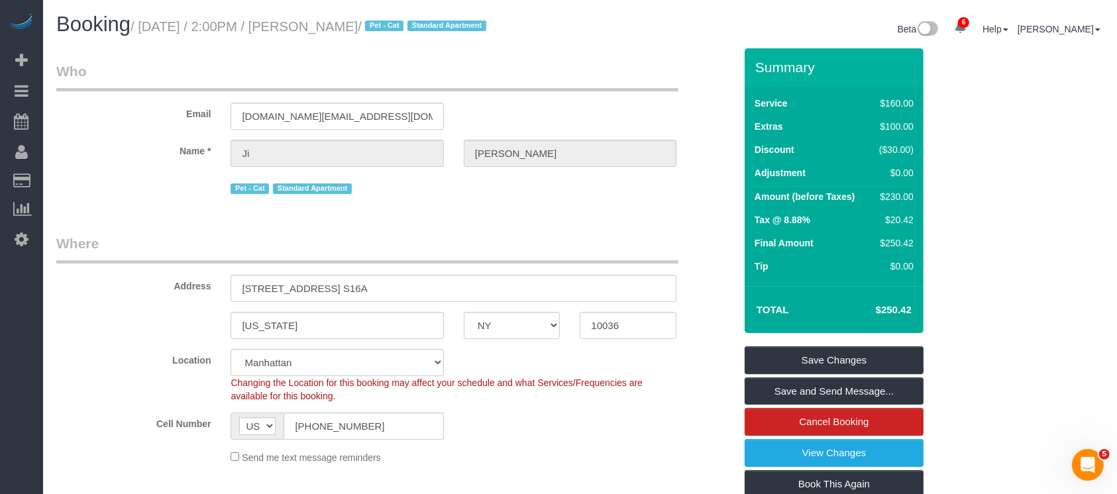
click at [351, 24] on small "/ August 31, 2025 / 2:00PM / Ji Yoon / Pet - Cat Standard Apartment" at bounding box center [311, 26] width 360 height 15
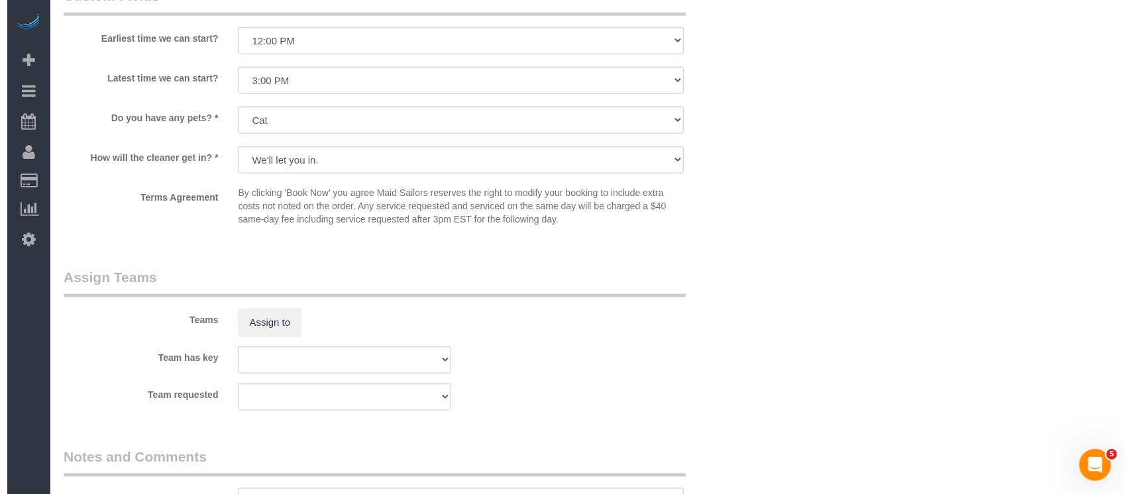
scroll to position [1678, 0]
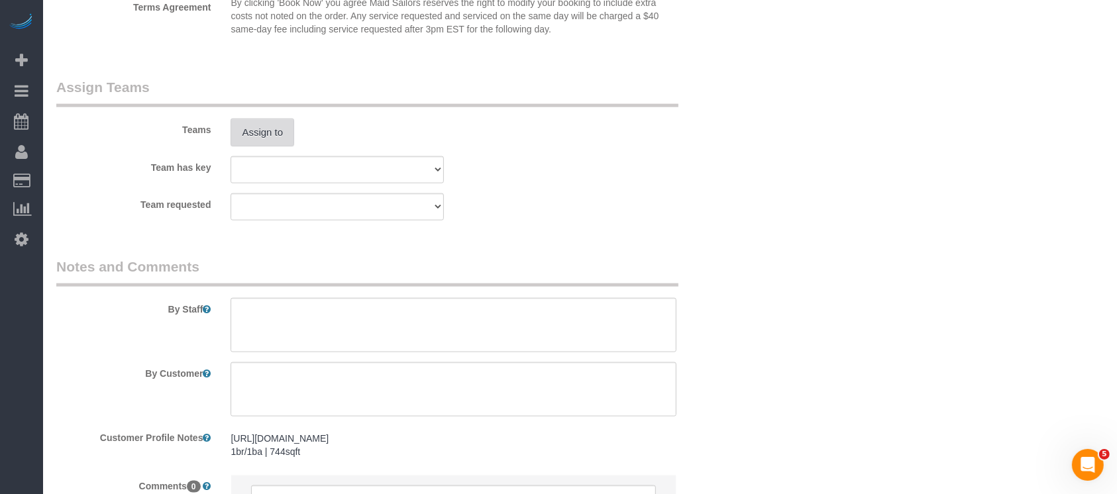
click at [276, 146] on button "Assign to" at bounding box center [263, 133] width 64 height 28
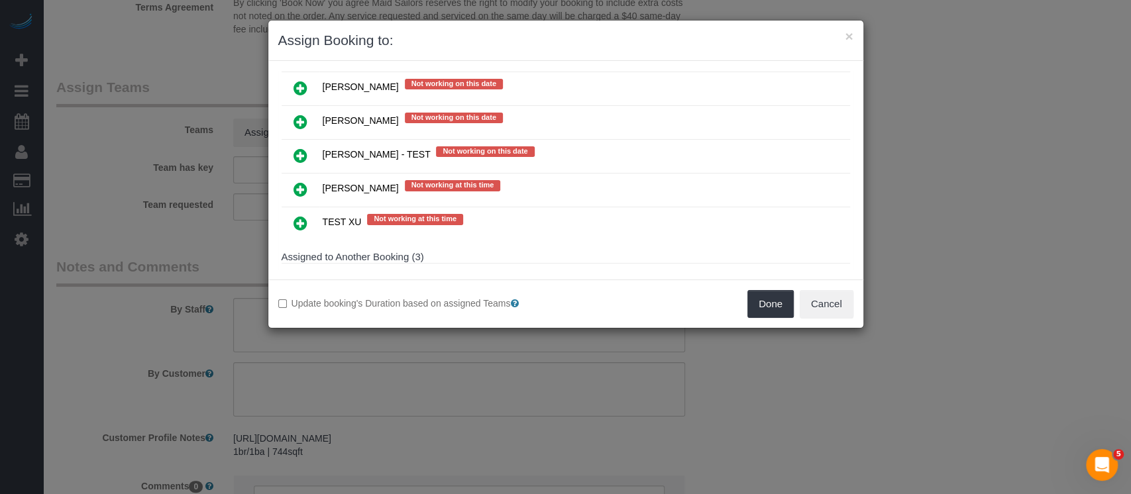
scroll to position [2523, 0]
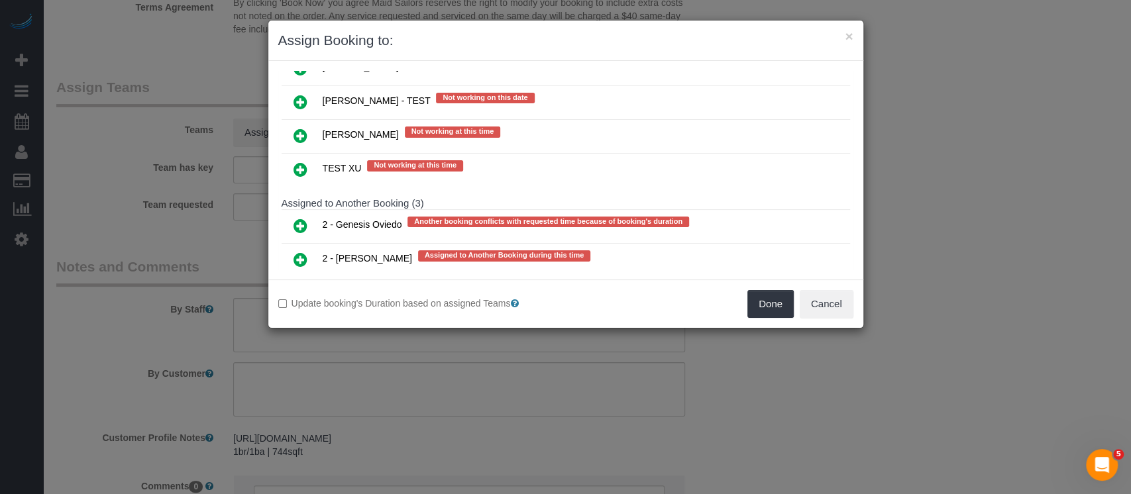
click at [294, 218] on icon at bounding box center [301, 226] width 14 height 16
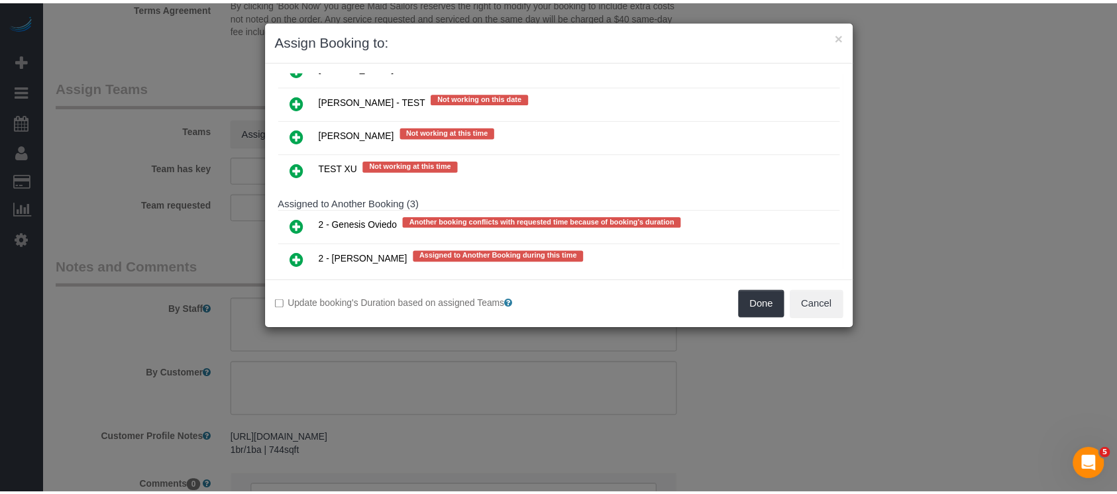
scroll to position [2527, 0]
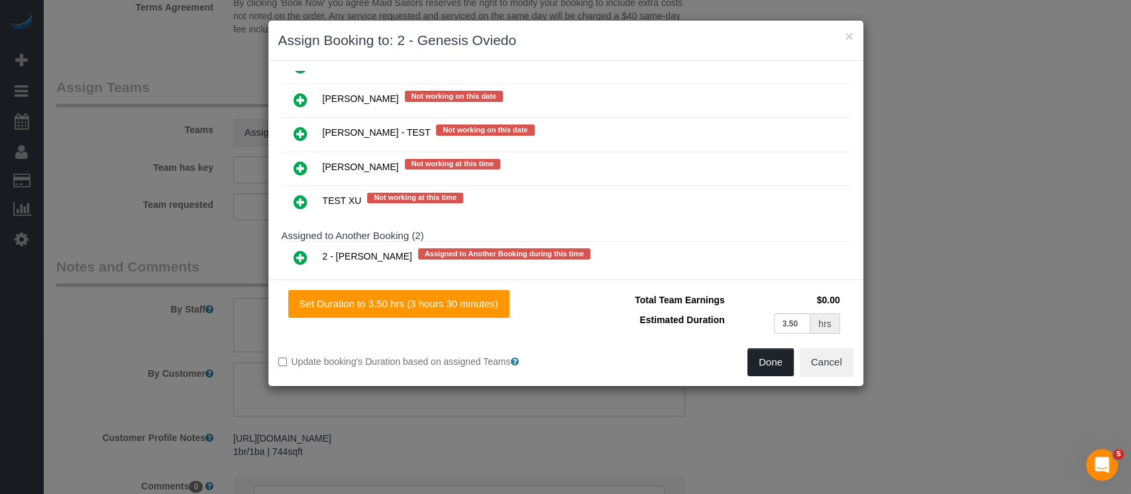
click at [761, 363] on button "Done" at bounding box center [770, 362] width 46 height 28
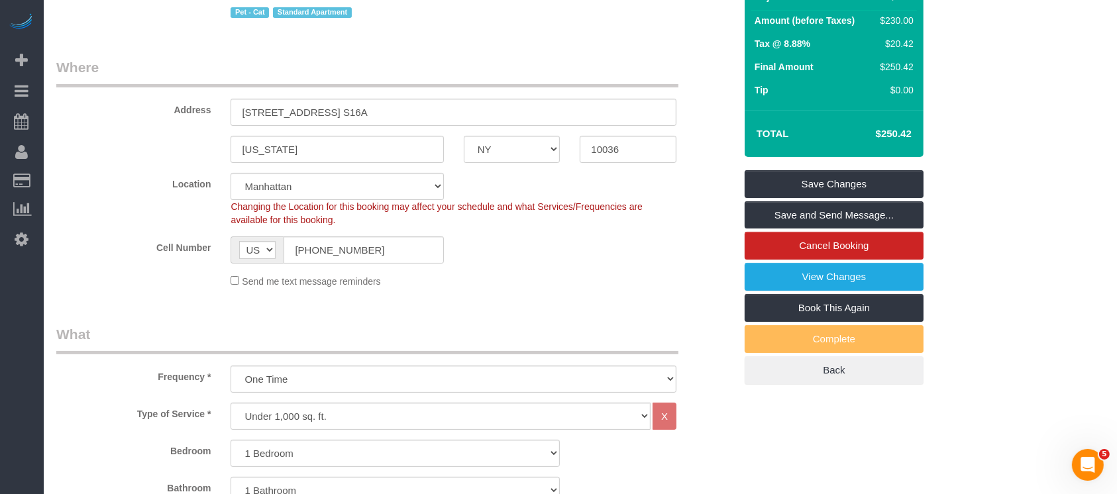
scroll to position [0, 0]
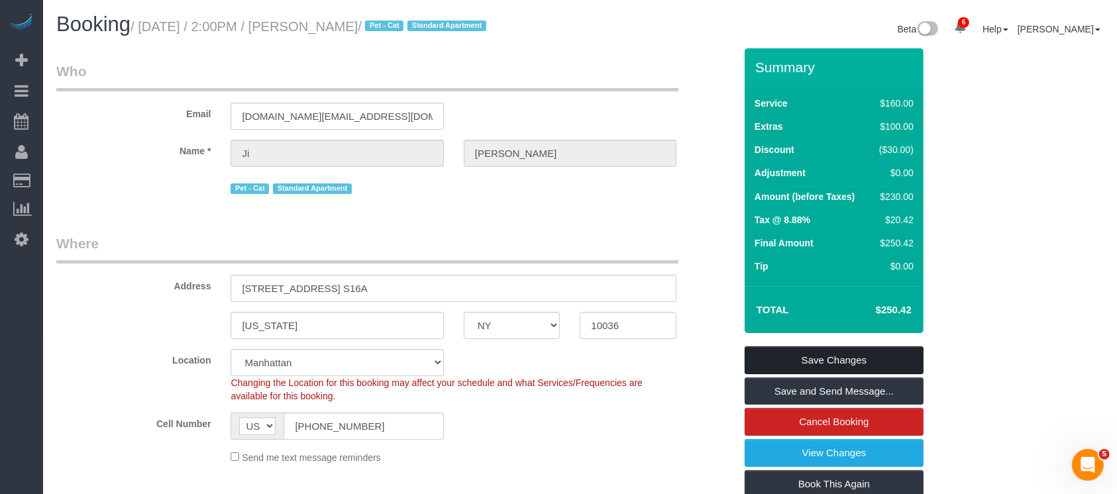
click at [818, 354] on link "Save Changes" at bounding box center [834, 361] width 179 height 28
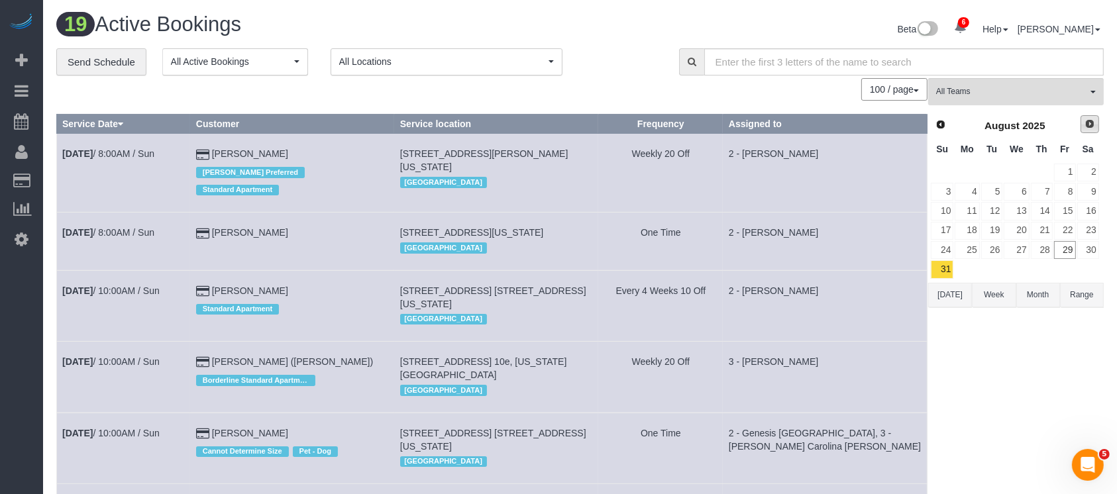
click at [1096, 127] on link "Next" at bounding box center [1090, 124] width 19 height 19
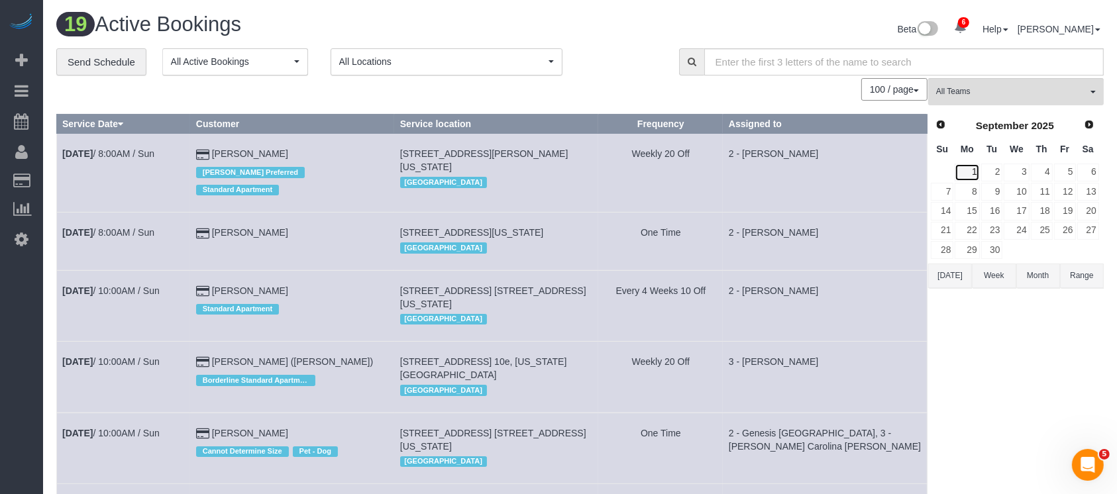
click at [973, 170] on link "1" at bounding box center [967, 173] width 25 height 18
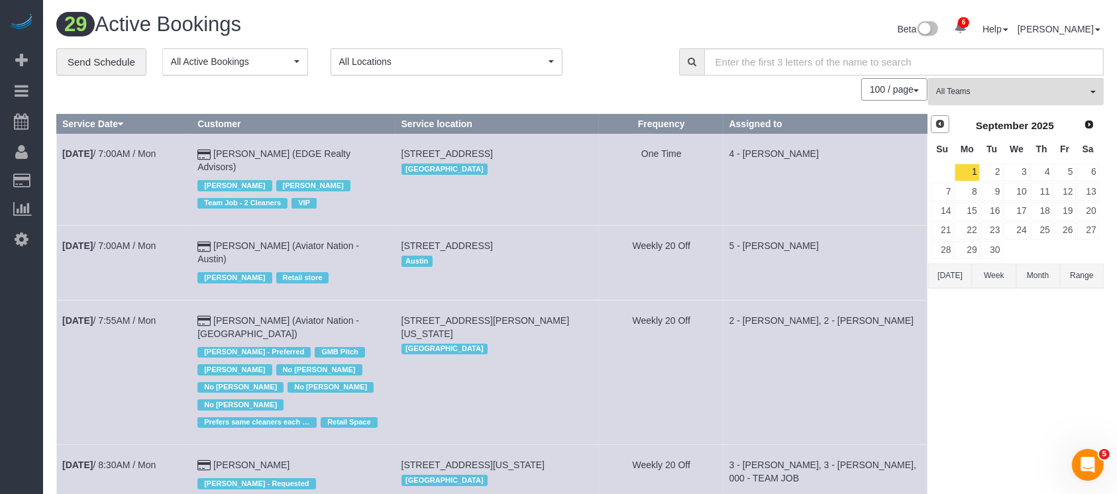
click at [939, 119] on span "Prev" at bounding box center [940, 124] width 11 height 11
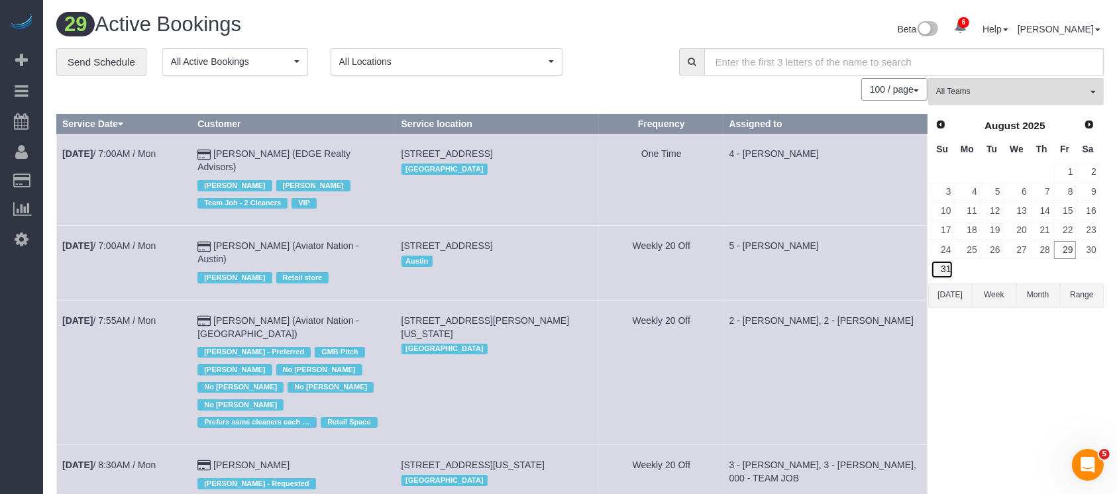
click at [939, 263] on link "31" at bounding box center [942, 269] width 23 height 18
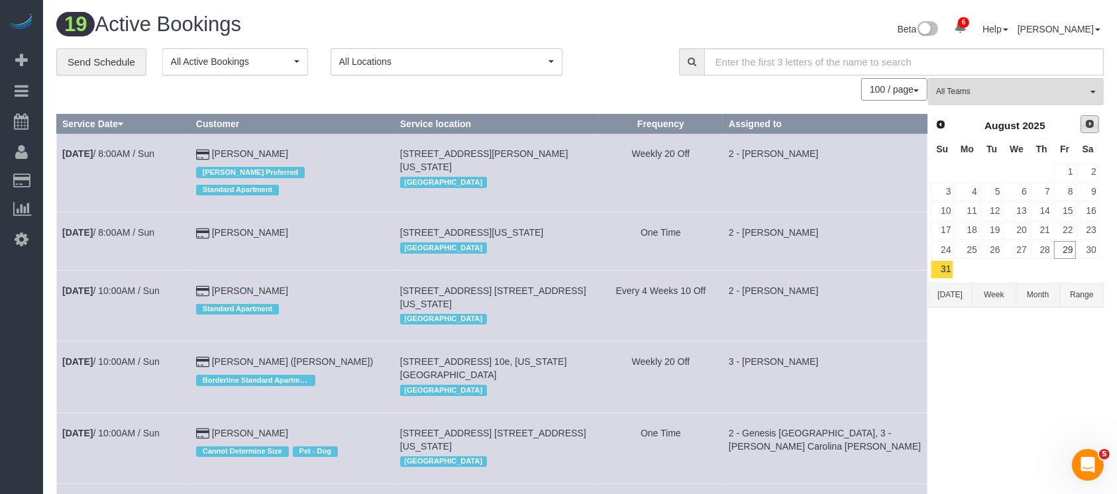
click at [1086, 123] on span "Next" at bounding box center [1090, 124] width 11 height 11
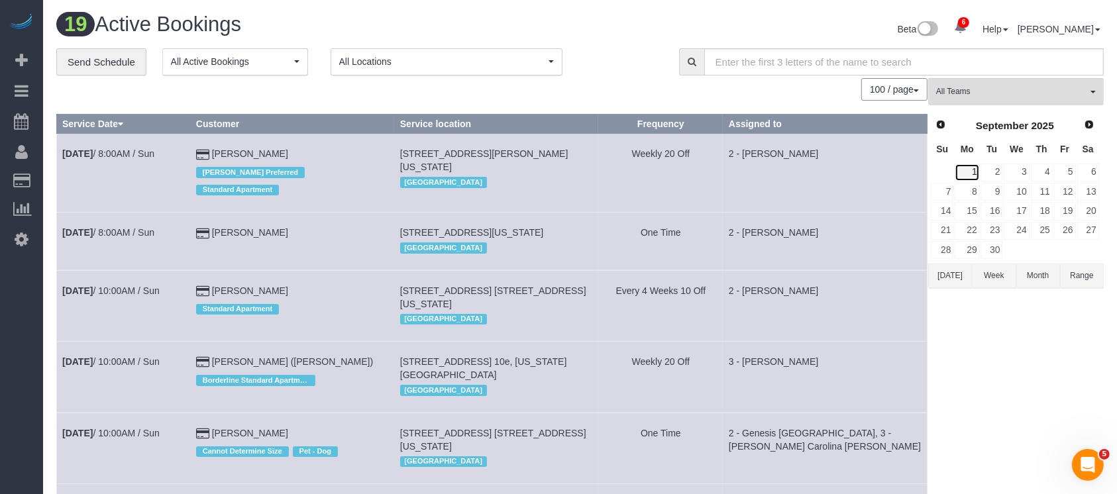
click at [972, 168] on link "1" at bounding box center [967, 173] width 25 height 18
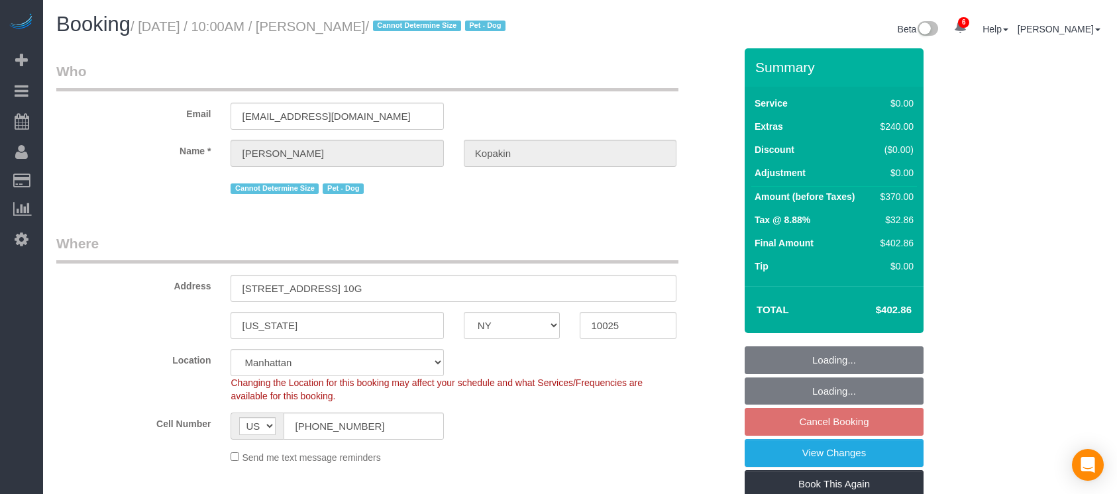
select select "NY"
select select "1"
select select "string:stripe-pm_1PyaSr4VGloSiKo7ahxQI7VL"
select select "number:58"
select select "number:72"
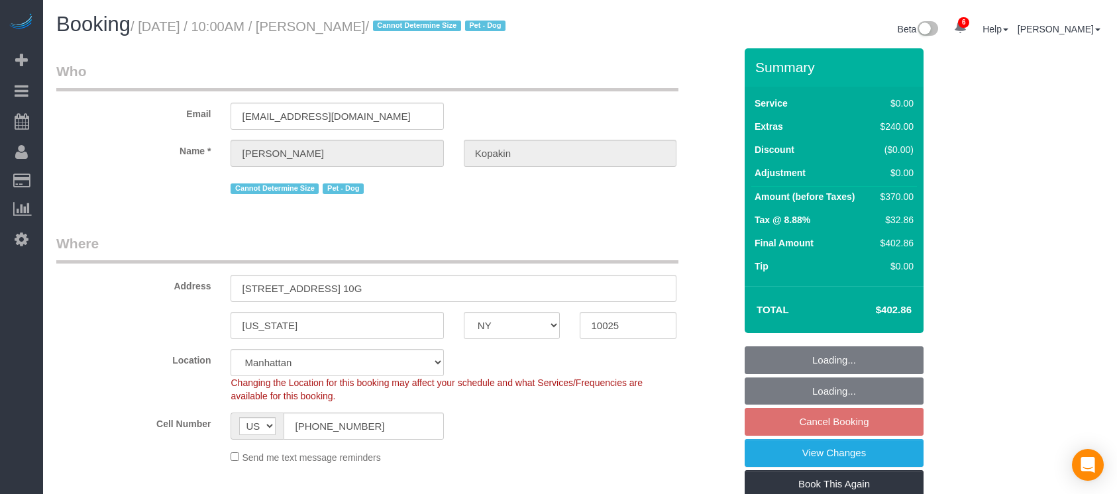
select select "number:13"
select select "number:5"
select select "spot3"
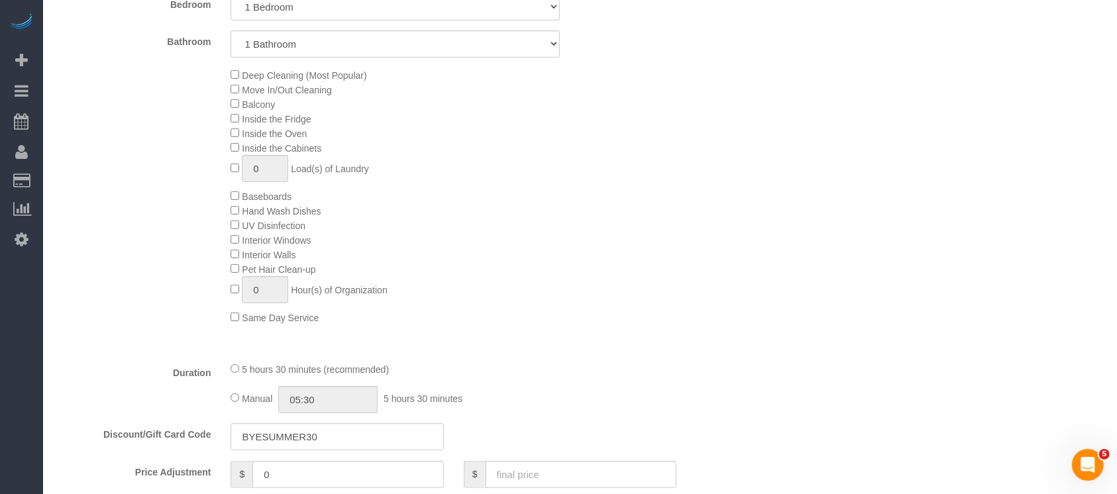
scroll to position [706, 0]
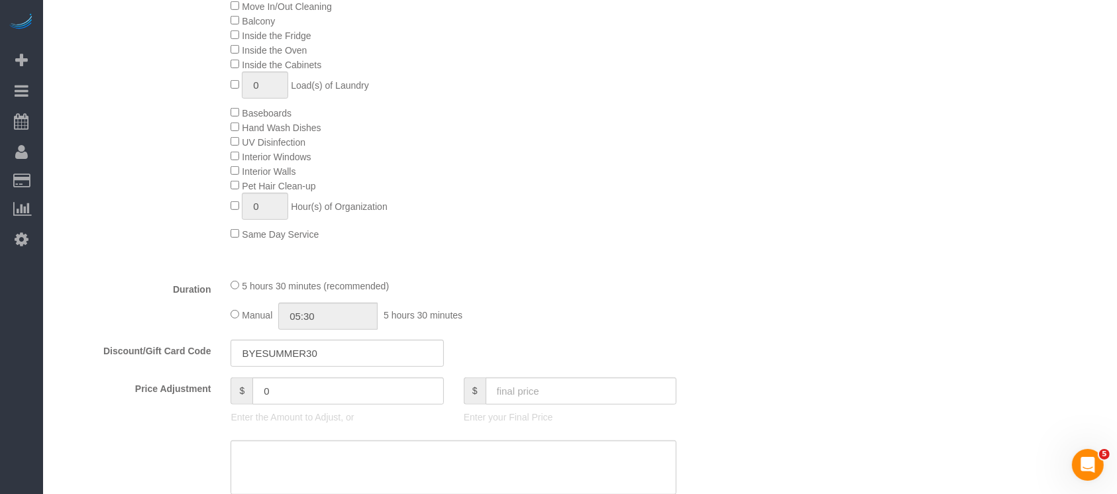
click at [230, 320] on div "5 hours 30 minutes (recommended) Manual 05:30 5 hours 30 minutes" at bounding box center [454, 304] width 466 height 52
click at [358, 325] on input "05:30" at bounding box center [327, 316] width 99 height 27
type input "03:00"
drag, startPoint x: 323, startPoint y: 363, endPoint x: 403, endPoint y: 324, distance: 89.2
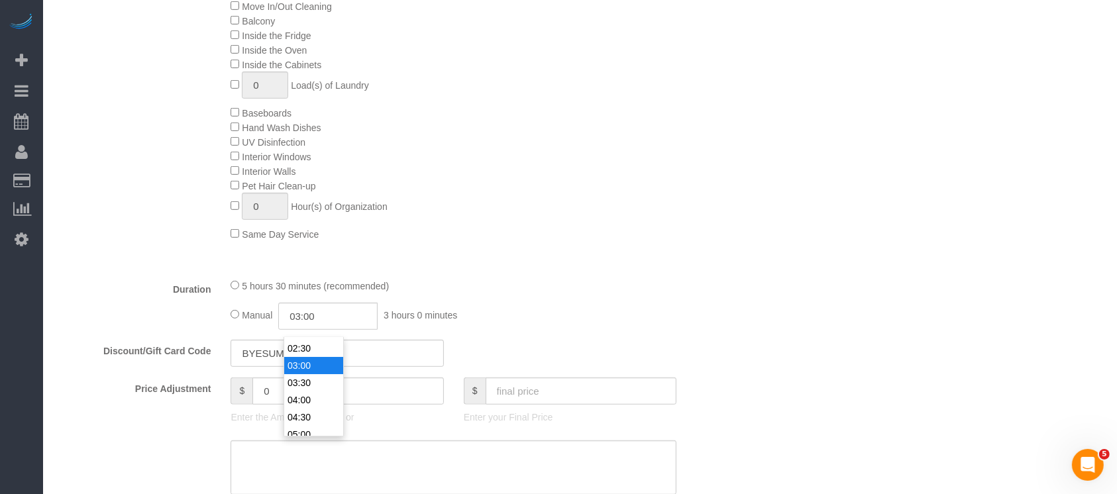
click at [323, 363] on li "03:00" at bounding box center [313, 365] width 59 height 17
select select "spot62"
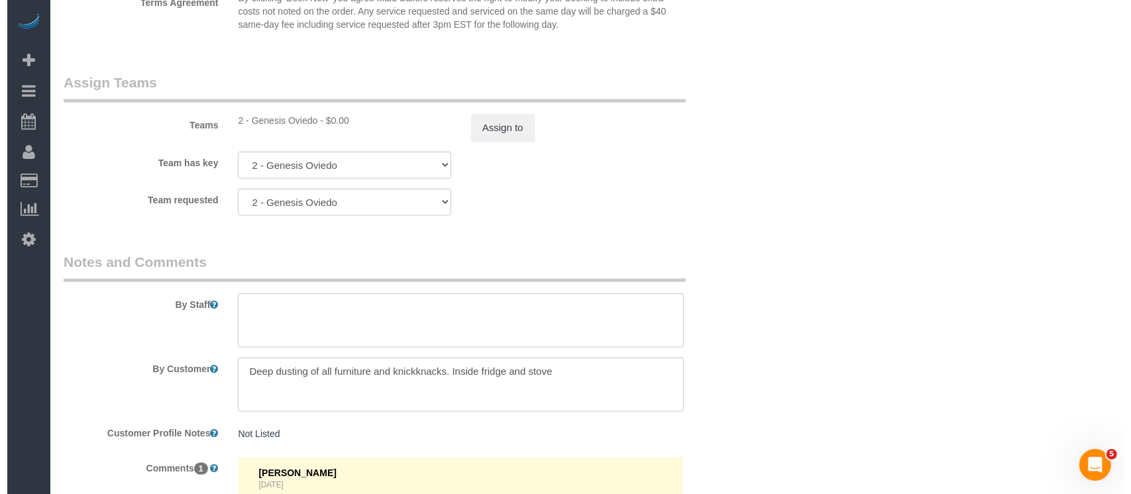
scroll to position [1678, 0]
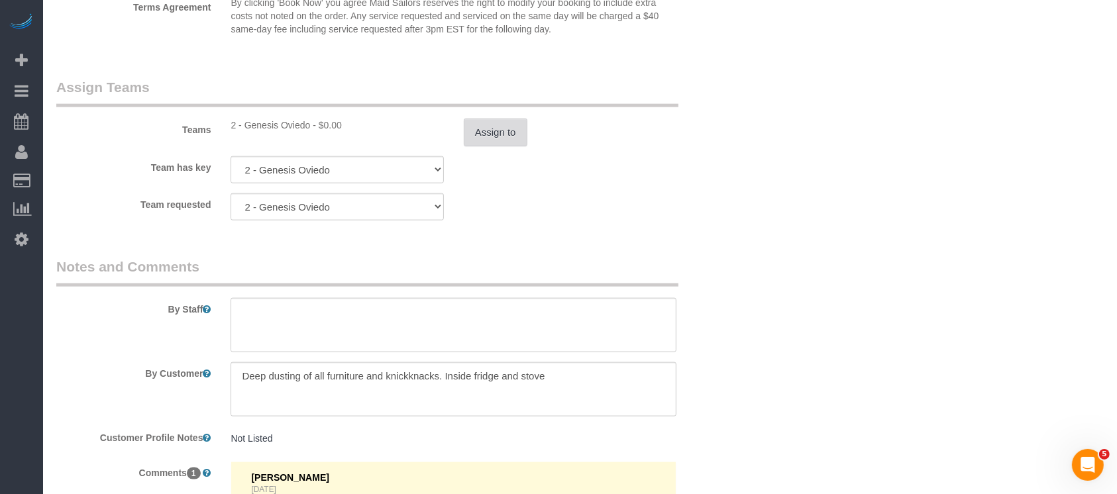
click at [489, 146] on button "Assign to" at bounding box center [496, 133] width 64 height 28
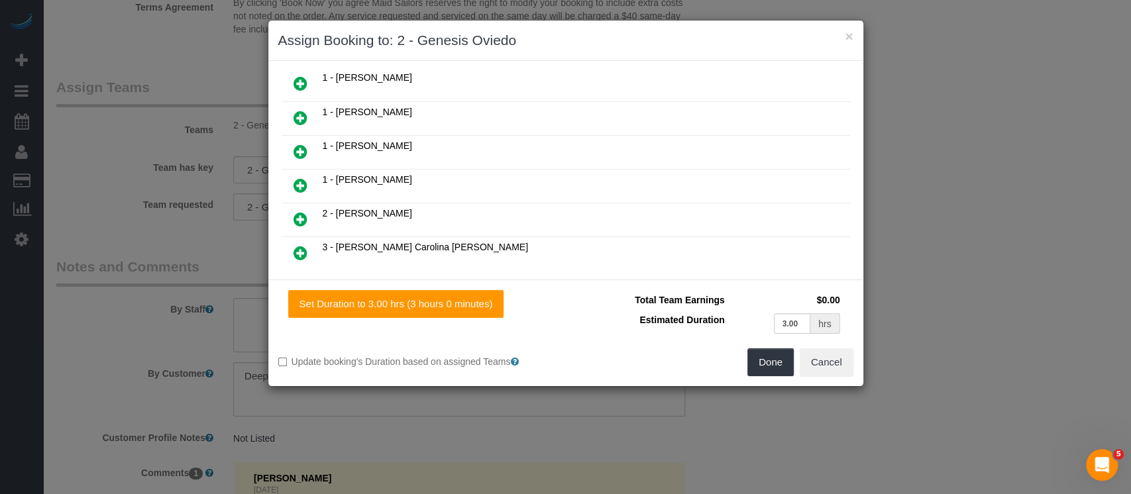
scroll to position [265, 0]
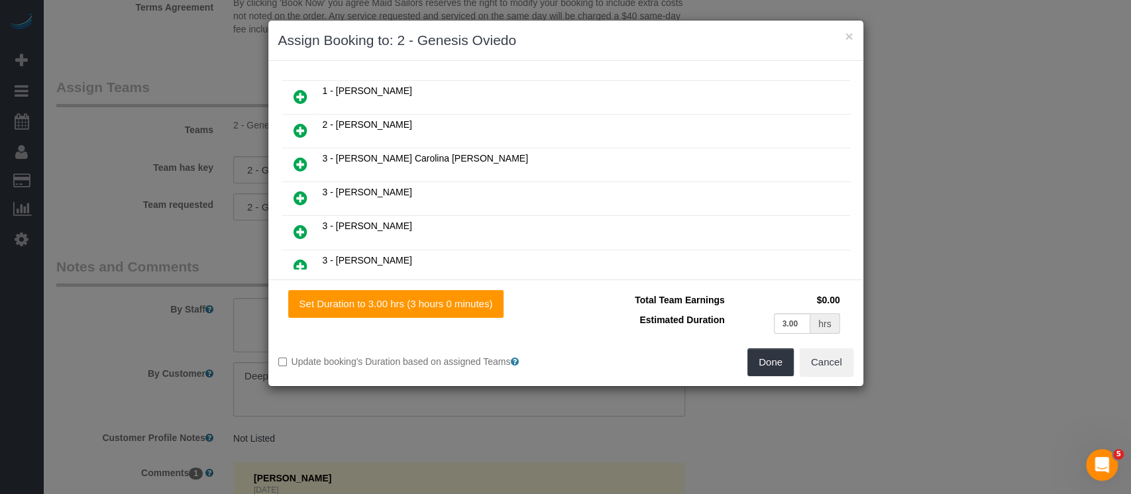
click at [306, 157] on icon at bounding box center [301, 164] width 14 height 16
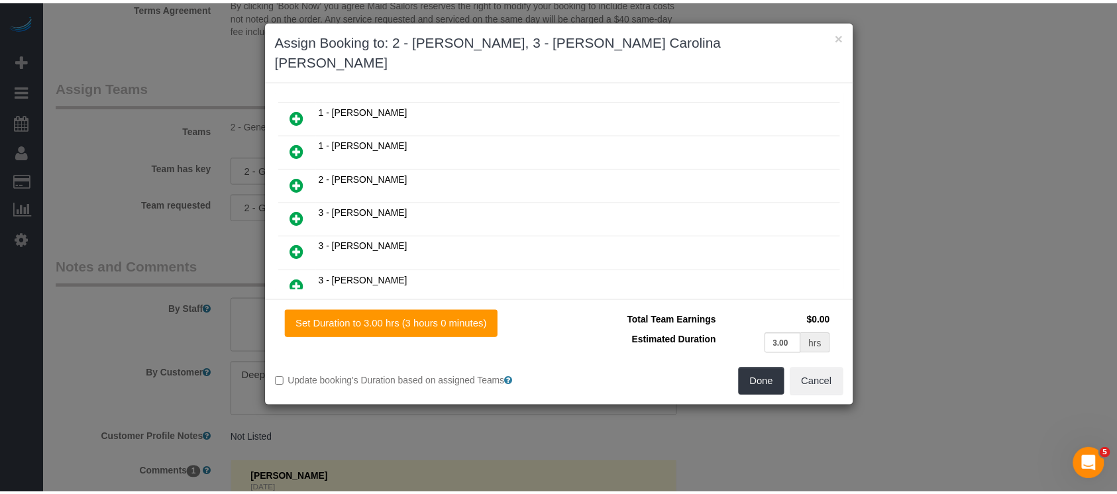
scroll to position [297, 0]
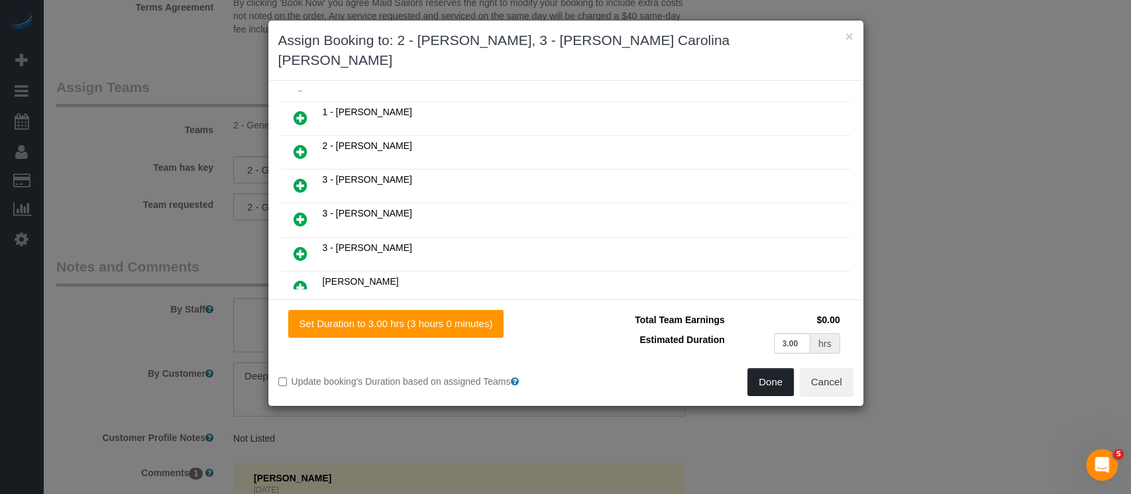
click at [762, 368] on button "Done" at bounding box center [770, 382] width 46 height 28
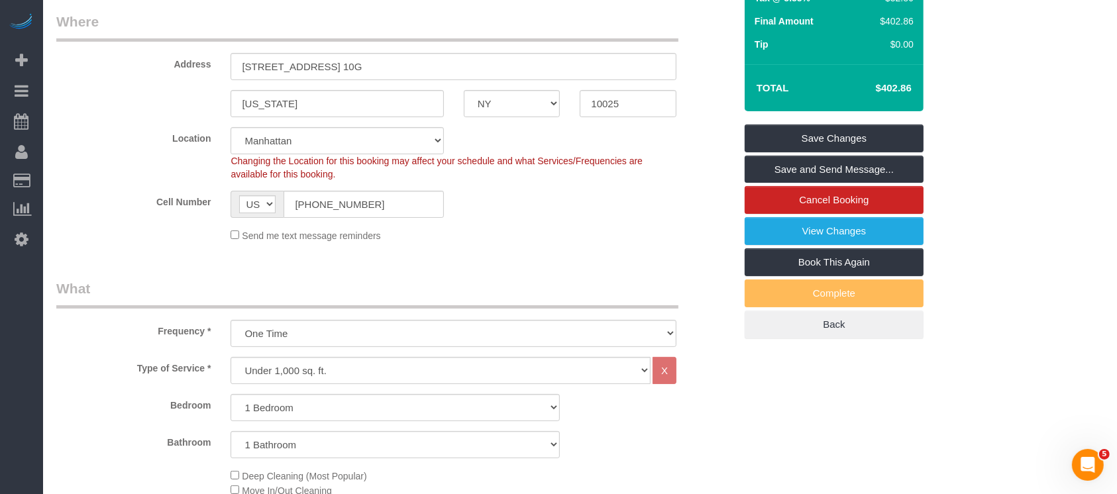
scroll to position [176, 0]
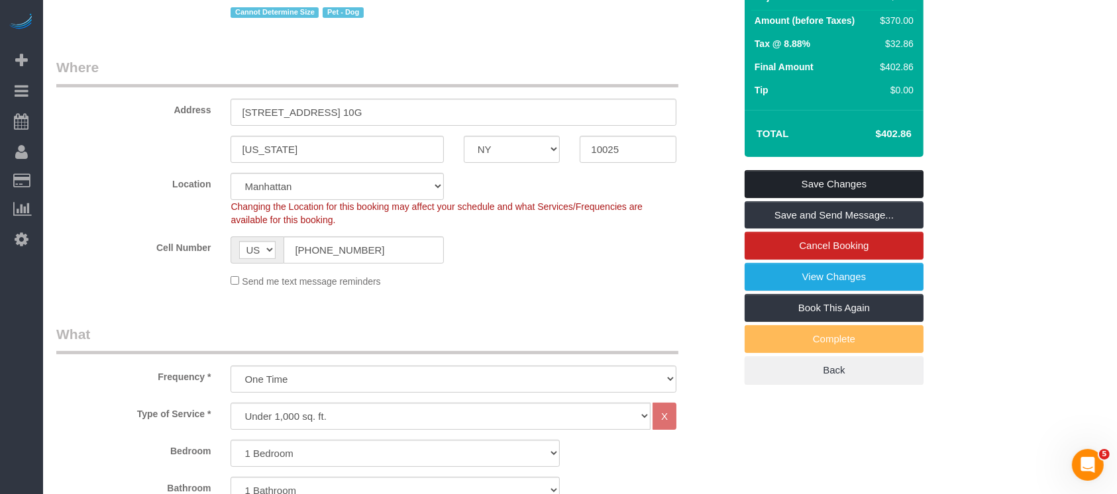
drag, startPoint x: 864, startPoint y: 183, endPoint x: 855, endPoint y: 185, distance: 8.8
click at [865, 183] on link "Save Changes" at bounding box center [834, 184] width 179 height 28
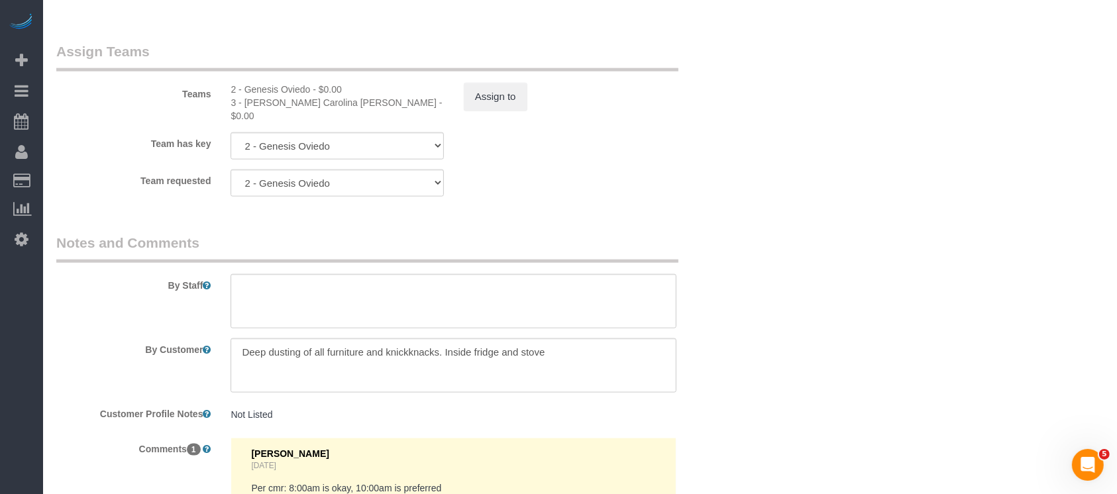
scroll to position [1590, 0]
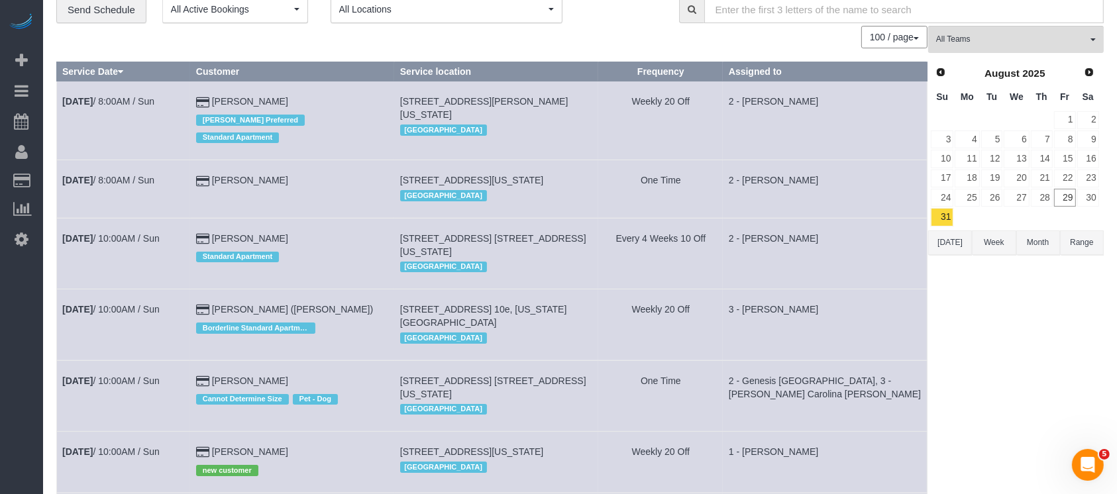
scroll to position [88, 0]
